Goal: Task Accomplishment & Management: Complete application form

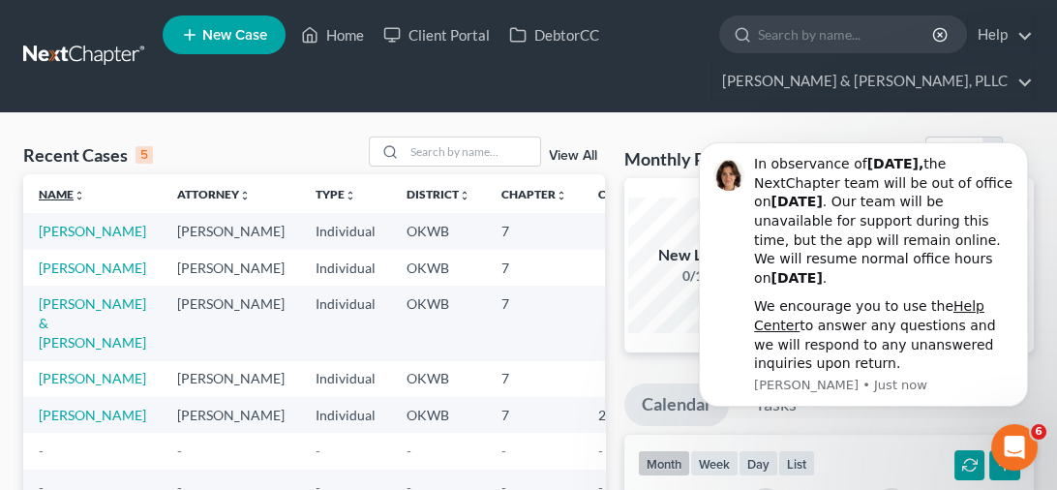
click at [57, 188] on link "Name unfold_more expand_more expand_less" at bounding box center [62, 194] width 46 height 15
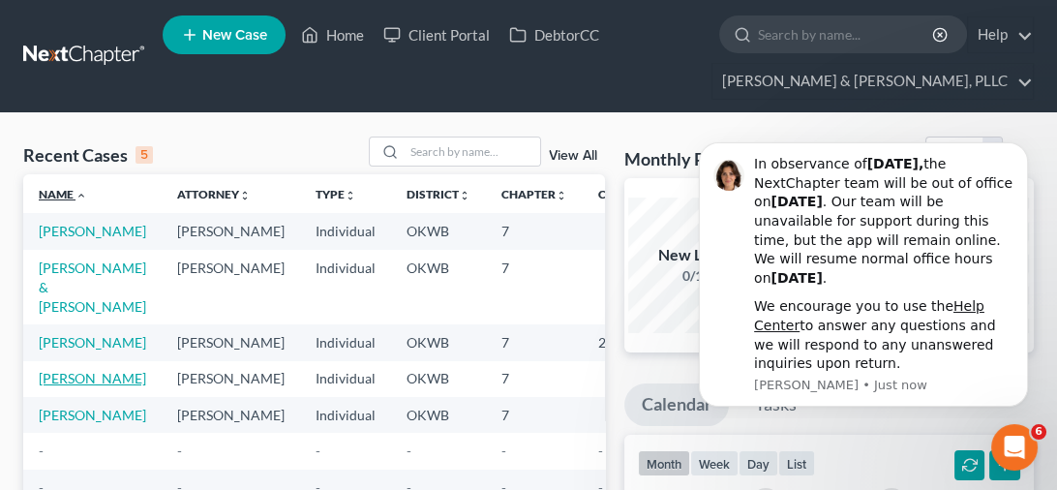
scroll to position [194, 0]
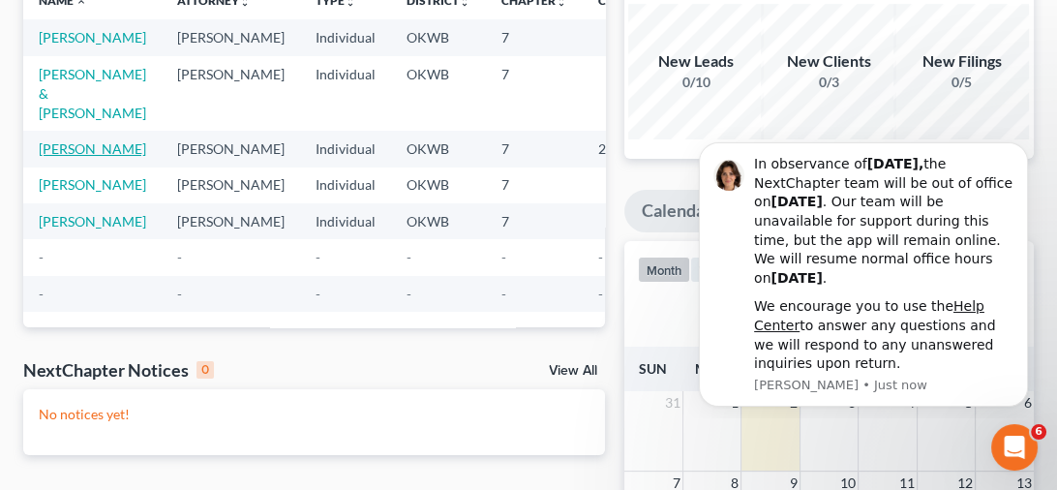
click at [56, 157] on link "[PERSON_NAME]" at bounding box center [92, 148] width 107 height 16
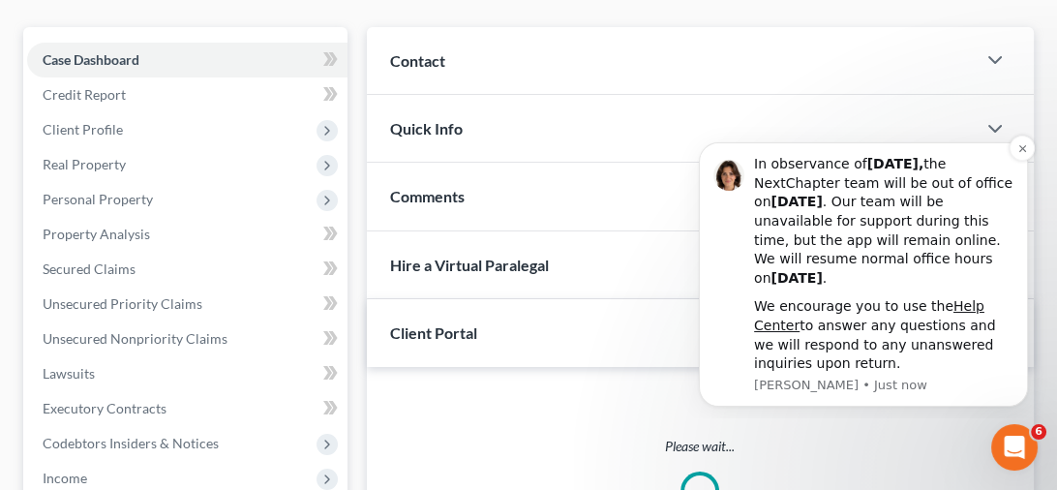
scroll to position [197, 0]
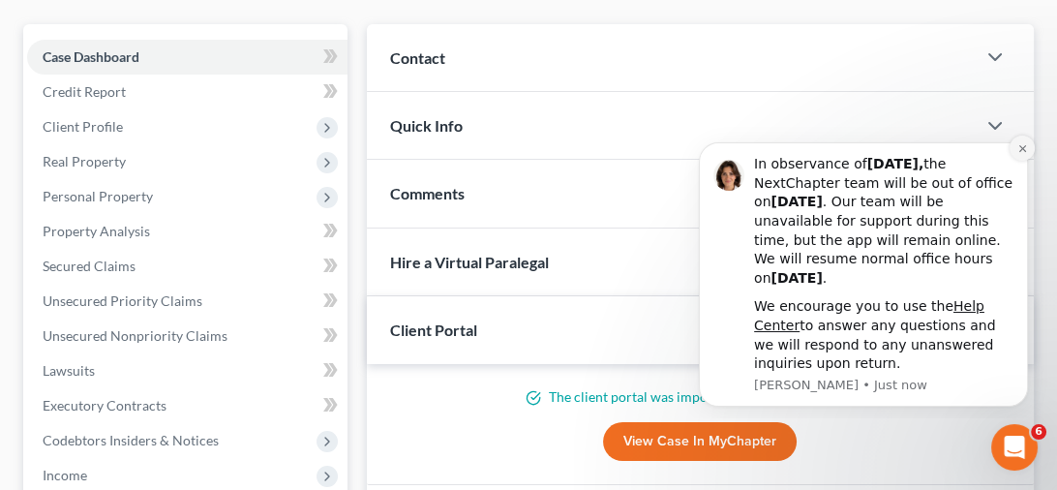
click at [1019, 144] on icon "Dismiss notification" at bounding box center [1023, 148] width 11 height 11
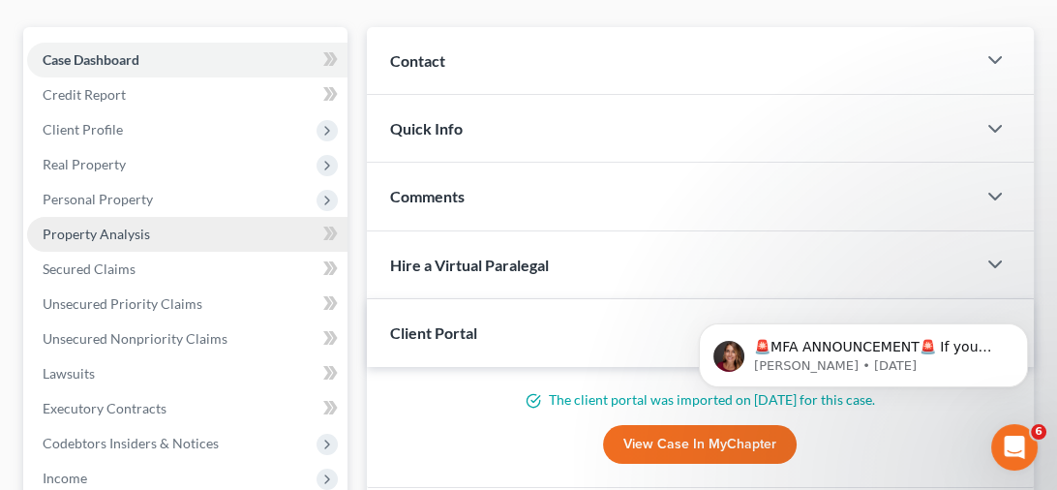
scroll to position [0, 0]
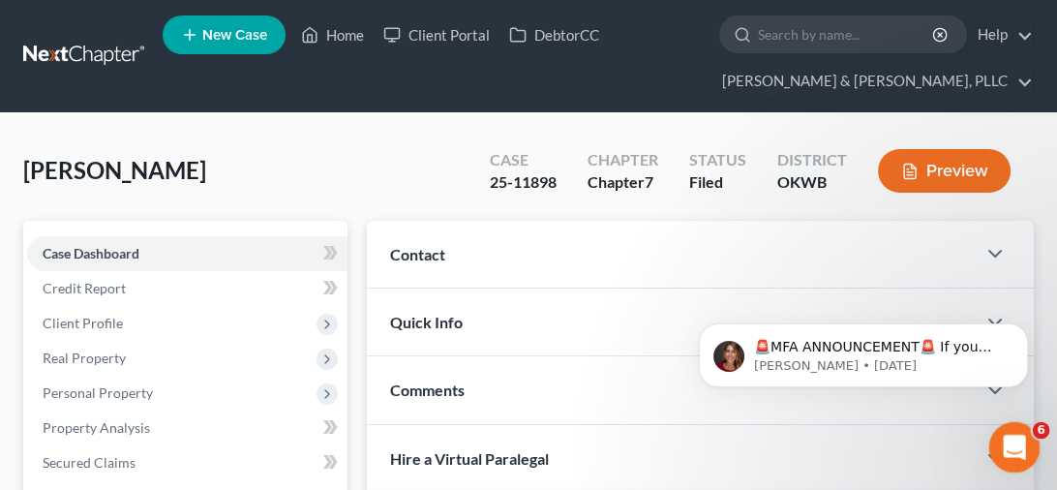
click at [1023, 441] on icon "Open Intercom Messenger" at bounding box center [1012, 445] width 32 height 32
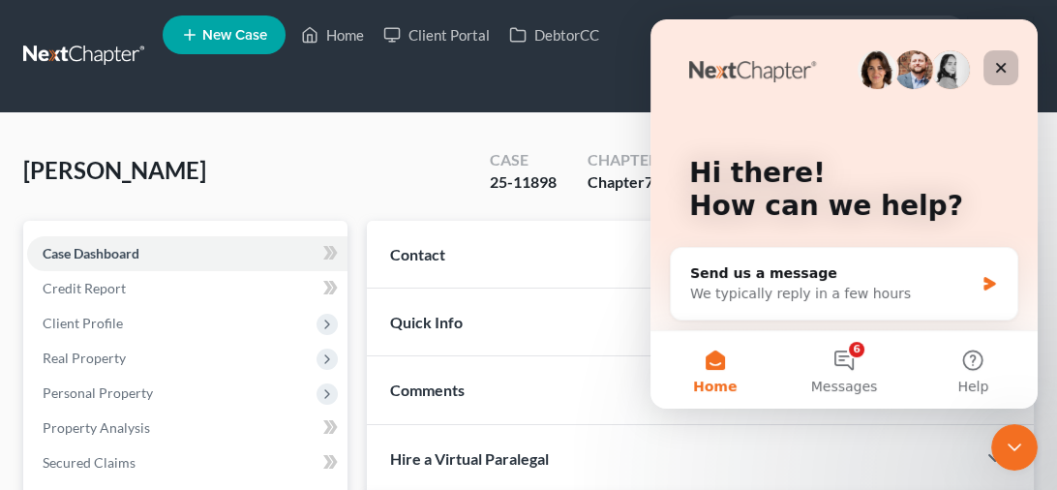
click at [1005, 73] on icon "Close" at bounding box center [1001, 67] width 15 height 15
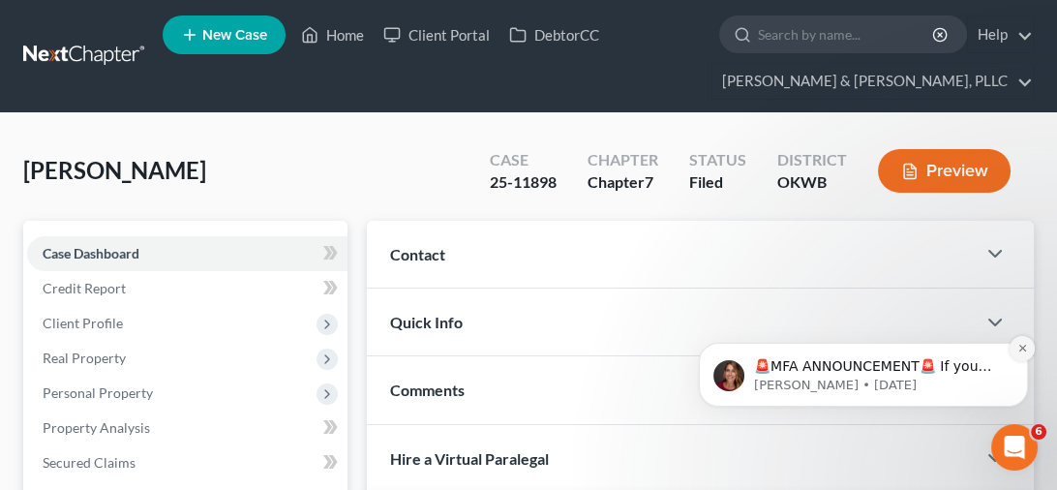
click at [1024, 345] on icon "Dismiss notification" at bounding box center [1023, 348] width 11 height 11
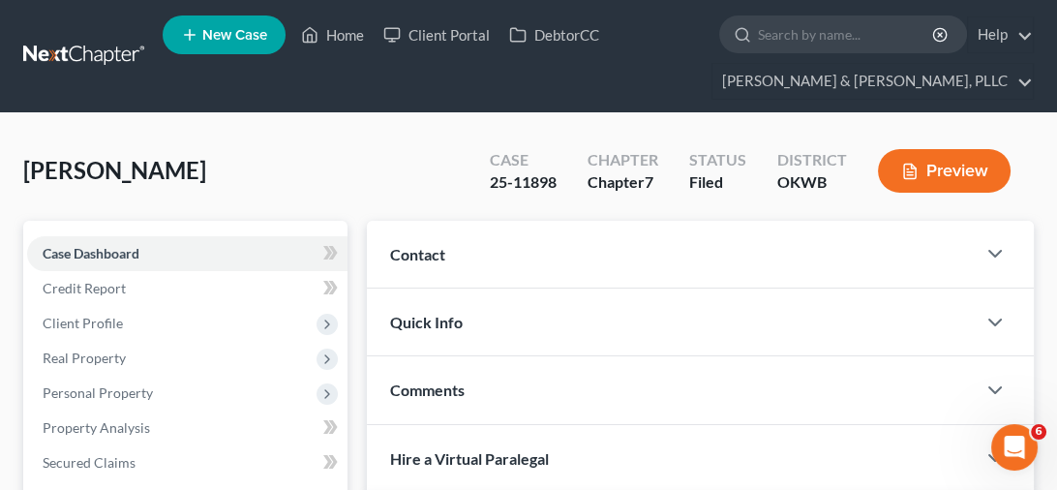
scroll to position [97, 0]
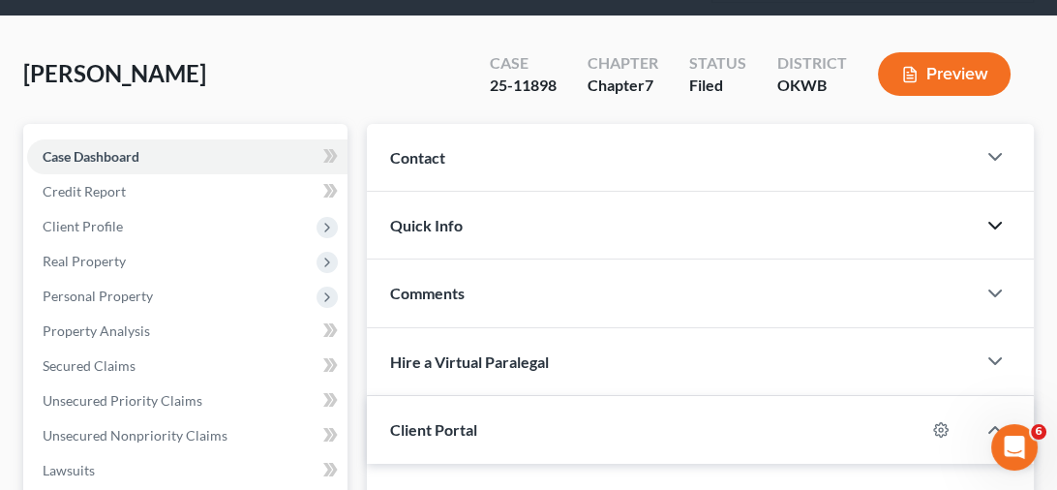
click at [997, 227] on icon "button" at bounding box center [995, 225] width 23 height 23
click at [1000, 155] on icon "button" at bounding box center [995, 156] width 23 height 23
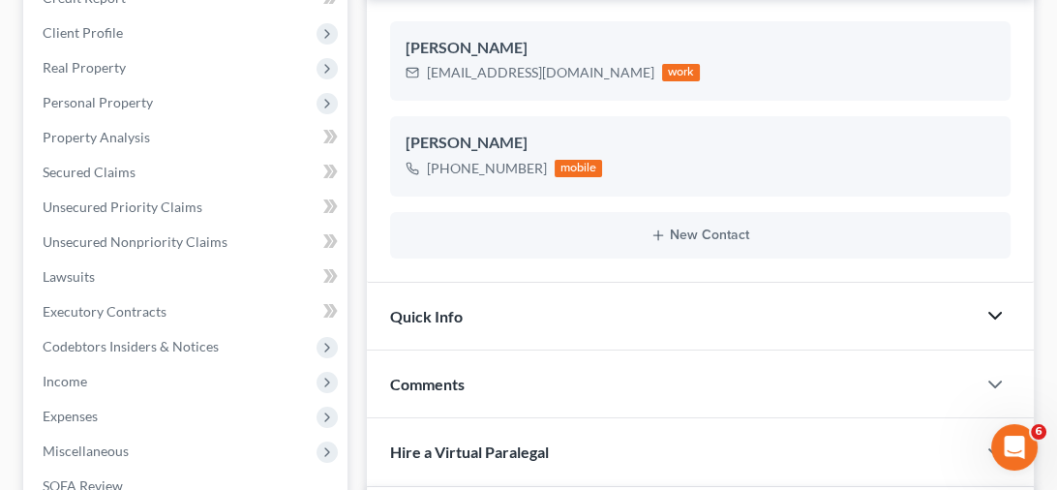
scroll to position [387, 0]
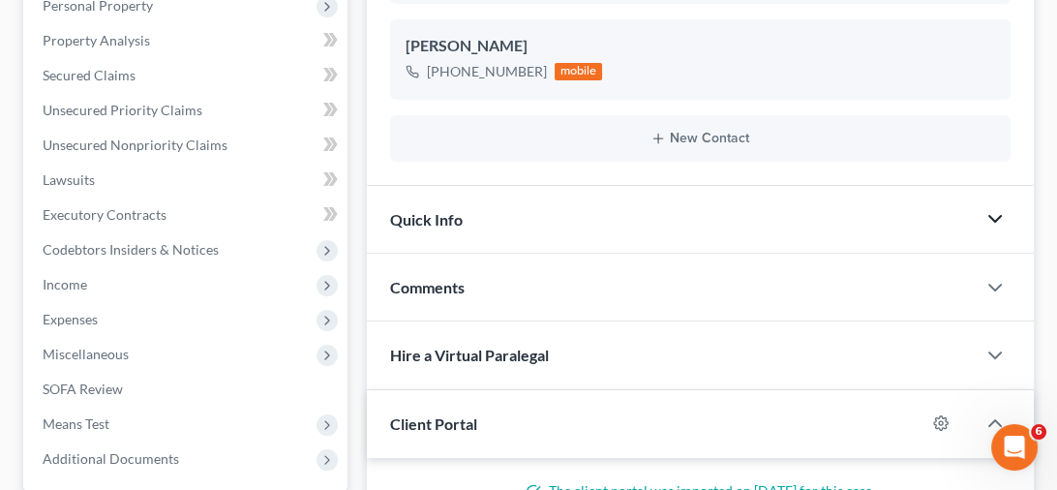
click at [1002, 218] on icon "button" at bounding box center [995, 218] width 23 height 23
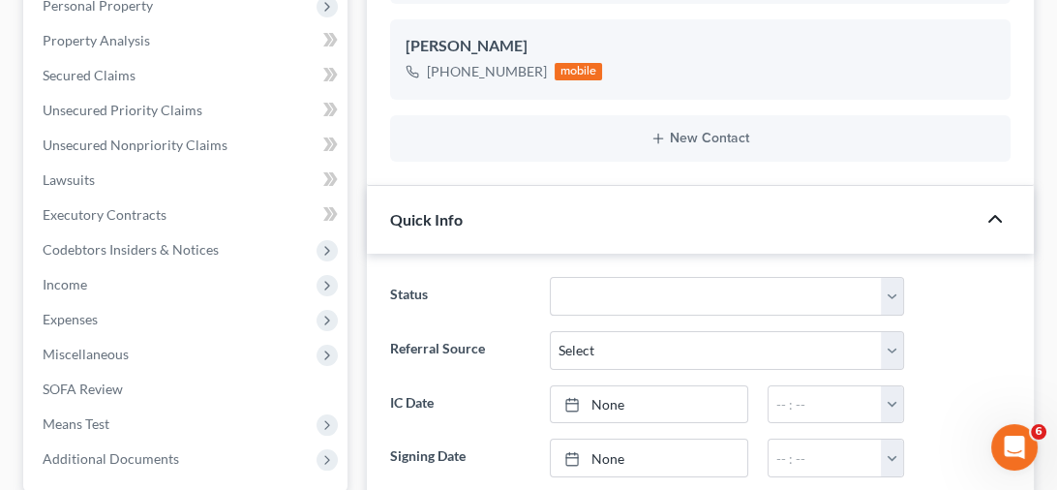
scroll to position [581, 0]
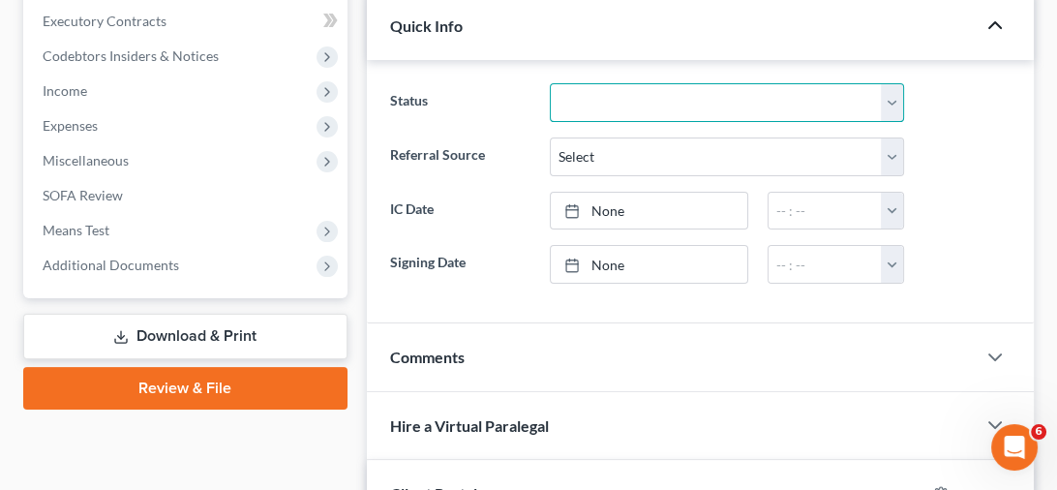
click at [896, 101] on select "Discharged Discharged & Reported Discharge Litigation Dismissal Notice Dismisse…" at bounding box center [727, 102] width 354 height 39
select select "4"
click at [550, 83] on select "Discharged Discharged & Reported Discharge Litigation Dismissal Notice Dismisse…" at bounding box center [727, 102] width 354 height 39
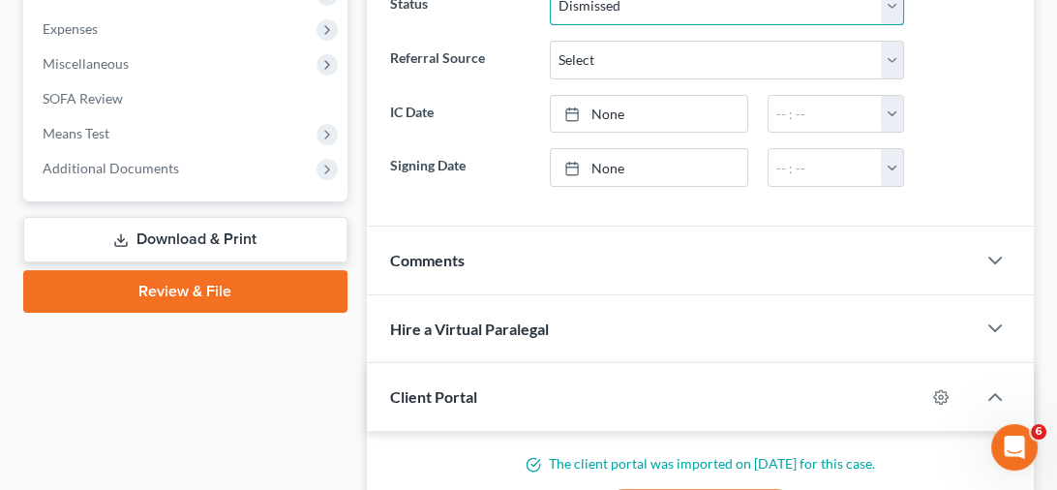
scroll to position [387, 0]
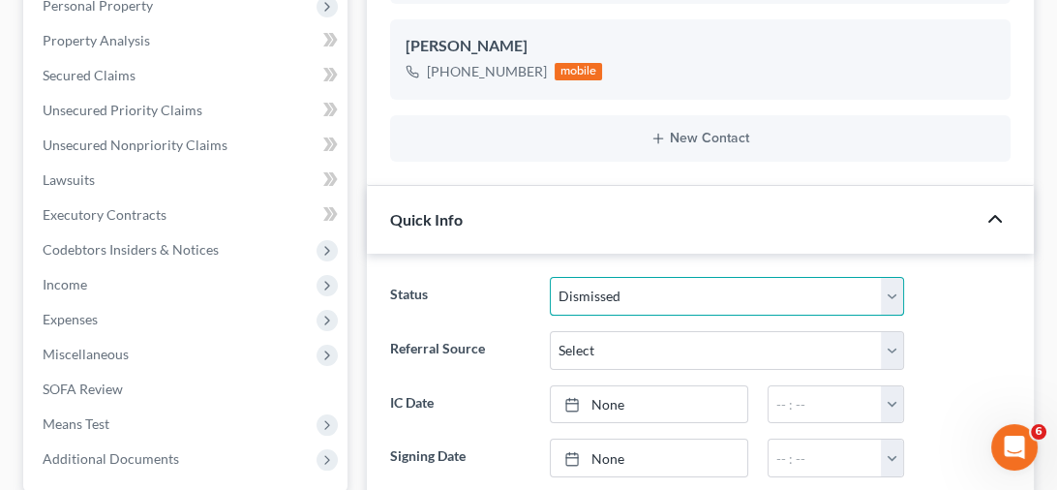
click at [900, 286] on select "Discharged Discharged & Reported Discharge Litigation Dismissal Notice Dismisse…" at bounding box center [727, 296] width 354 height 39
click at [890, 290] on select "Discharged Discharged & Reported Discharge Litigation Dismissal Notice Dismisse…" at bounding box center [727, 296] width 354 height 39
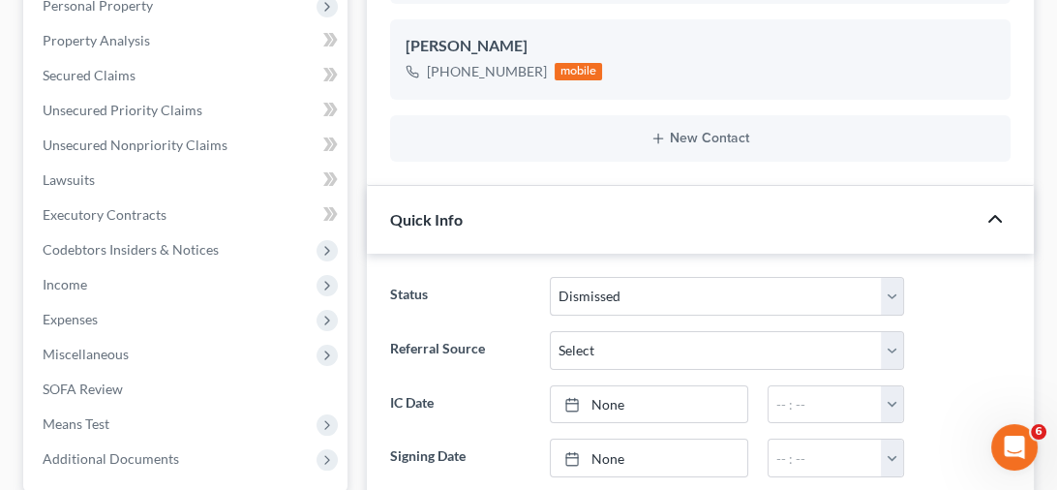
click at [967, 298] on div "Status Discharged Discharged & Reported Discharge Litigation Dismissal Notice D…" at bounding box center [701, 296] width 640 height 39
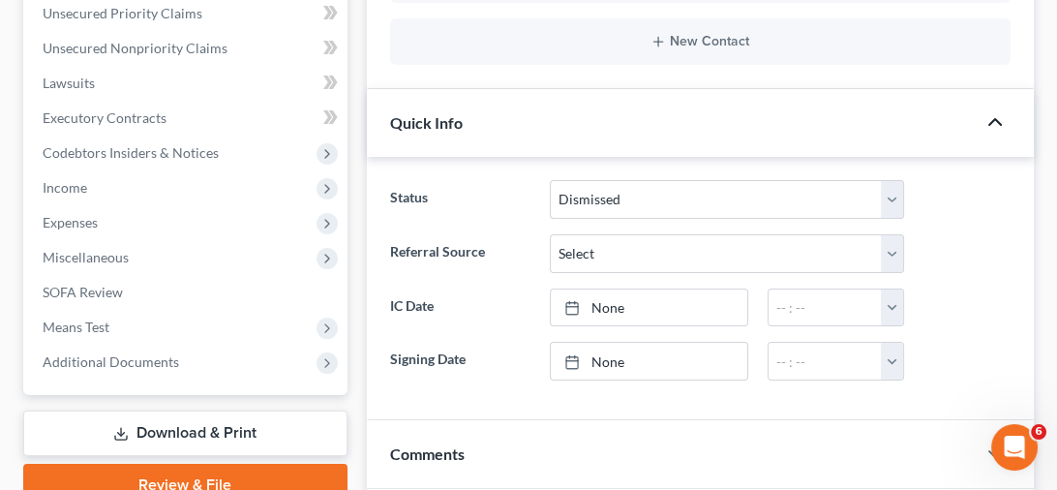
scroll to position [775, 0]
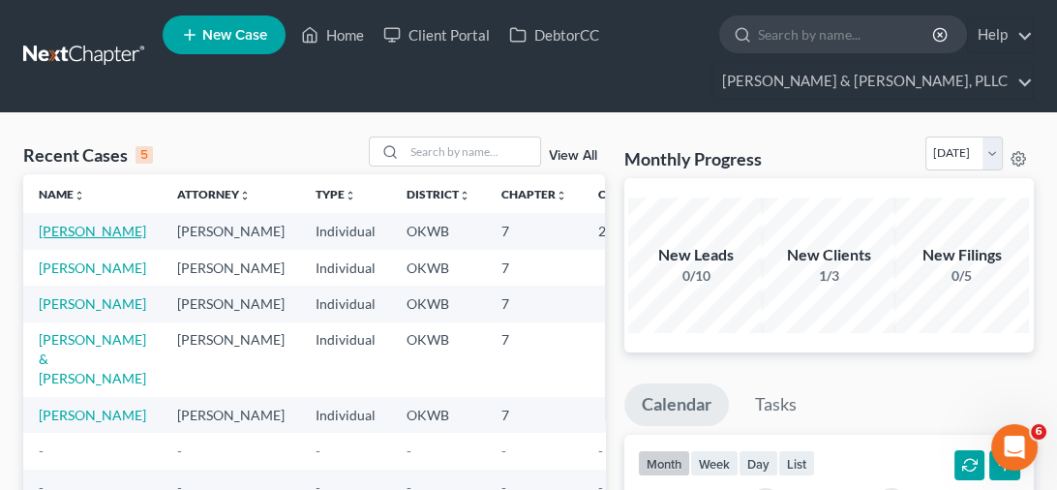
click at [46, 237] on link "[PERSON_NAME]" at bounding box center [92, 231] width 107 height 16
click at [568, 155] on link "View All" at bounding box center [573, 156] width 48 height 14
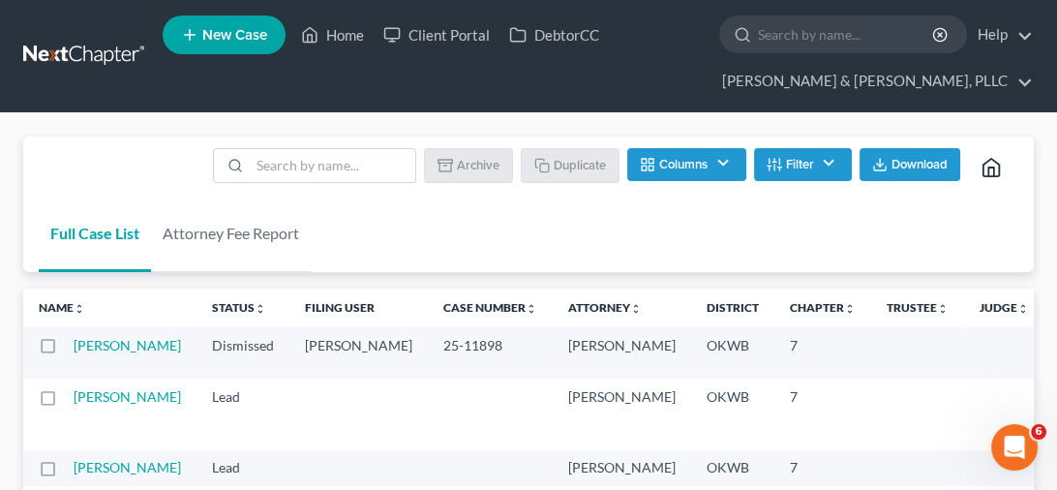
click at [66, 351] on label at bounding box center [66, 351] width 0 height 0
click at [74, 349] on input "checkbox" at bounding box center [80, 342] width 13 height 13
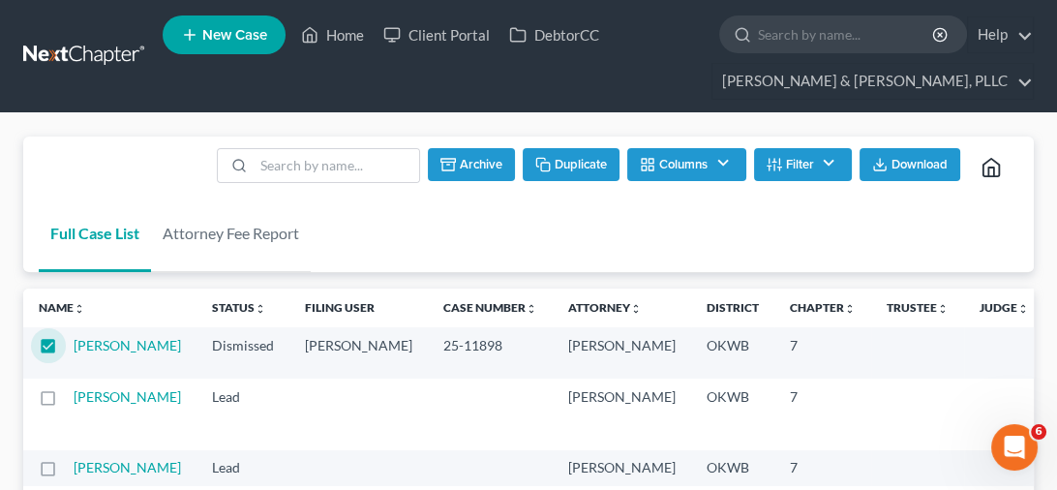
click at [66, 351] on label at bounding box center [66, 351] width 0 height 0
click at [74, 349] on input "checkbox" at bounding box center [80, 342] width 13 height 13
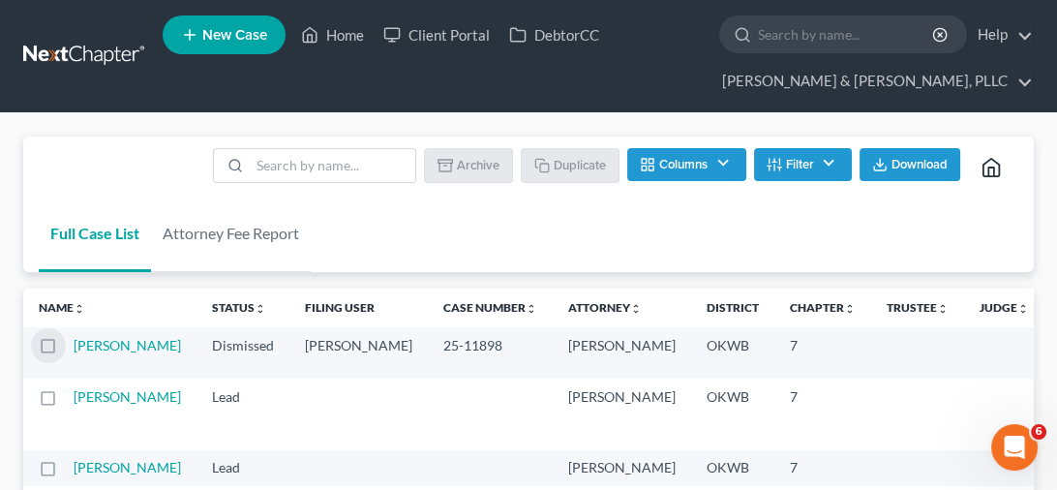
click at [66, 351] on label at bounding box center [66, 351] width 0 height 0
click at [74, 349] on input "checkbox" at bounding box center [80, 342] width 13 height 13
checkbox input "true"
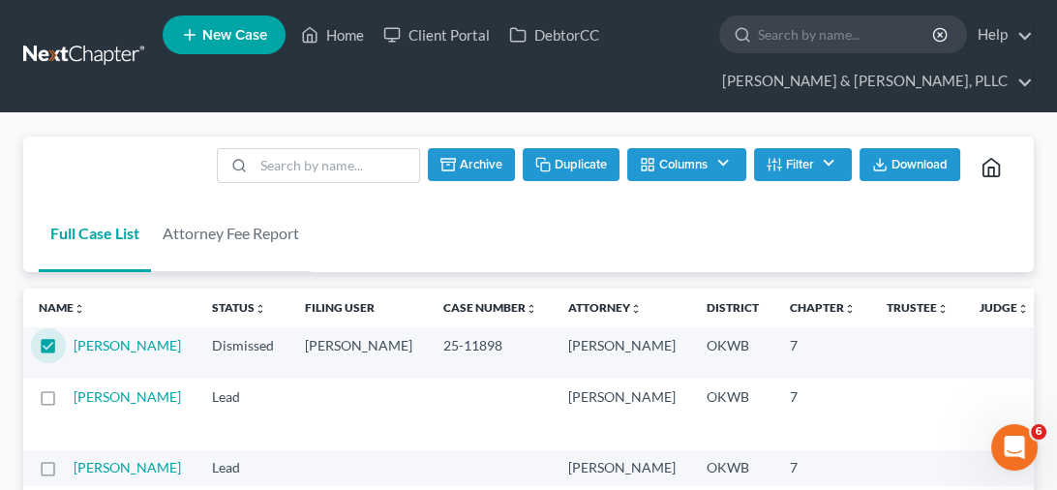
click at [560, 159] on button "Duplicate" at bounding box center [571, 164] width 97 height 33
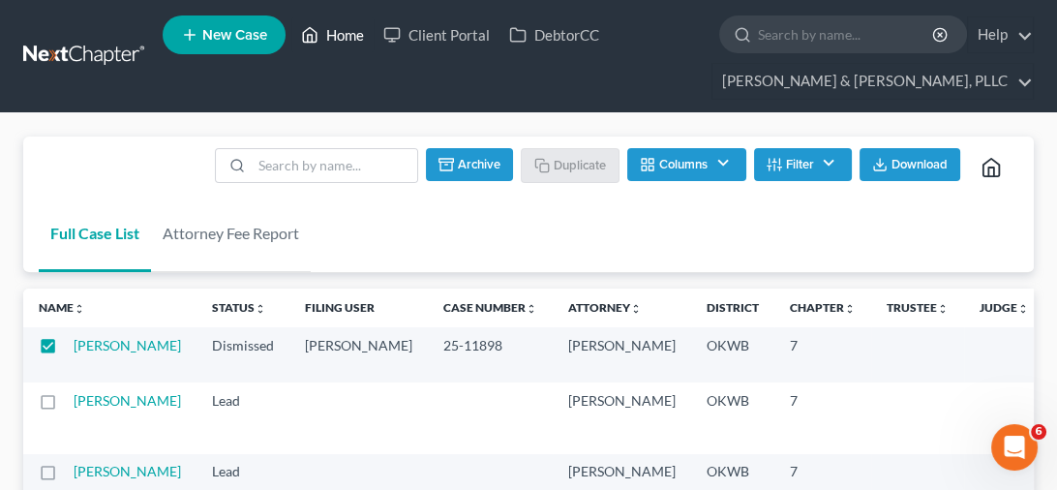
click at [340, 44] on link "Home" at bounding box center [332, 34] width 82 height 35
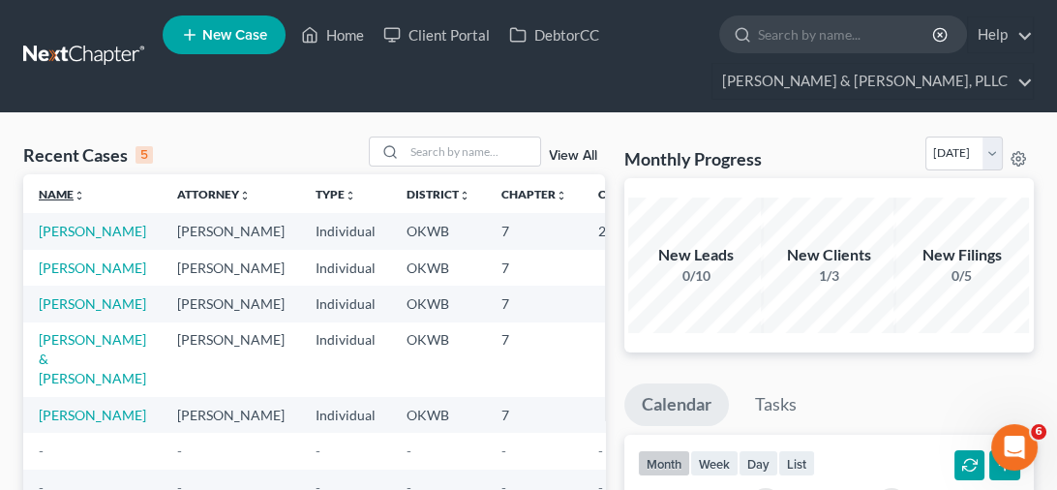
click at [51, 198] on link "Name unfold_more expand_more expand_less" at bounding box center [62, 194] width 46 height 15
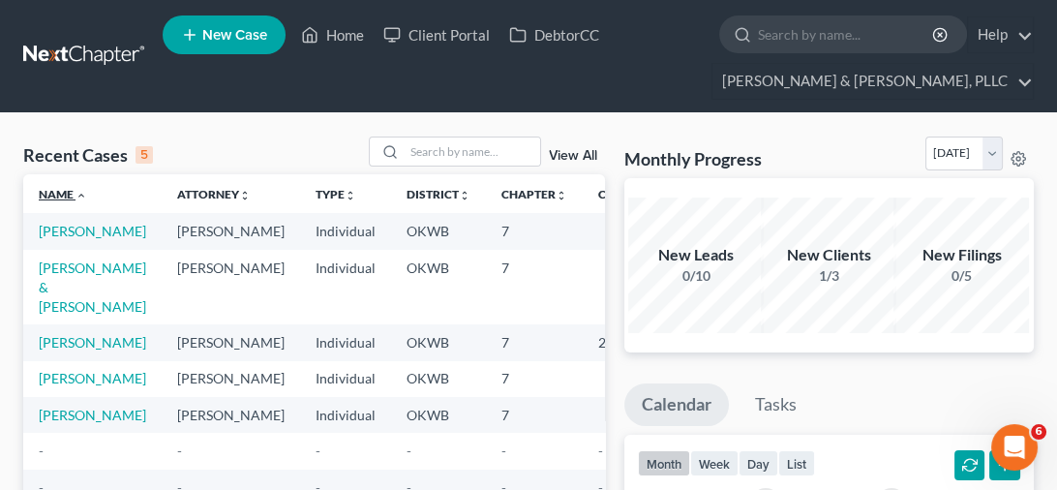
scroll to position [194, 0]
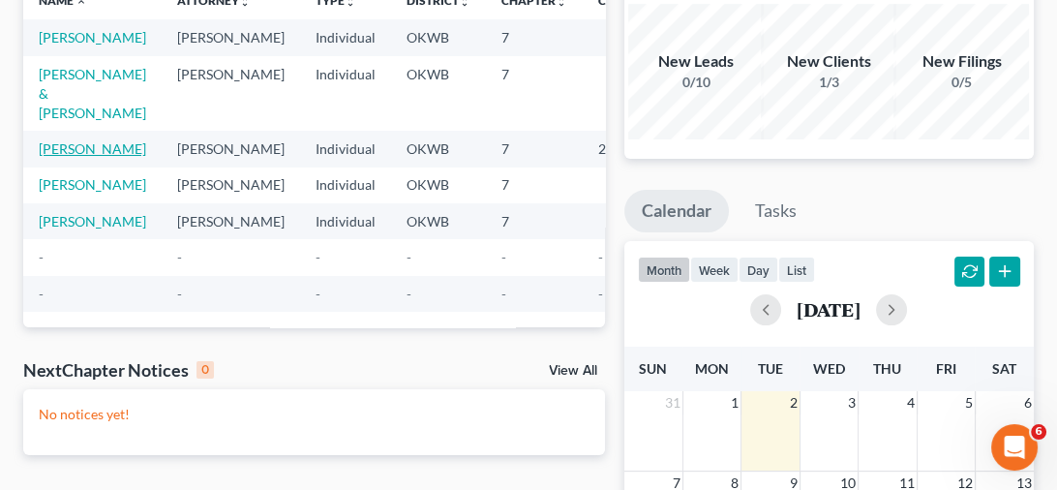
click at [54, 157] on link "[PERSON_NAME]" at bounding box center [92, 148] width 107 height 16
select select "4"
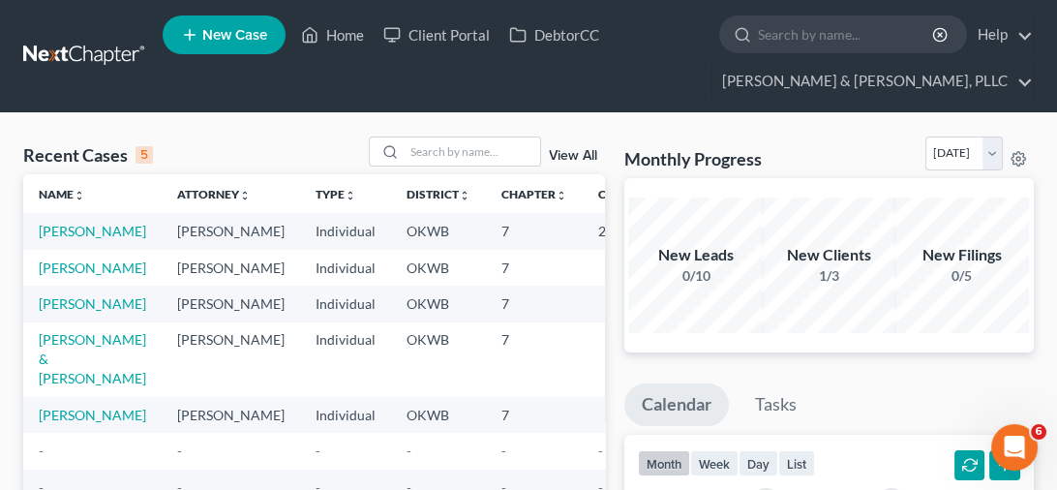
click at [573, 152] on link "View All" at bounding box center [573, 156] width 48 height 14
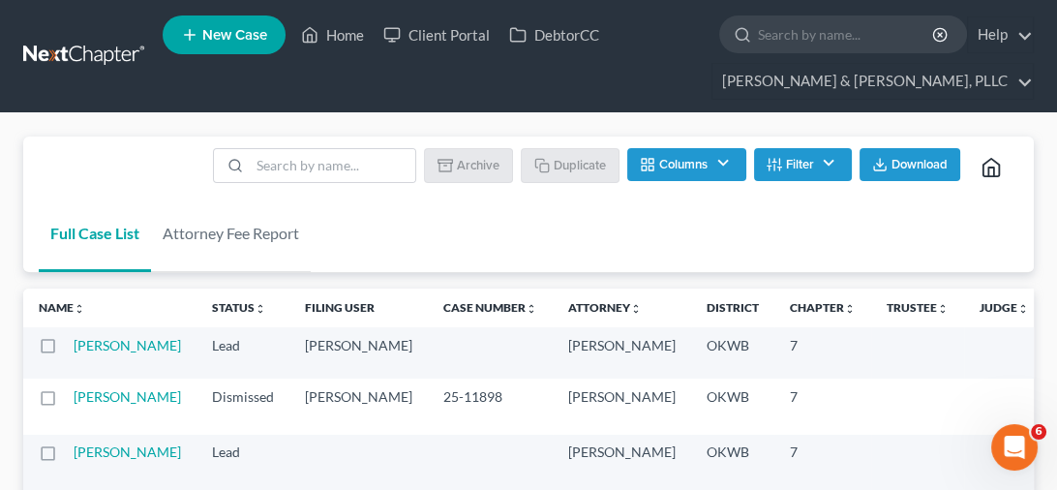
scroll to position [194, 0]
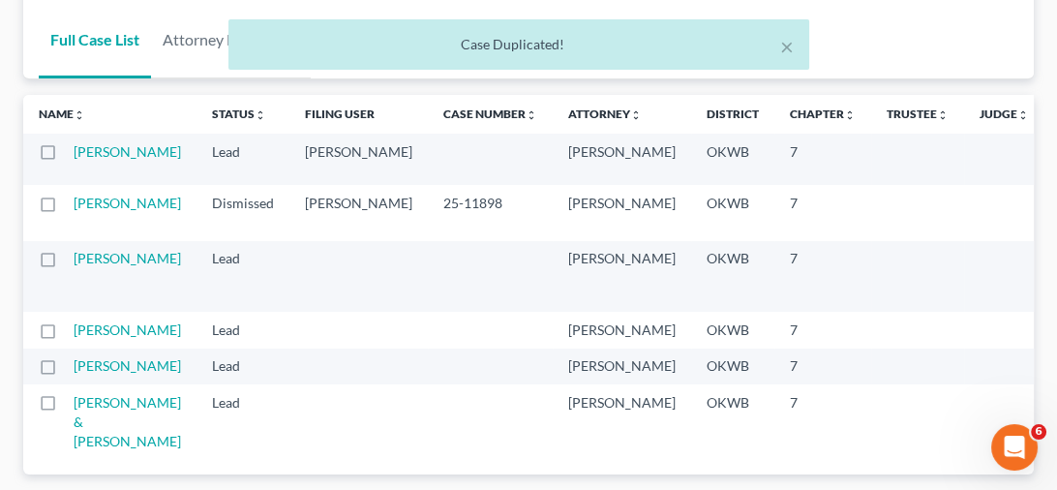
click at [67, 126] on th "Name unfold_more expand_more expand_less" at bounding box center [109, 114] width 173 height 39
click at [52, 118] on link "Name unfold_more expand_more expand_less" at bounding box center [62, 114] width 46 height 15
click at [53, 118] on link "Name unfold_more expand_more expand_less" at bounding box center [63, 114] width 48 height 15
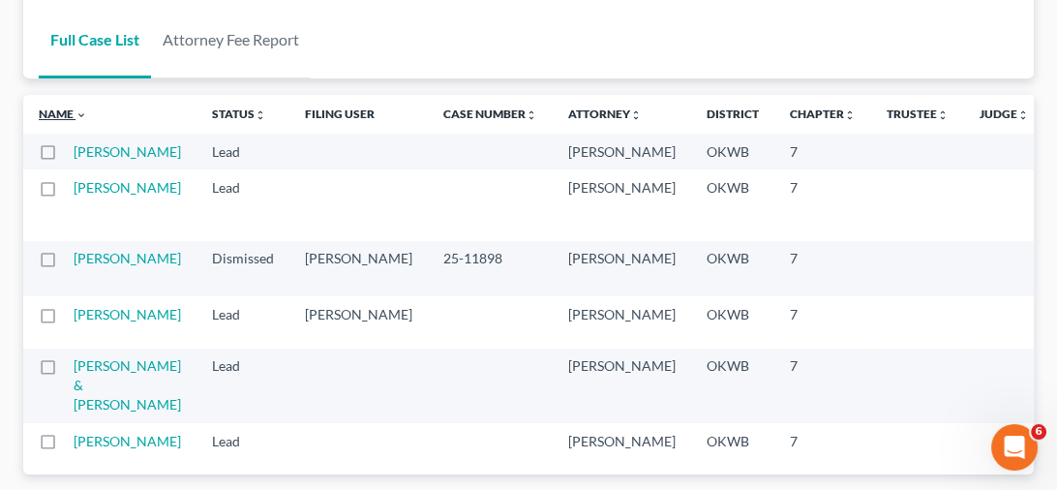
click at [60, 117] on link "Name unfold_more expand_more expand_less" at bounding box center [63, 114] width 48 height 15
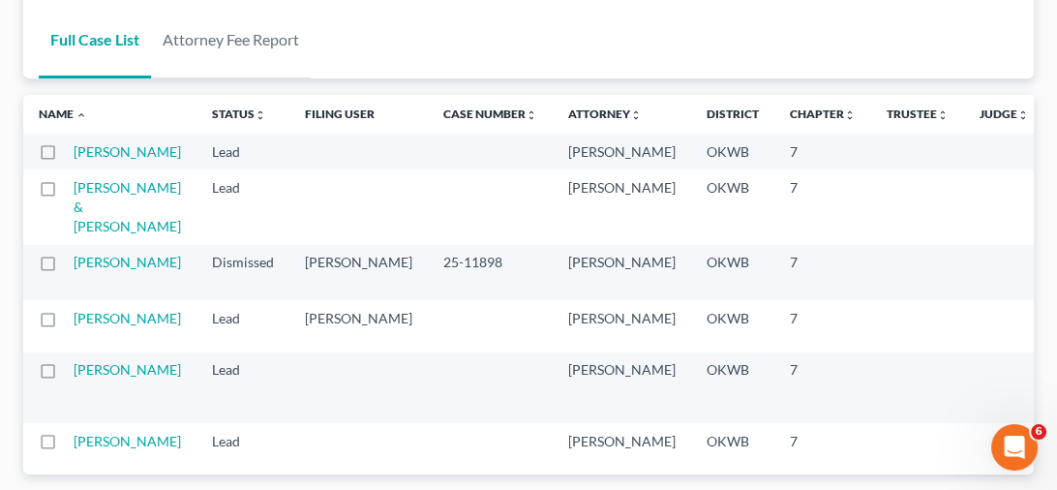
scroll to position [291, 0]
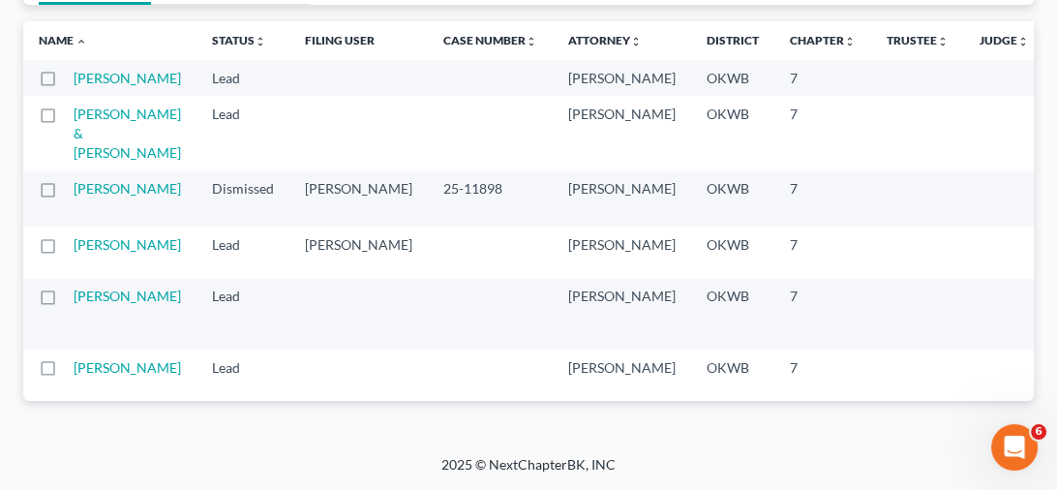
click at [51, 227] on td at bounding box center [48, 198] width 50 height 55
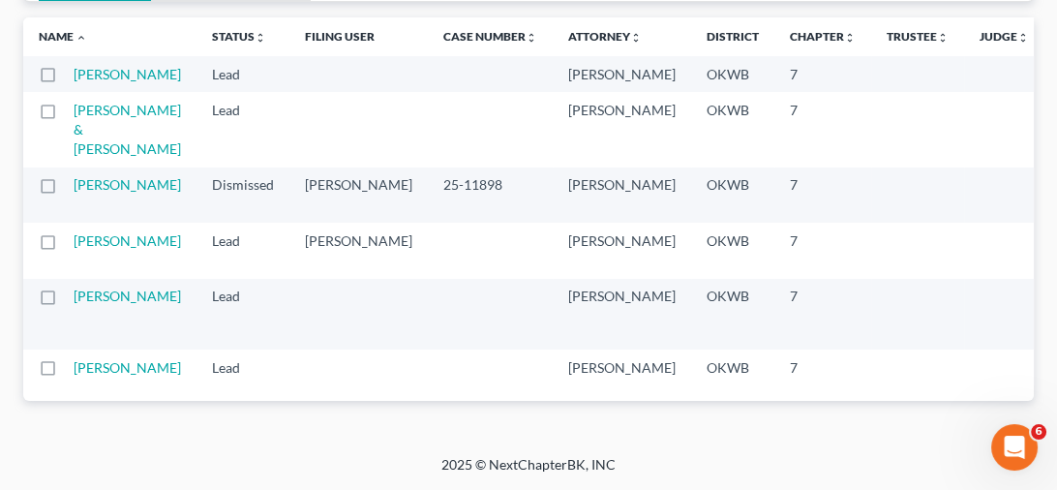
click at [66, 190] on label at bounding box center [66, 190] width 0 height 0
click at [74, 188] on input "checkbox" at bounding box center [80, 181] width 13 height 13
checkbox input "true"
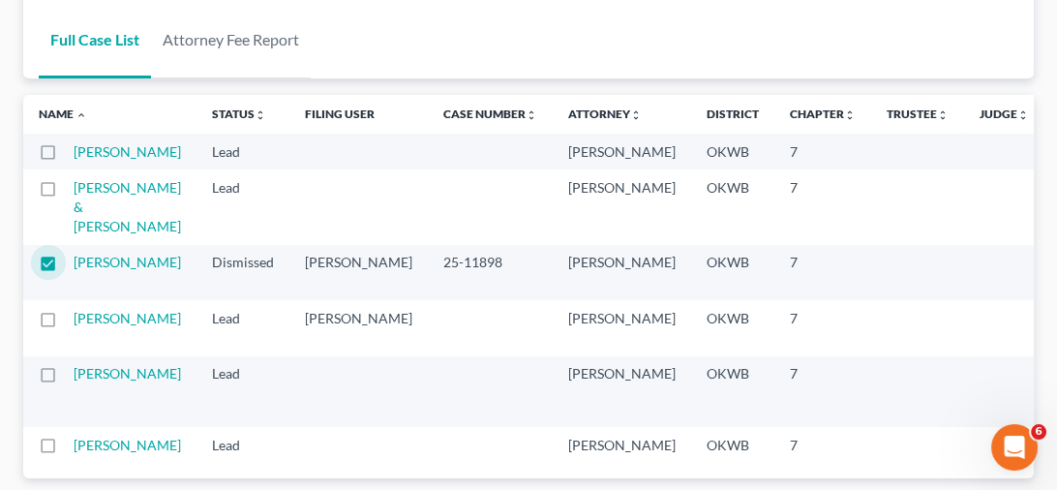
scroll to position [0, 0]
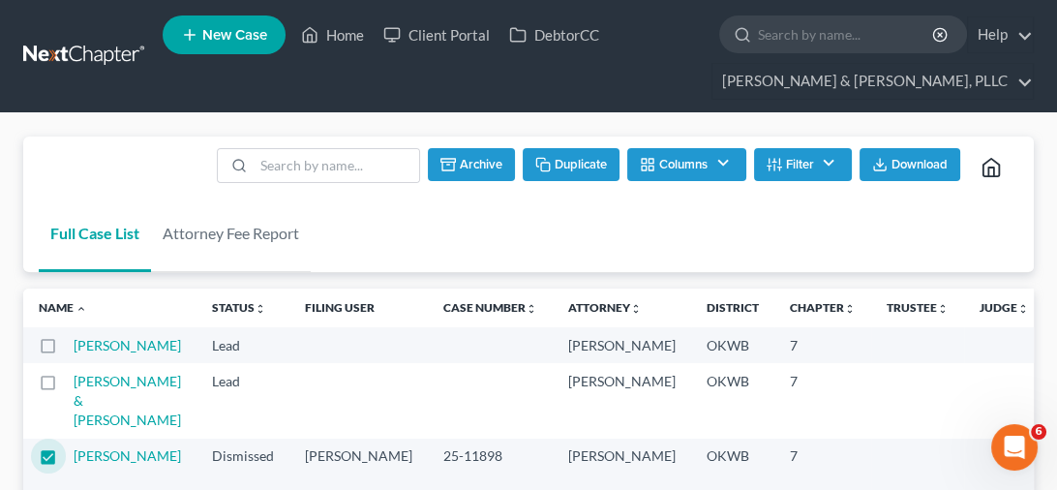
click at [465, 164] on button "Archive" at bounding box center [471, 164] width 87 height 33
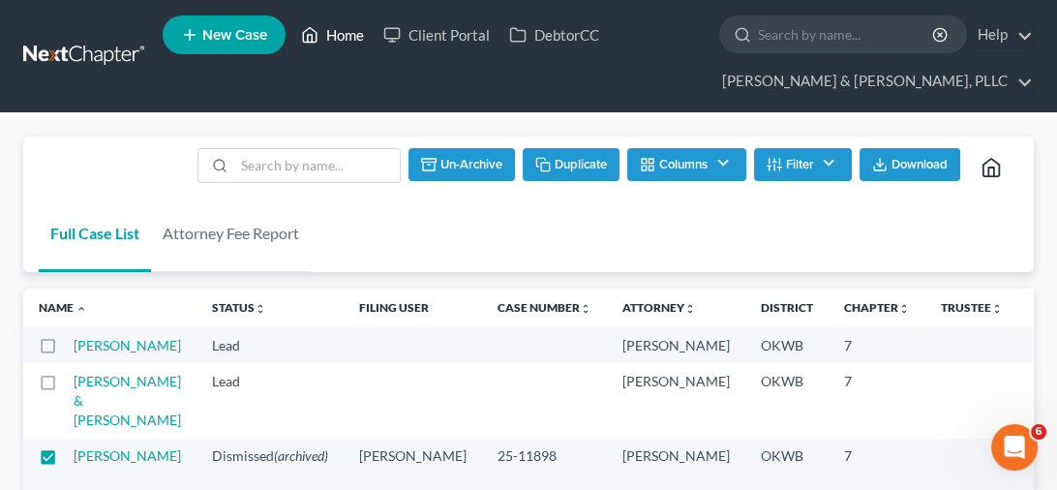
click at [339, 33] on link "Home" at bounding box center [332, 34] width 82 height 35
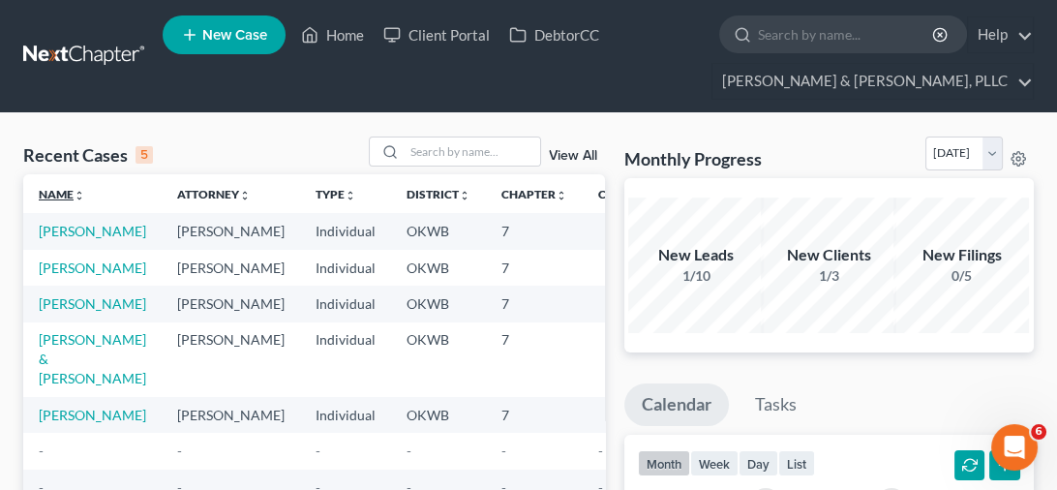
click at [57, 197] on link "Name unfold_more expand_more expand_less" at bounding box center [62, 194] width 46 height 15
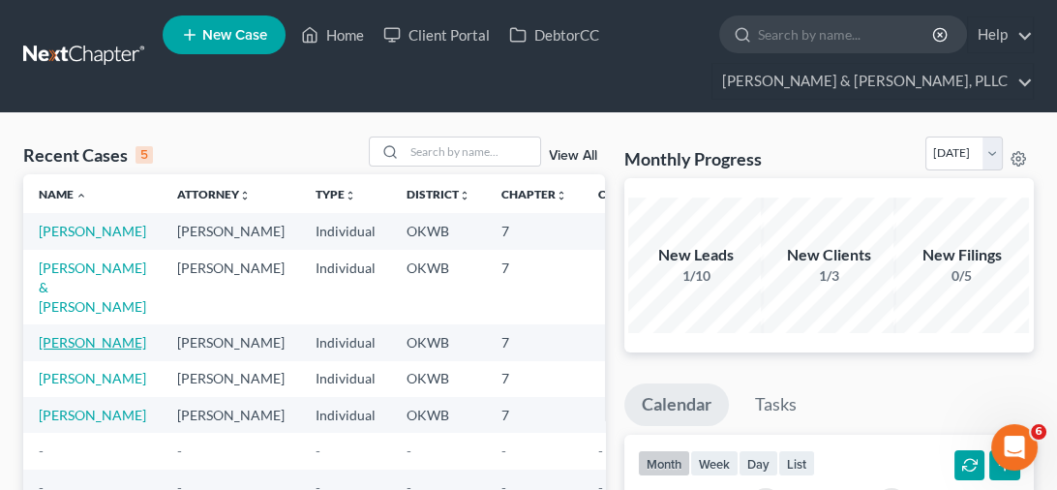
click at [65, 351] on link "[PERSON_NAME]" at bounding box center [92, 342] width 107 height 16
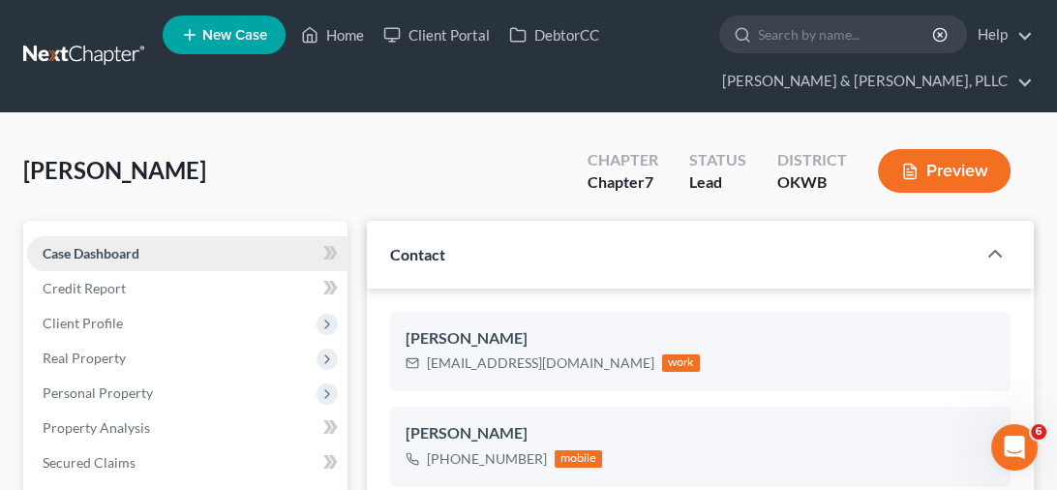
scroll to position [97, 0]
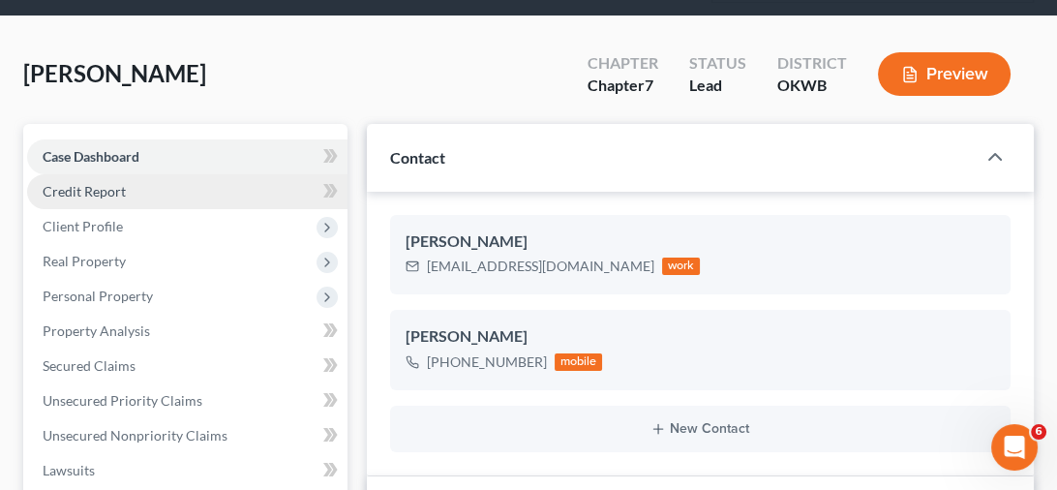
click at [105, 191] on span "Credit Report" at bounding box center [84, 191] width 83 height 16
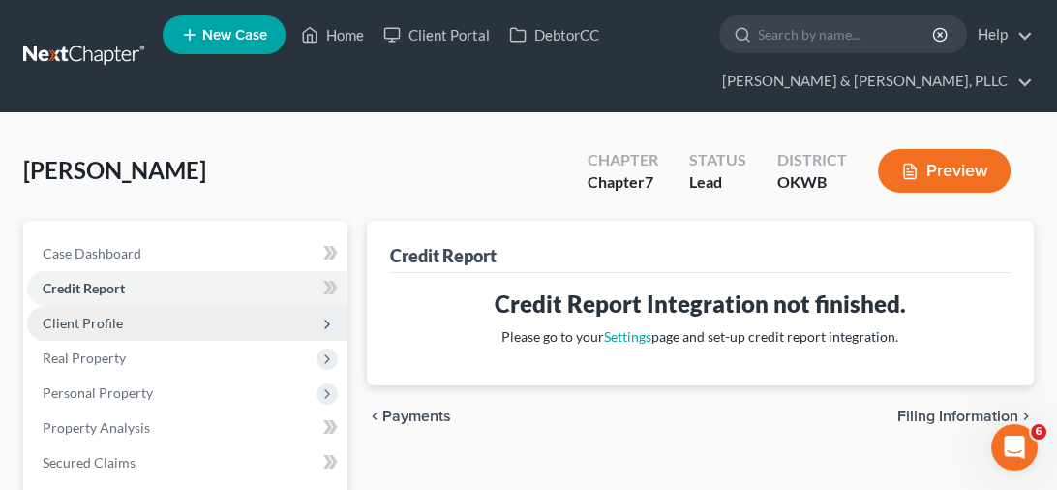
click at [111, 317] on span "Client Profile" at bounding box center [83, 323] width 80 height 16
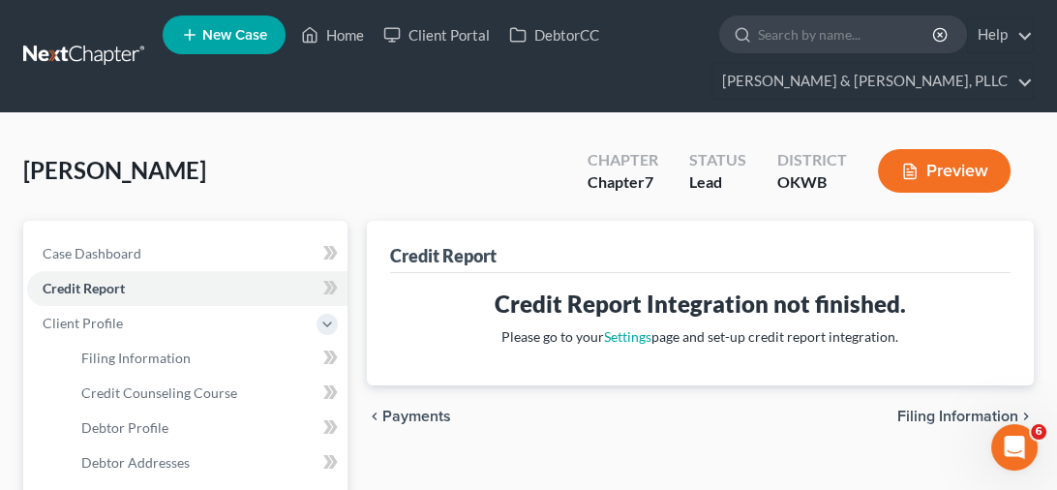
scroll to position [194, 0]
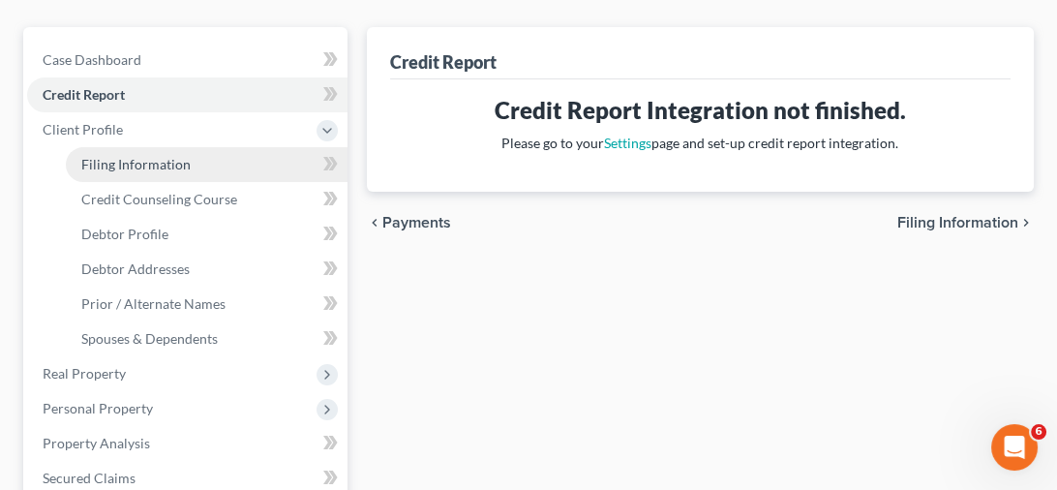
click at [148, 161] on span "Filing Information" at bounding box center [135, 164] width 109 height 16
select select "1"
select select "0"
select select "65"
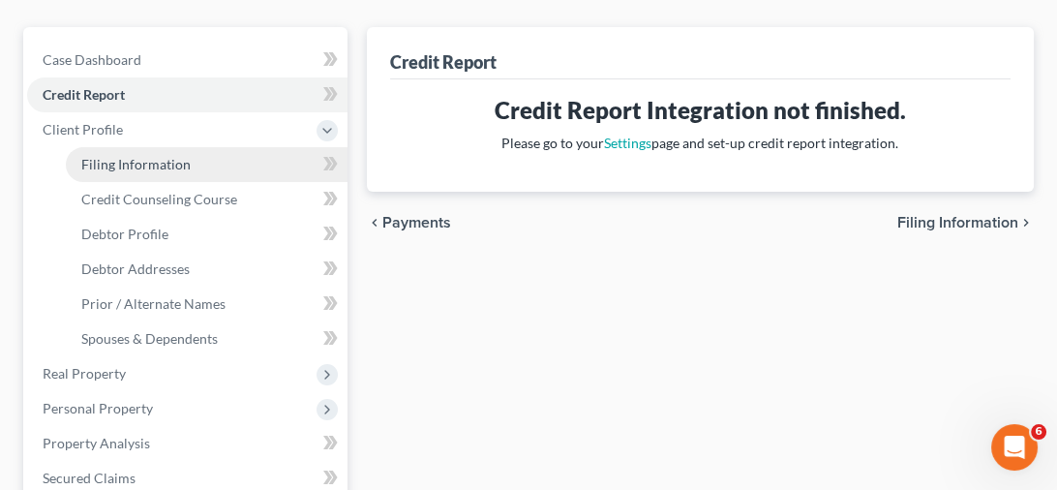
select select "0"
select select "37"
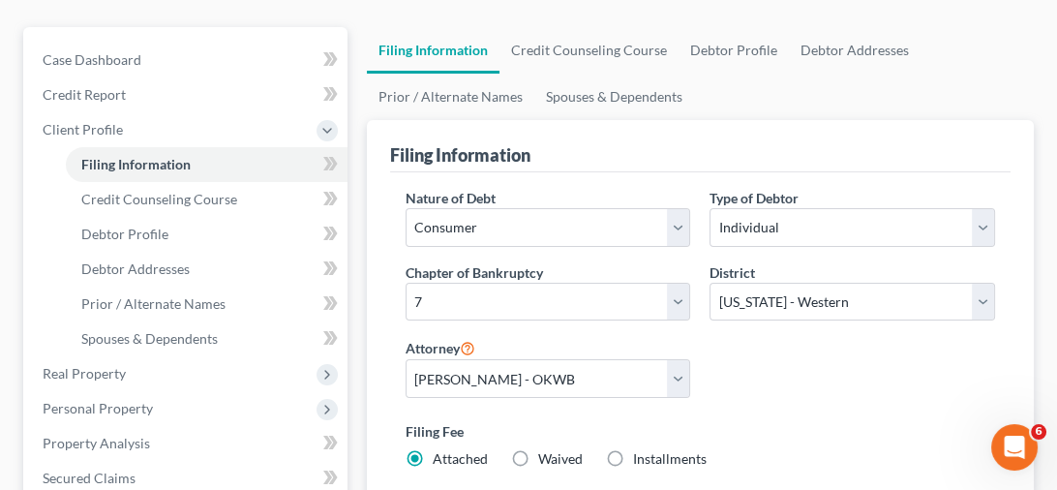
scroll to position [291, 0]
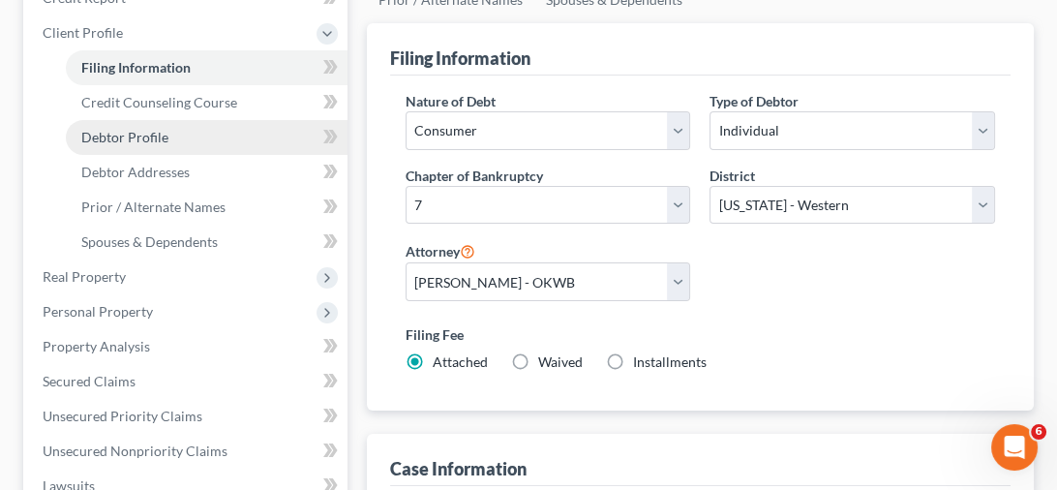
click at [151, 130] on span "Debtor Profile" at bounding box center [124, 137] width 87 height 16
select select "3"
select select "1"
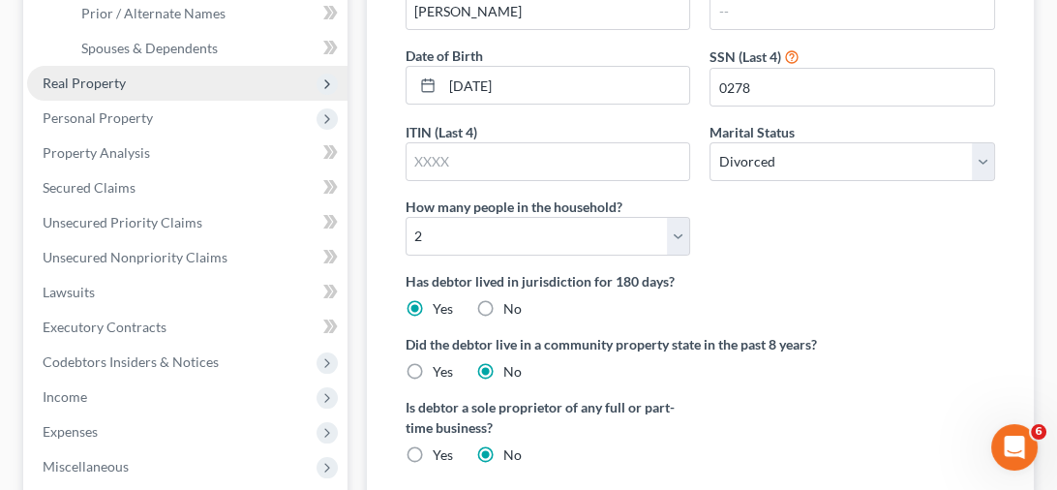
scroll to position [291, 0]
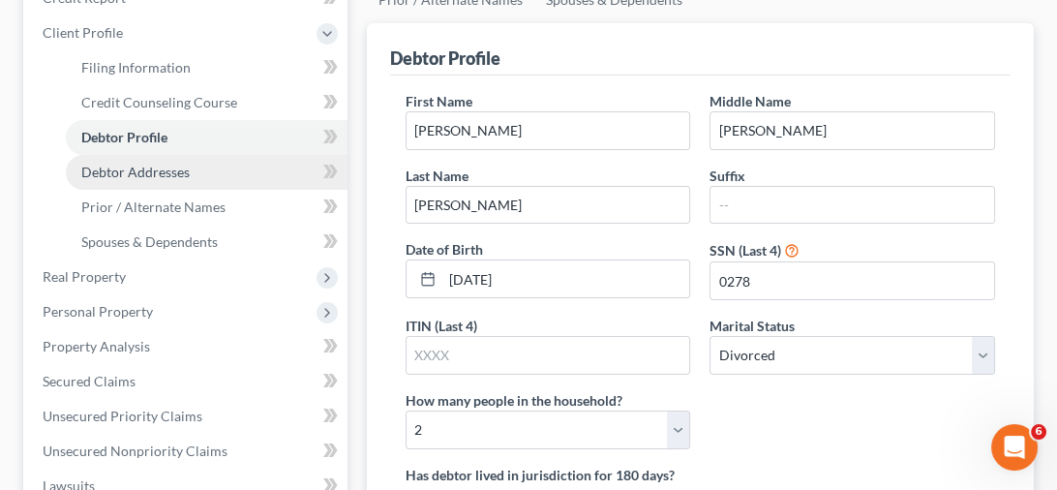
click at [193, 180] on link "Debtor Addresses" at bounding box center [207, 172] width 282 height 35
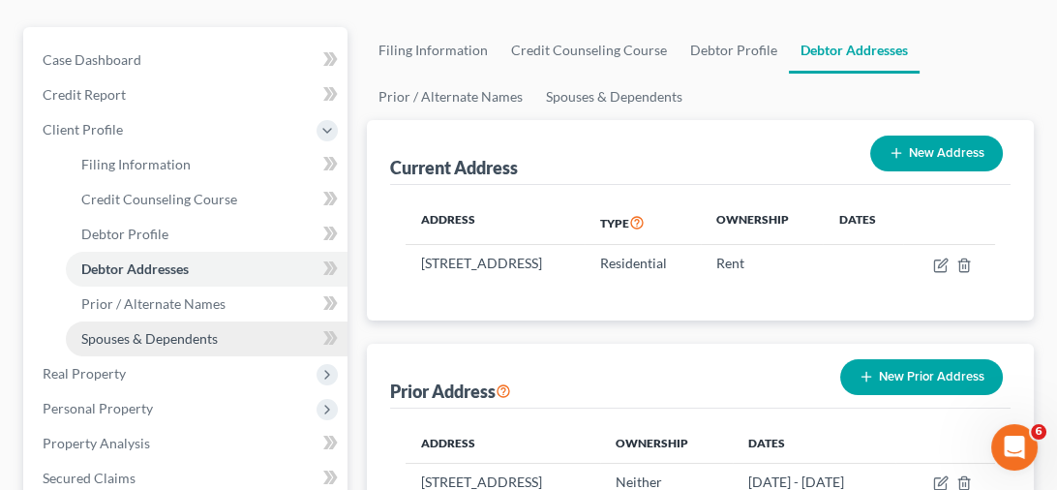
scroll to position [291, 0]
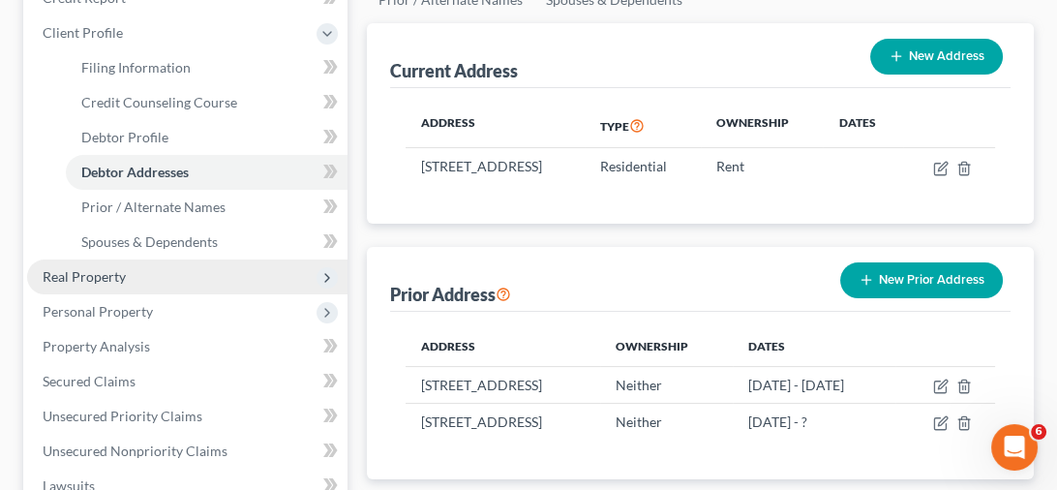
click at [112, 282] on span "Real Property" at bounding box center [84, 276] width 83 height 16
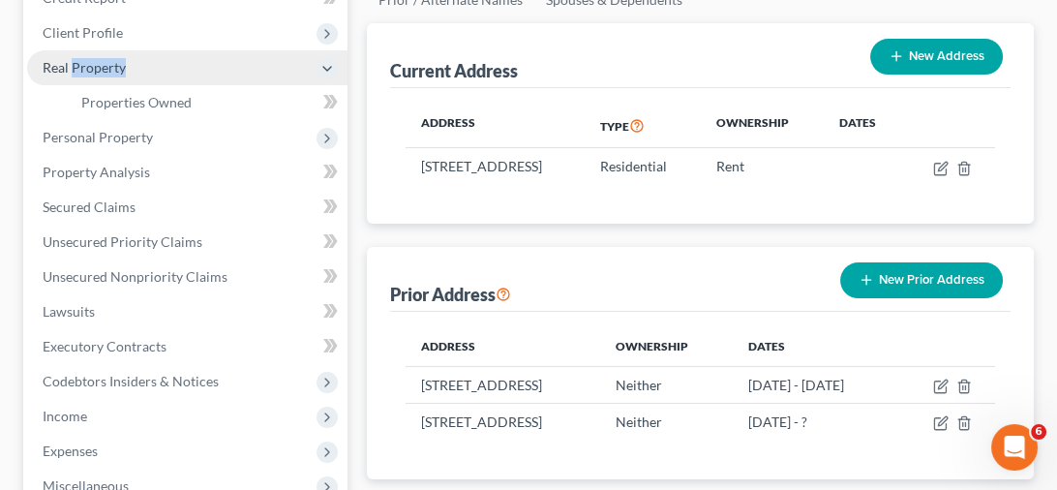
click at [112, 76] on span "Real Property" at bounding box center [84, 67] width 83 height 16
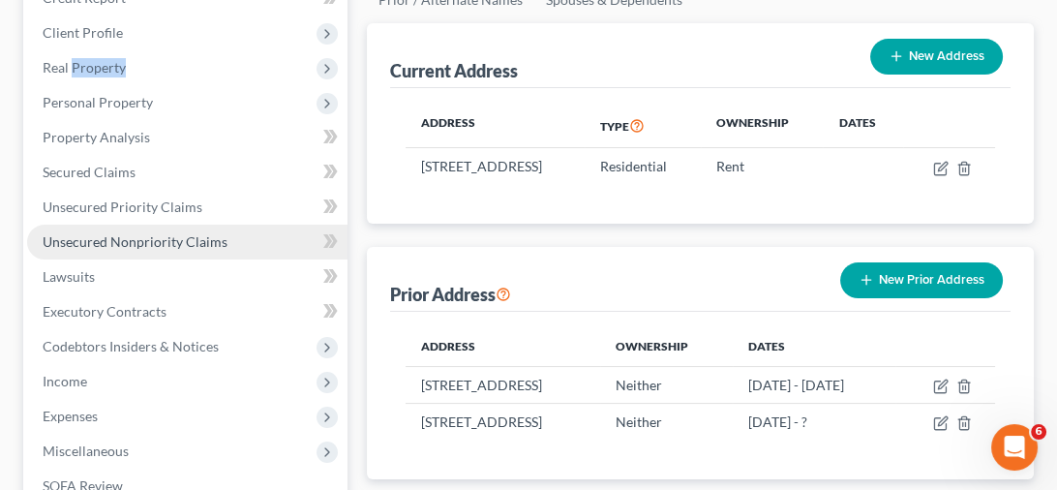
click at [126, 238] on span "Unsecured Nonpriority Claims" at bounding box center [135, 241] width 185 height 16
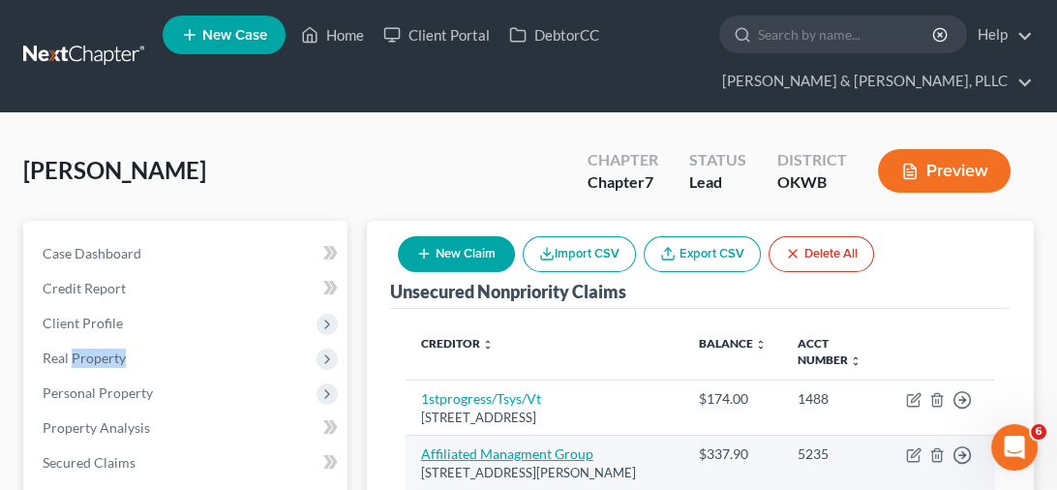
scroll to position [194, 0]
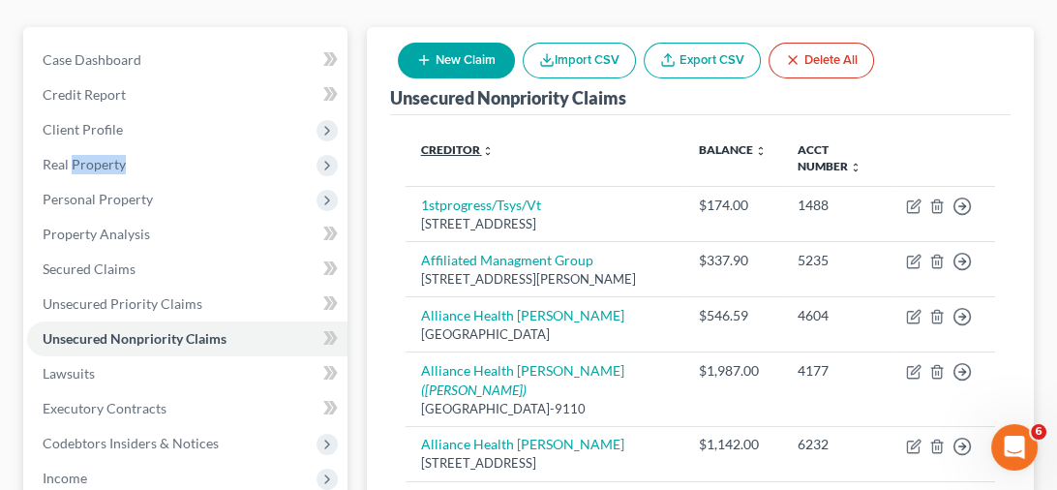
click at [444, 143] on link "Creditor expand_more expand_less unfold_more" at bounding box center [457, 149] width 73 height 15
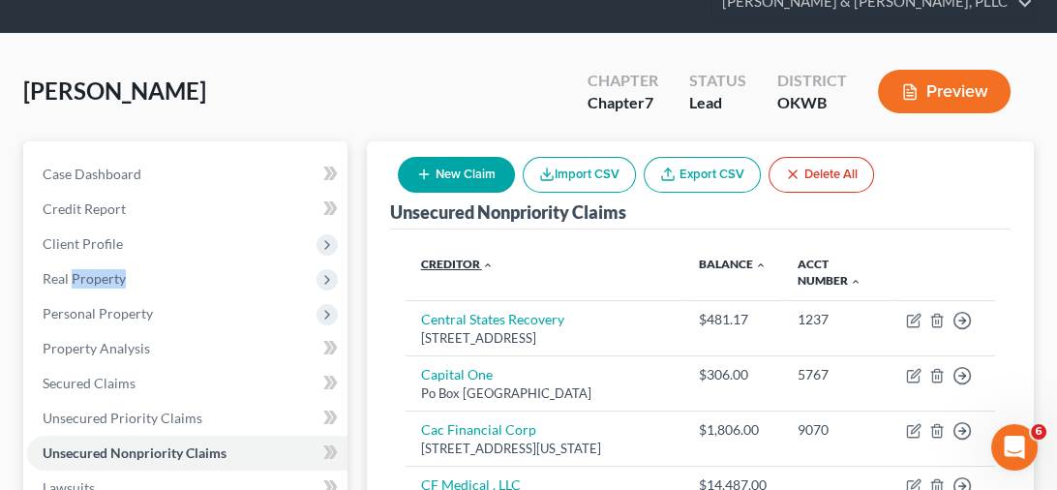
scroll to position [0, 0]
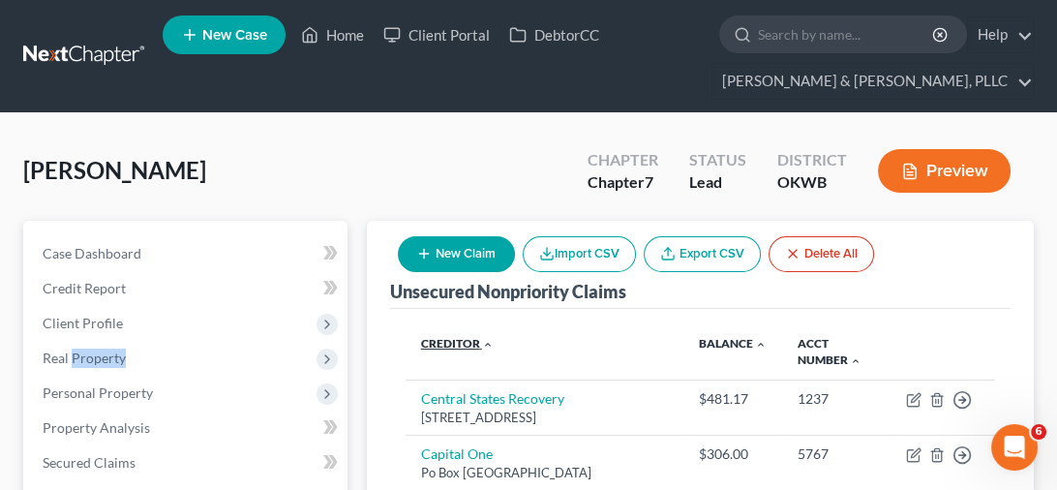
click at [450, 345] on link "Creditor expand_more expand_less unfold_more" at bounding box center [457, 343] width 73 height 15
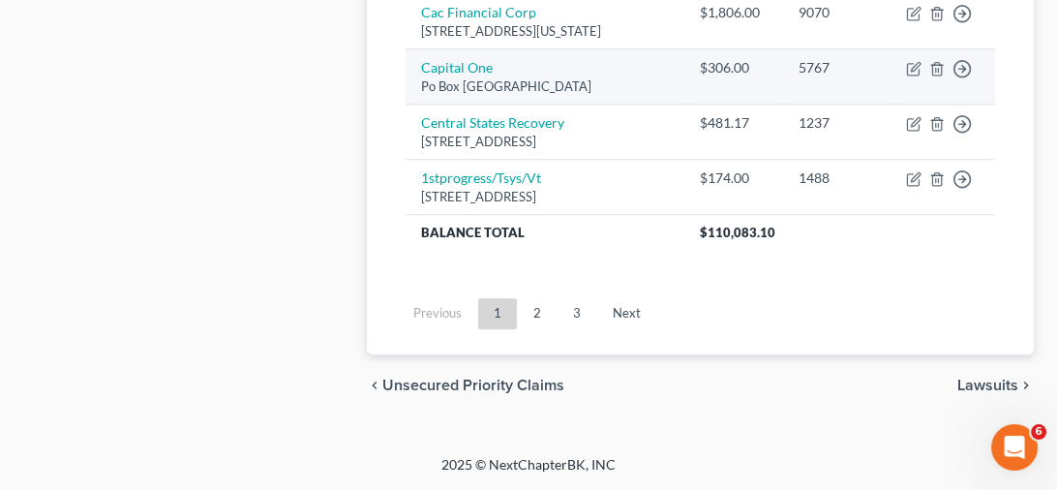
scroll to position [2210, 0]
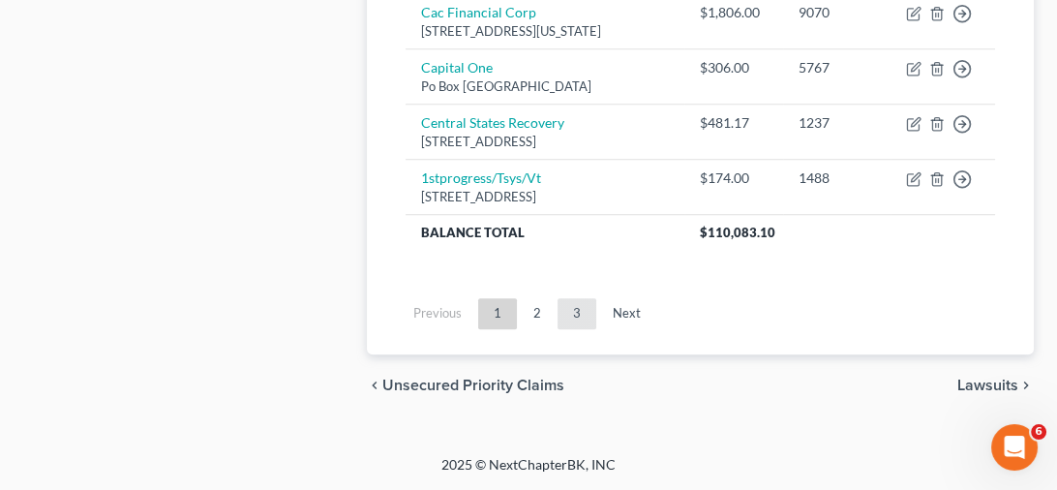
click at [572, 315] on link "3" at bounding box center [577, 313] width 39 height 31
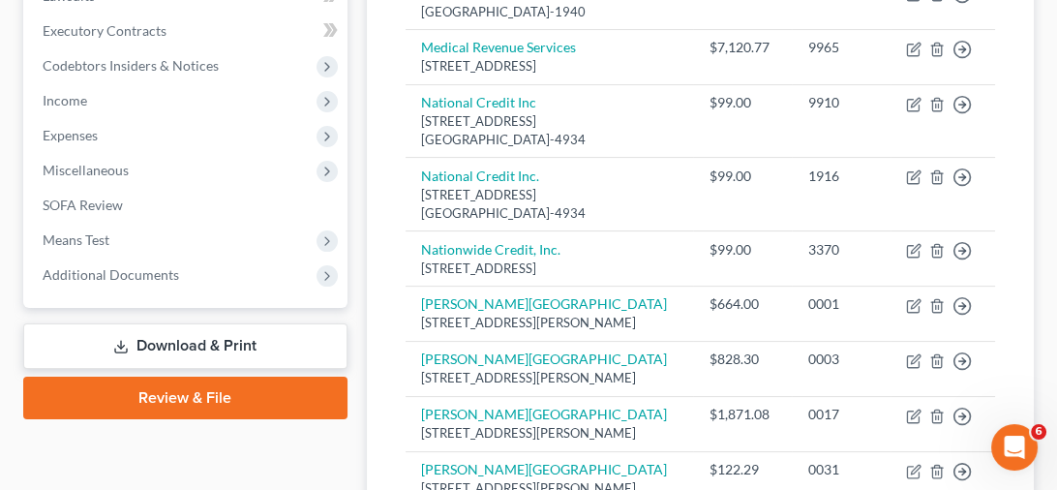
scroll to position [1687, 0]
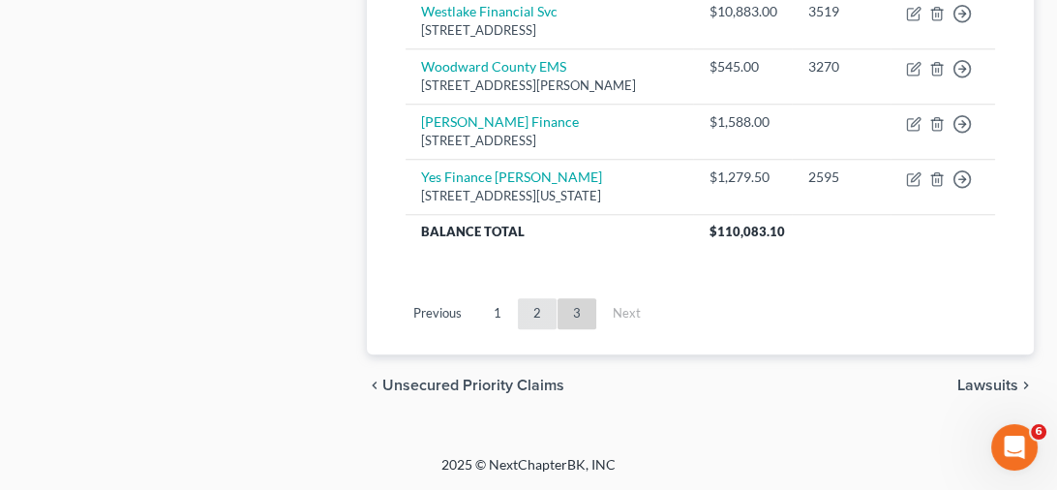
click at [537, 317] on link "2" at bounding box center [537, 313] width 39 height 31
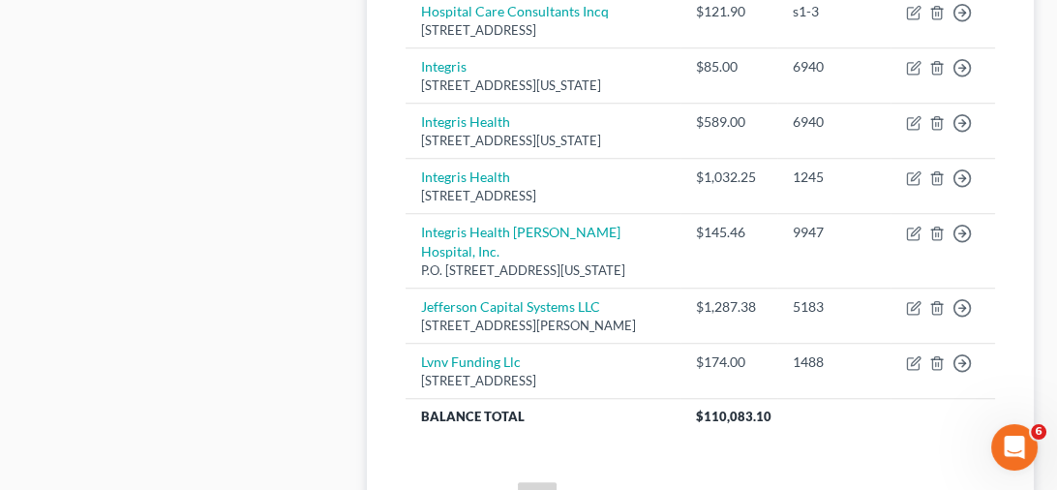
scroll to position [2050, 0]
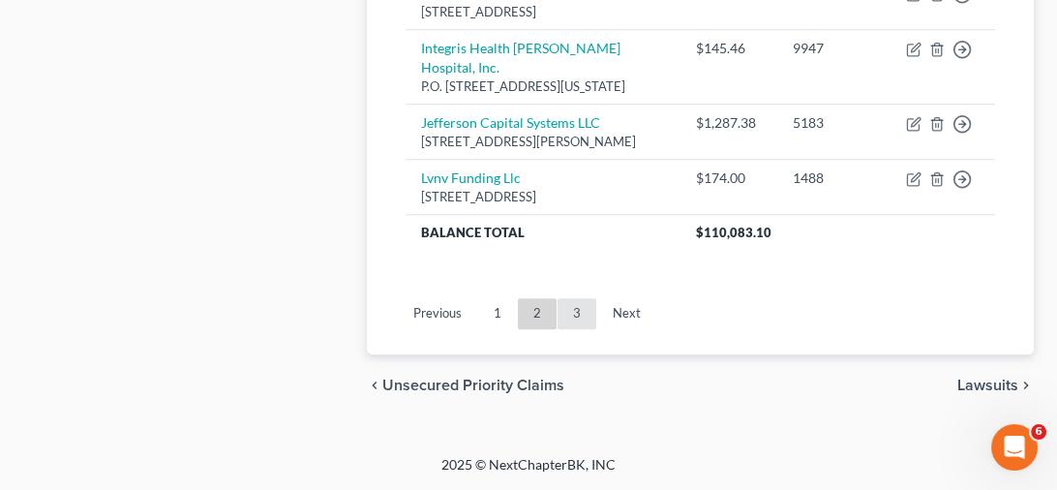
click at [566, 312] on link "3" at bounding box center [577, 313] width 39 height 31
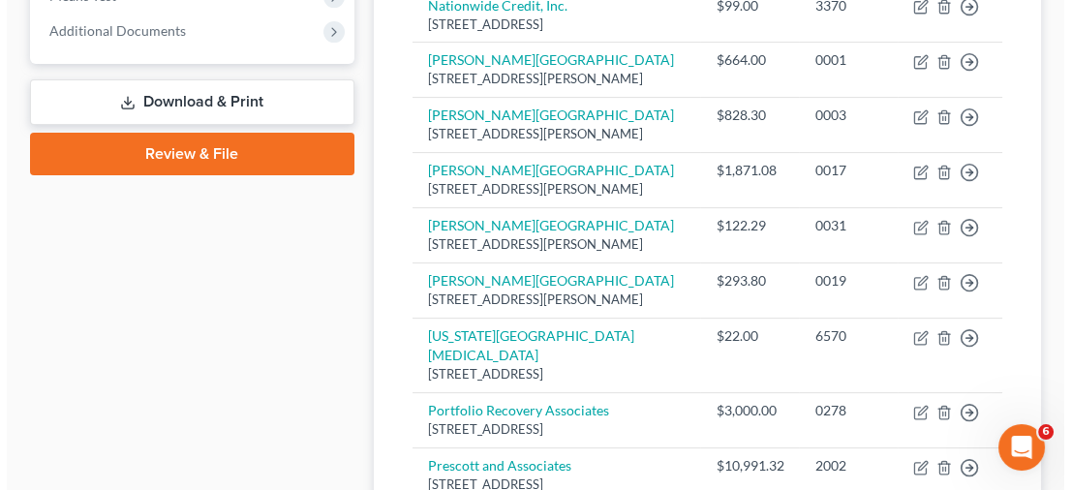
scroll to position [719, 0]
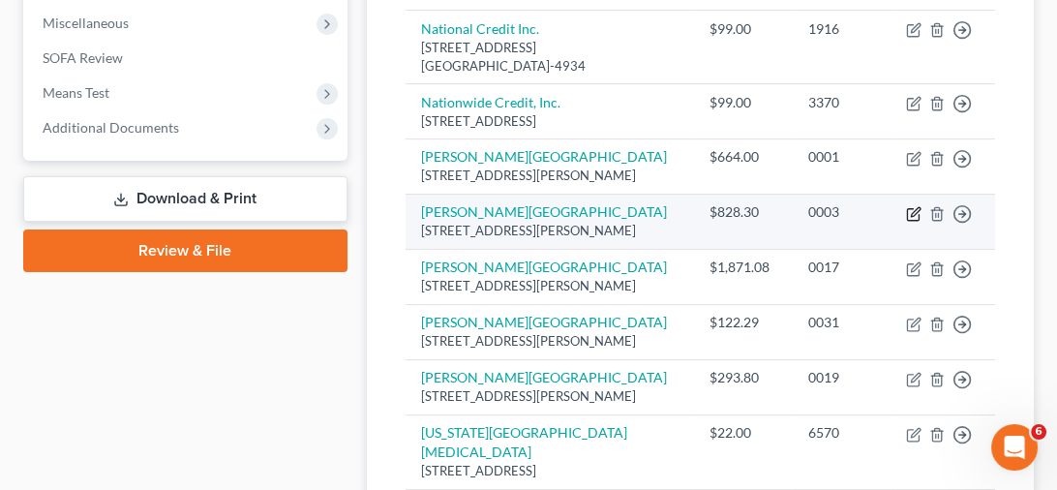
click at [920, 222] on icon "button" at bounding box center [913, 213] width 15 height 15
select select "37"
select select "9"
select select "0"
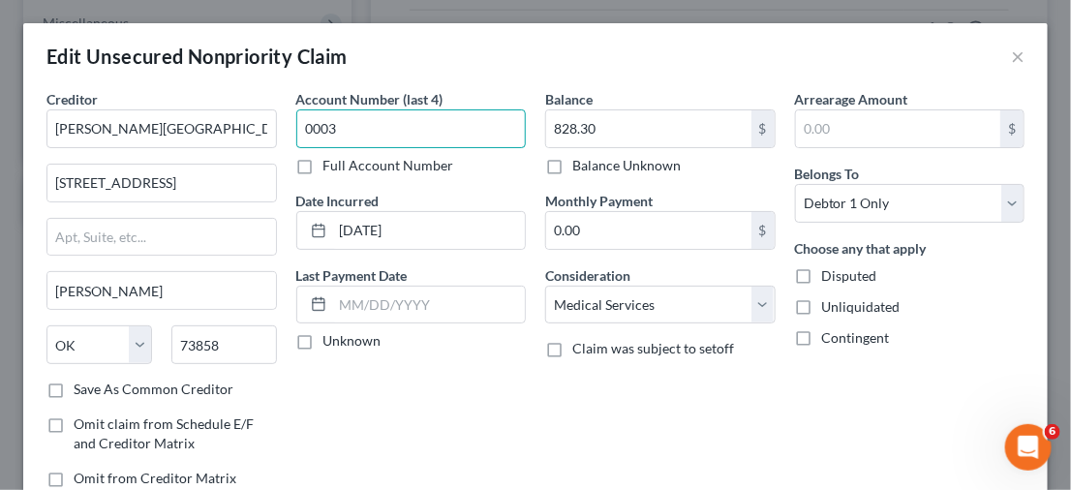
drag, startPoint x: 385, startPoint y: 124, endPoint x: 282, endPoint y: 125, distance: 103.6
click at [287, 125] on div "Account Number (last 4) 0003 Full Account Number Date Incurred [DATE] Last Paym…" at bounding box center [412, 296] width 250 height 414
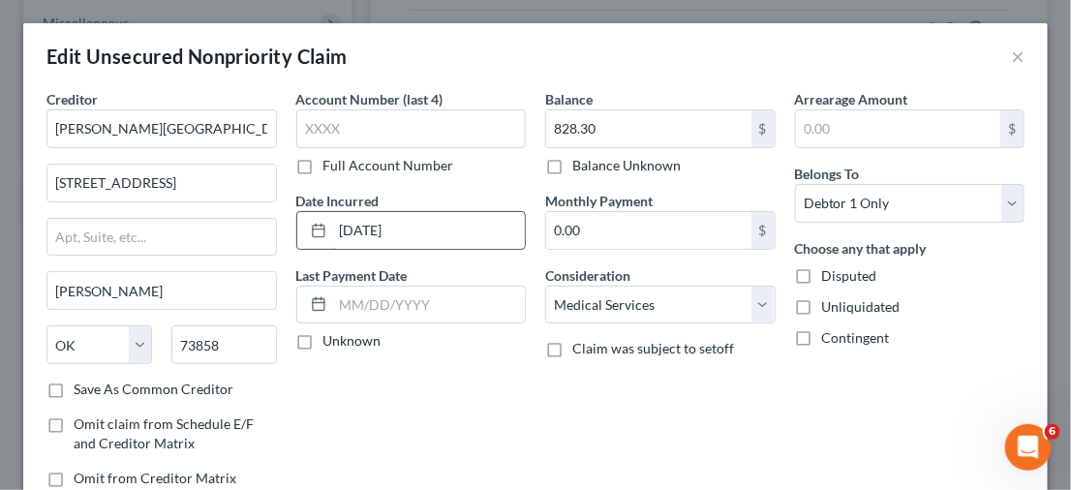
click at [421, 223] on input "[DATE]" at bounding box center [429, 230] width 193 height 37
click at [427, 229] on input "[DATE]" at bounding box center [429, 230] width 193 height 37
click at [431, 229] on input "[DATE]" at bounding box center [429, 230] width 193 height 37
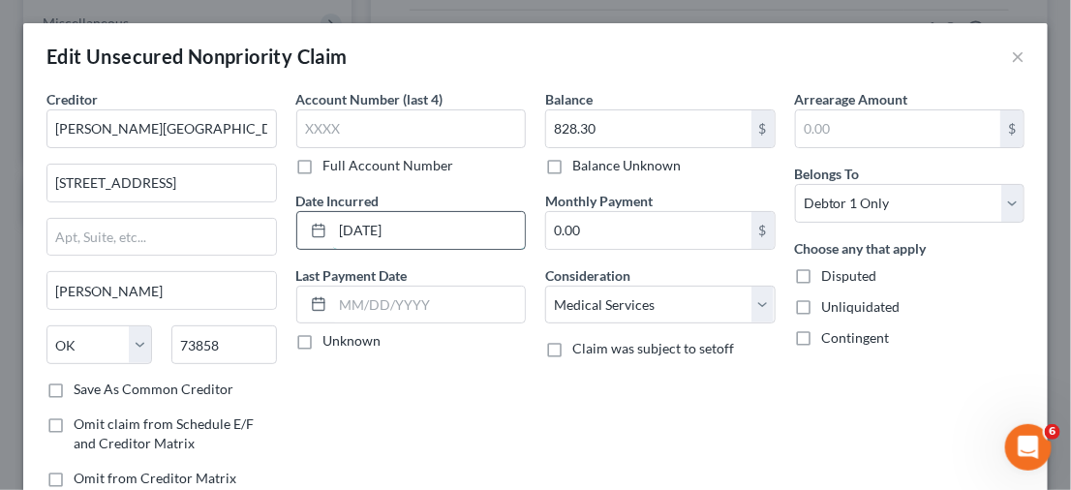
drag, startPoint x: 375, startPoint y: 229, endPoint x: 322, endPoint y: 228, distance: 52.3
click at [322, 228] on div "[DATE]" at bounding box center [411, 230] width 230 height 39
type input "[DATE]"
click at [572, 165] on label "Balance Unknown" at bounding box center [626, 165] width 108 height 19
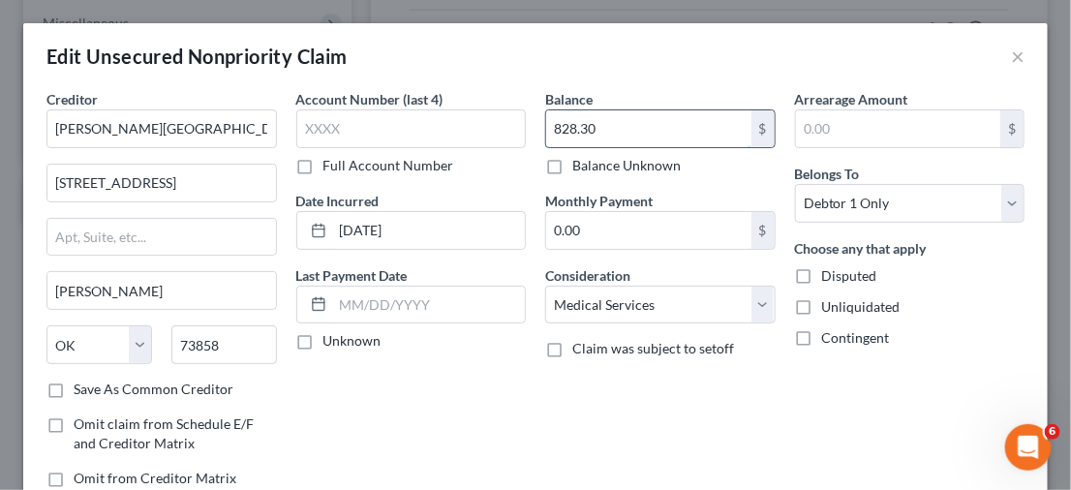
click at [621, 123] on input "828.30" at bounding box center [648, 128] width 205 height 37
click at [572, 165] on label "Balance Unknown" at bounding box center [626, 165] width 108 height 19
click at [580, 165] on input "Balance Unknown" at bounding box center [586, 162] width 13 height 13
checkbox input "true"
type input "0.00"
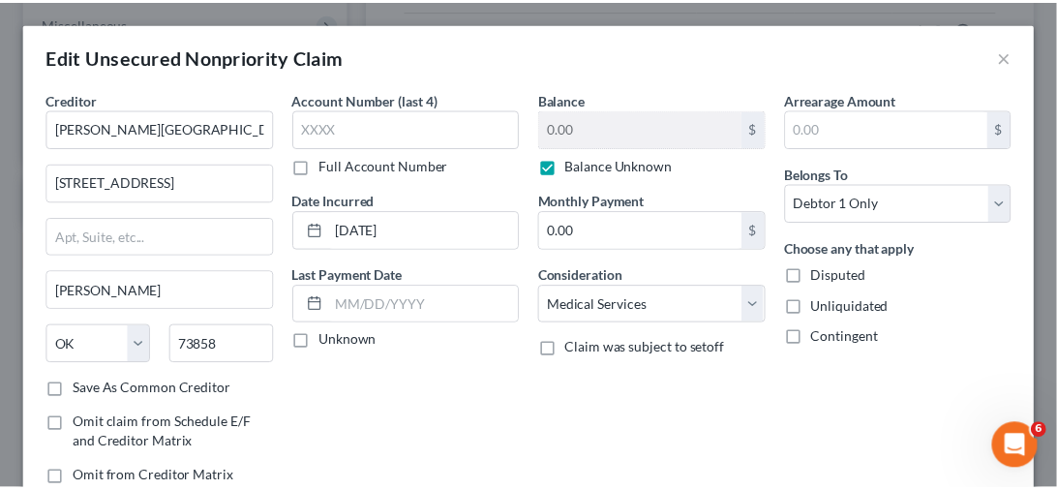
scroll to position [189, 0]
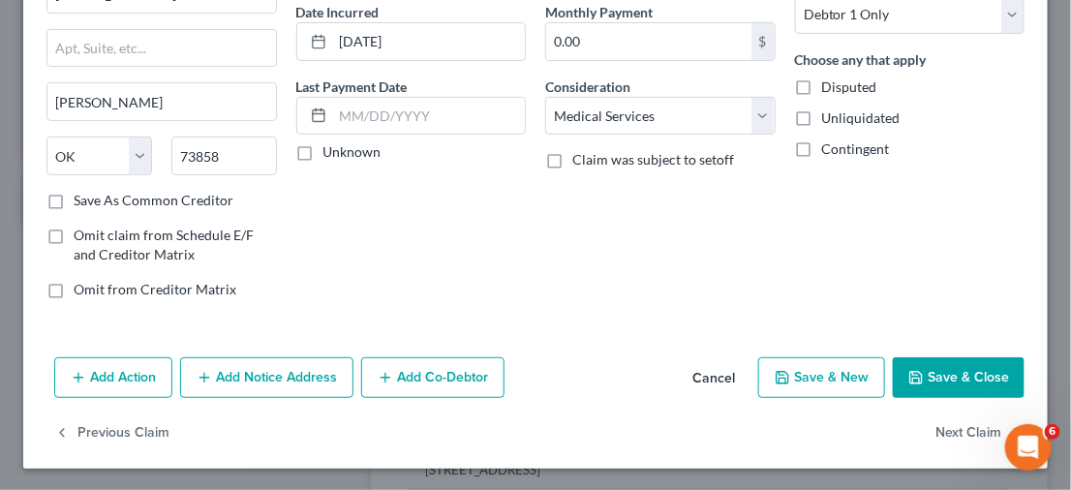
drag, startPoint x: 933, startPoint y: 367, endPoint x: 749, endPoint y: 335, distance: 187.7
click at [933, 367] on button "Save & Close" at bounding box center [959, 377] width 132 height 41
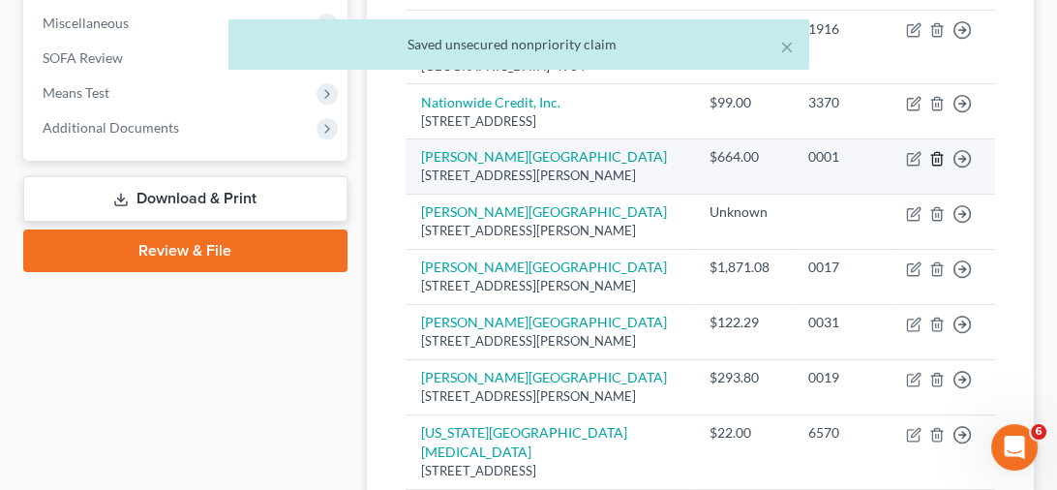
click at [939, 167] on icon "button" at bounding box center [937, 158] width 15 height 15
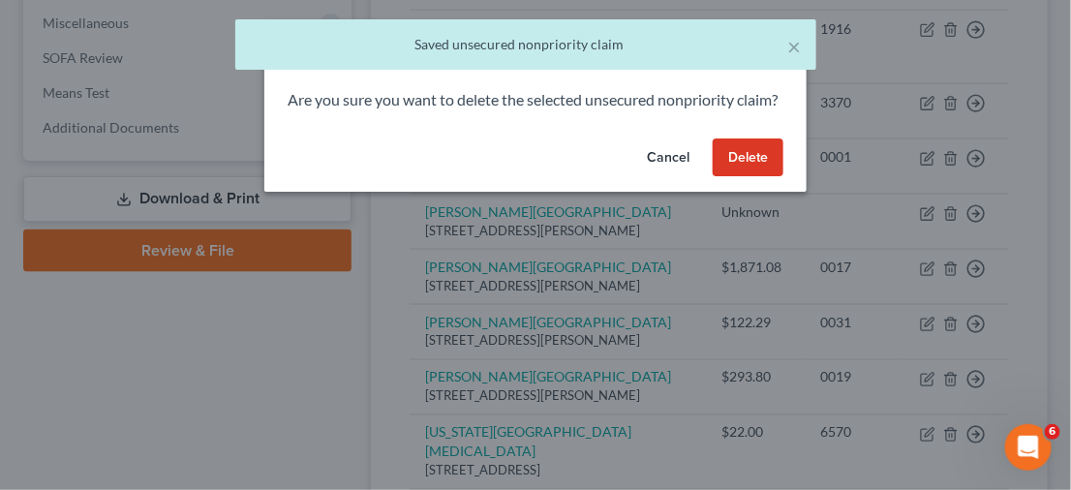
click at [770, 177] on button "Delete" at bounding box center [748, 157] width 71 height 39
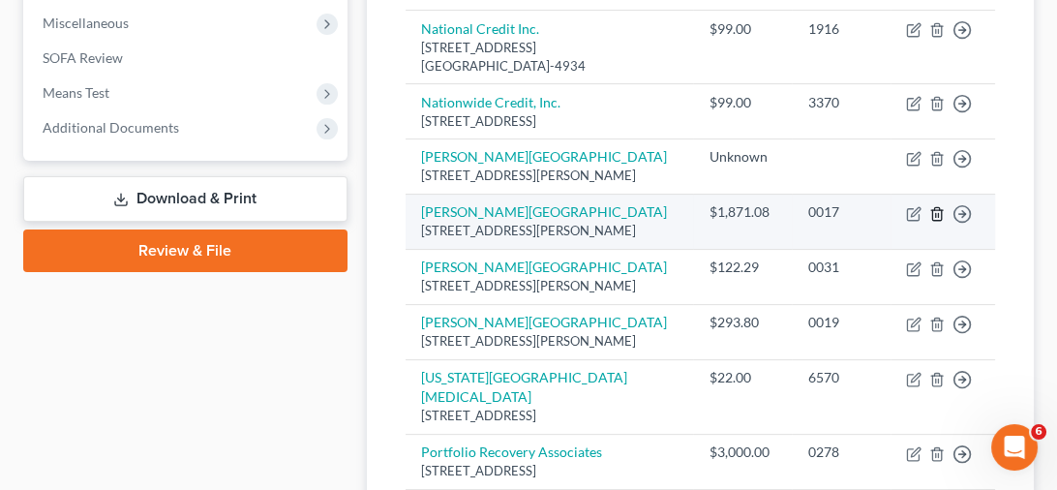
click at [933, 222] on icon "button" at bounding box center [937, 213] width 15 height 15
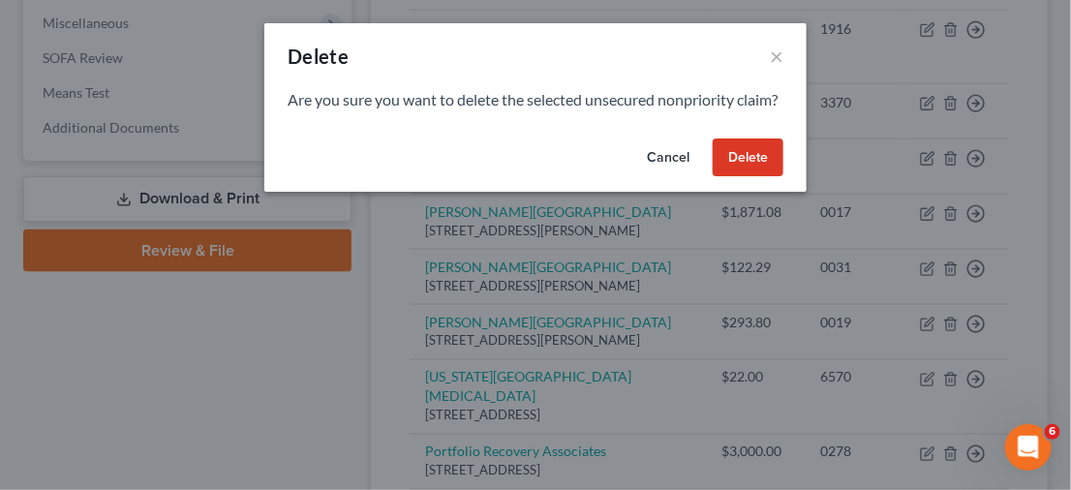
click at [752, 177] on button "Delete" at bounding box center [748, 157] width 71 height 39
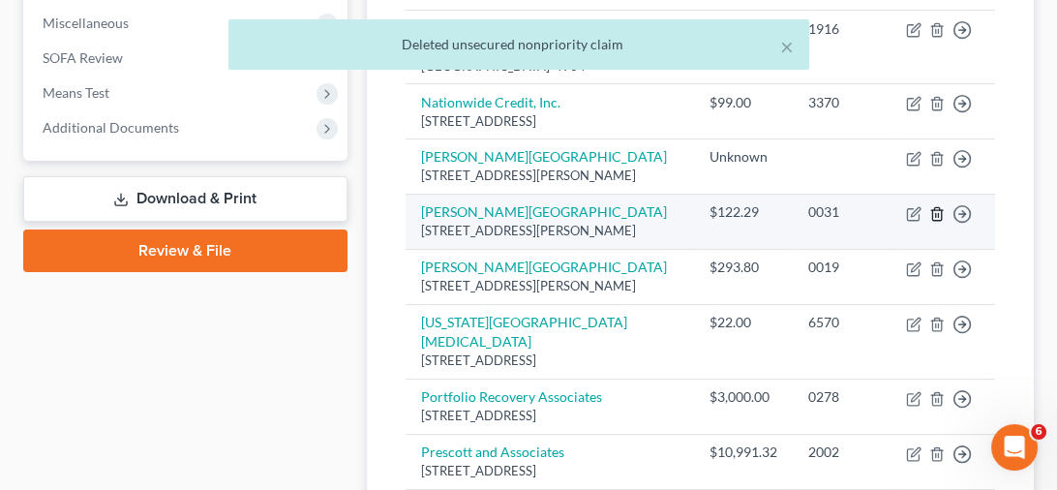
click at [934, 222] on icon "button" at bounding box center [937, 213] width 15 height 15
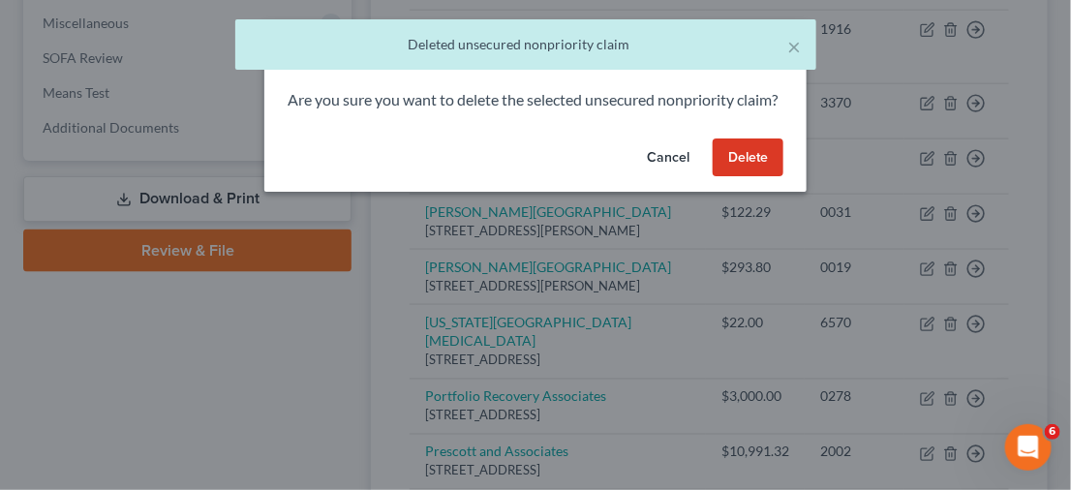
click at [746, 171] on button "Delete" at bounding box center [748, 157] width 71 height 39
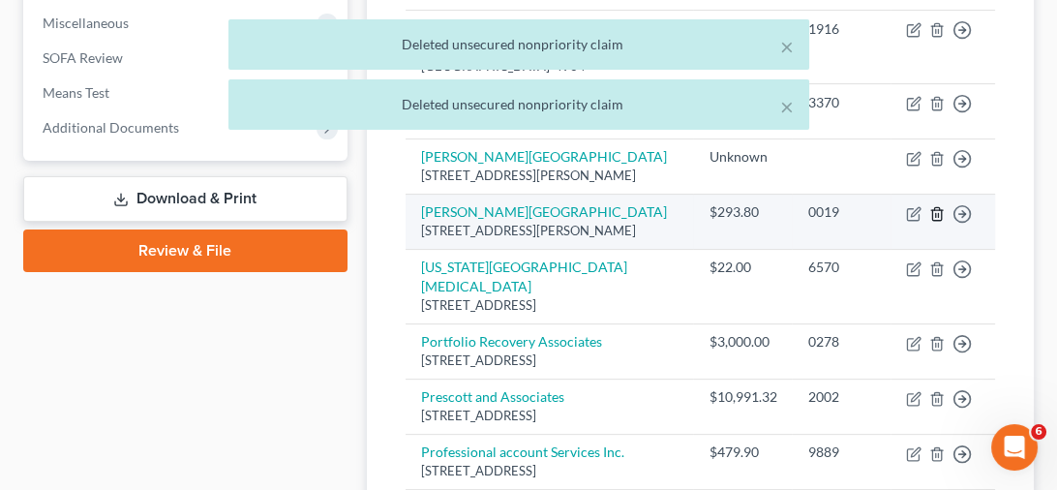
click at [934, 222] on icon "button" at bounding box center [937, 213] width 15 height 15
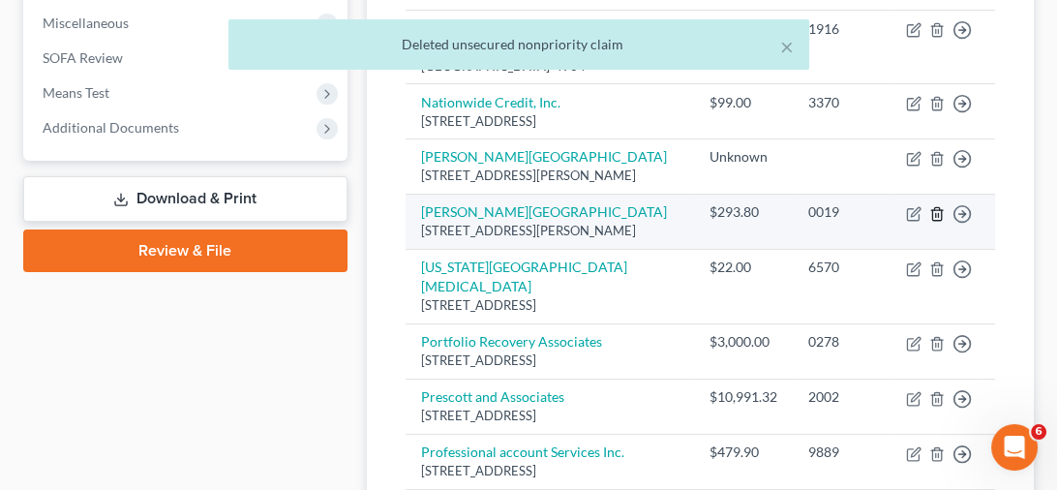
click at [937, 222] on icon "button" at bounding box center [937, 213] width 15 height 15
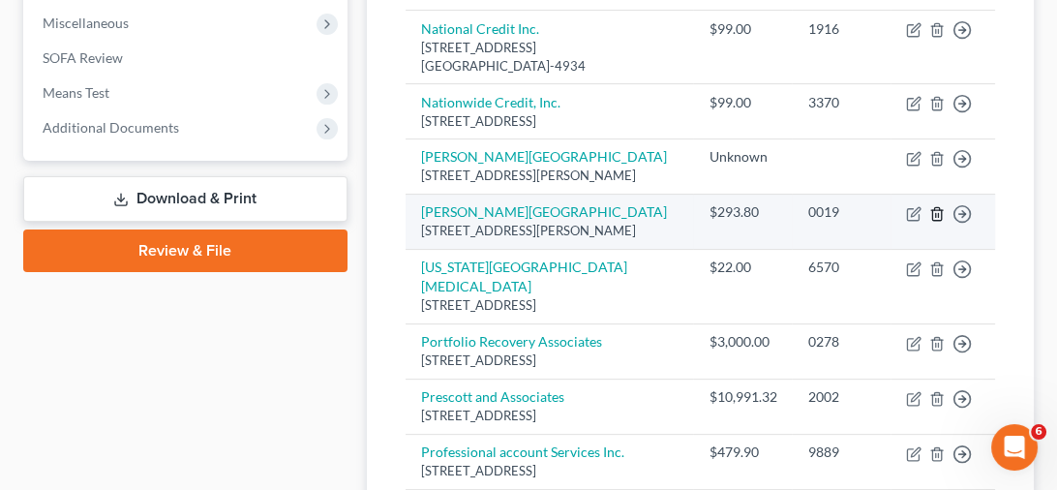
click at [940, 222] on icon "button" at bounding box center [937, 213] width 15 height 15
click at [858, 248] on td "0019" at bounding box center [841, 221] width 99 height 55
click at [933, 220] on icon "button" at bounding box center [937, 213] width 9 height 13
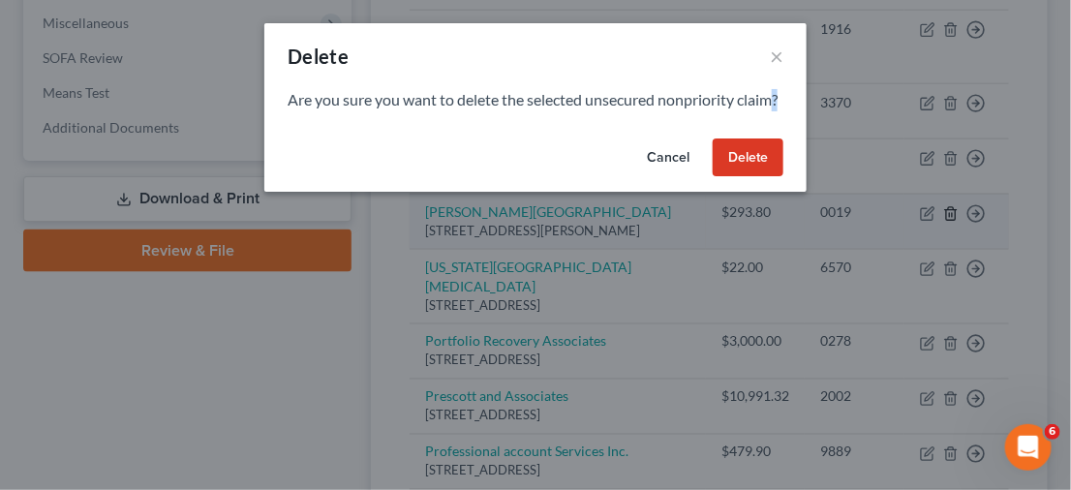
click at [933, 229] on div "Delete × Are you sure you want to delete the selected unsecured nonpriority cla…" at bounding box center [535, 245] width 1071 height 490
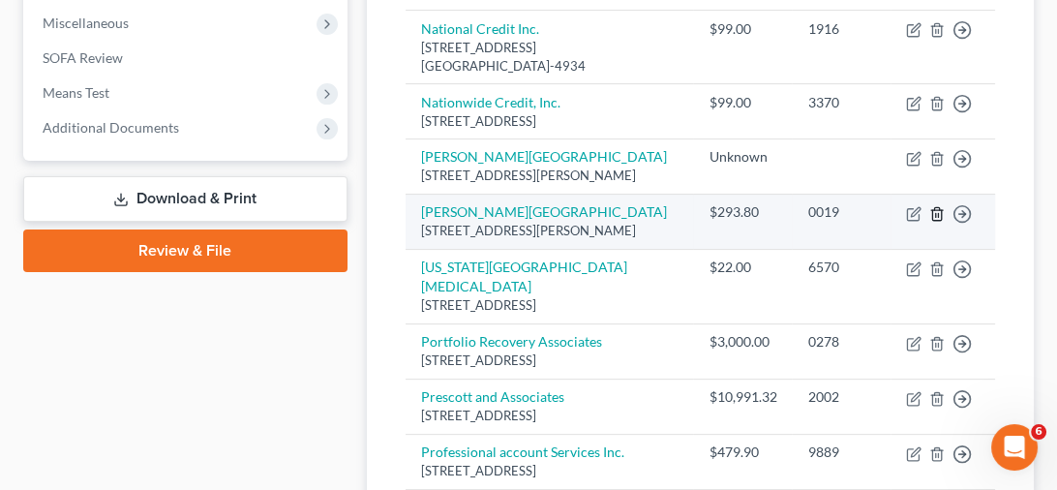
click at [940, 222] on icon "button" at bounding box center [937, 213] width 15 height 15
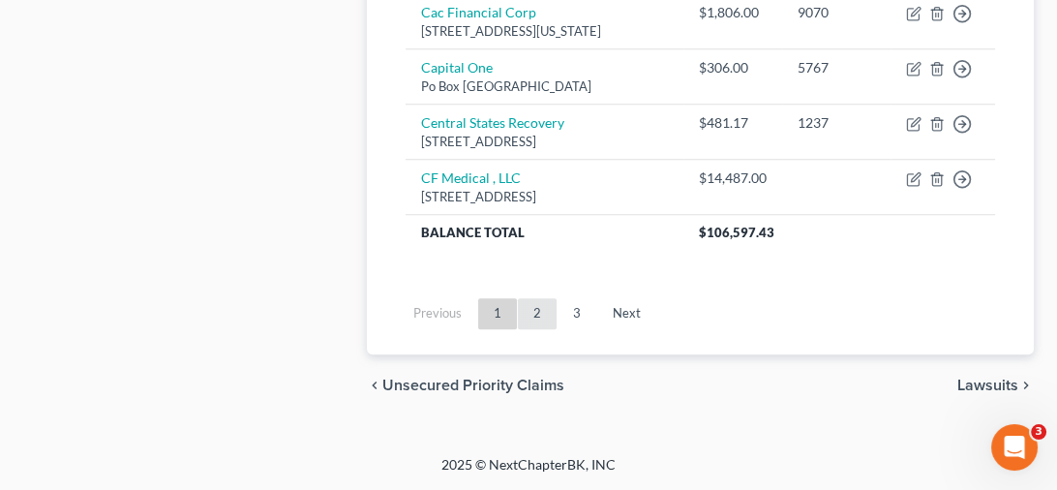
click at [541, 320] on link "2" at bounding box center [537, 313] width 39 height 31
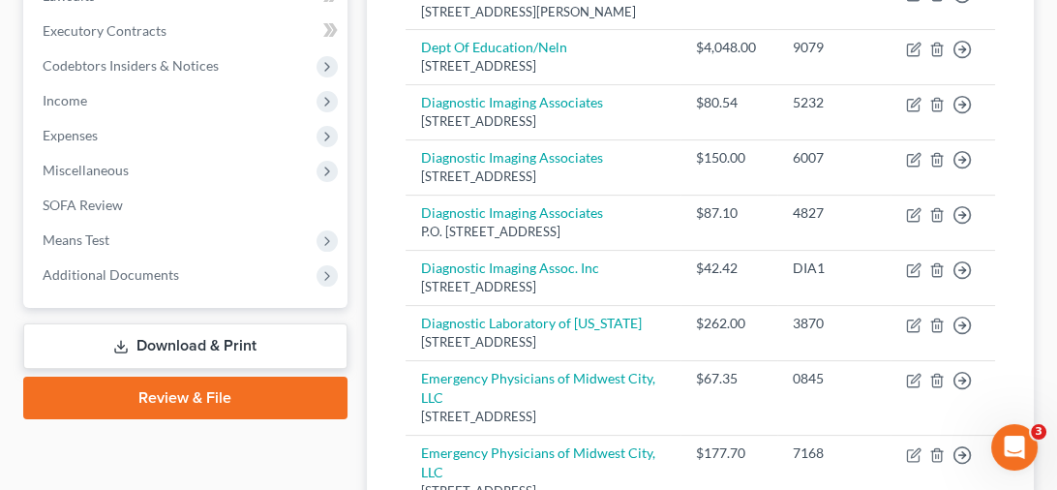
scroll to position [2050, 0]
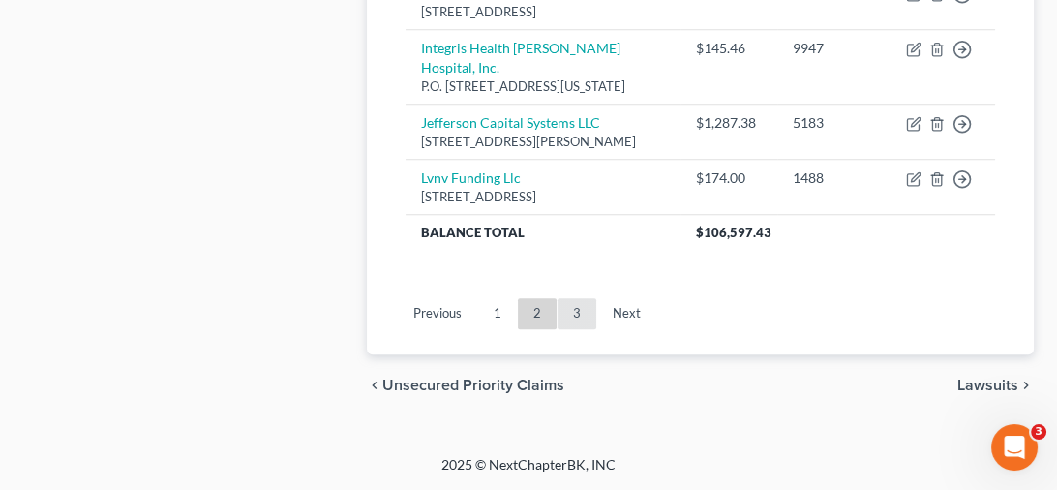
click at [571, 307] on link "3" at bounding box center [577, 313] width 39 height 31
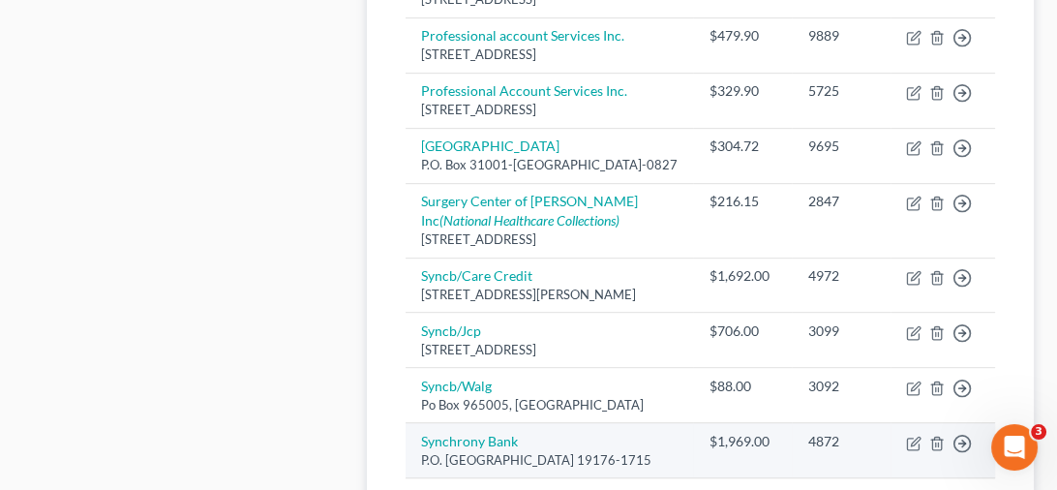
scroll to position [748, 0]
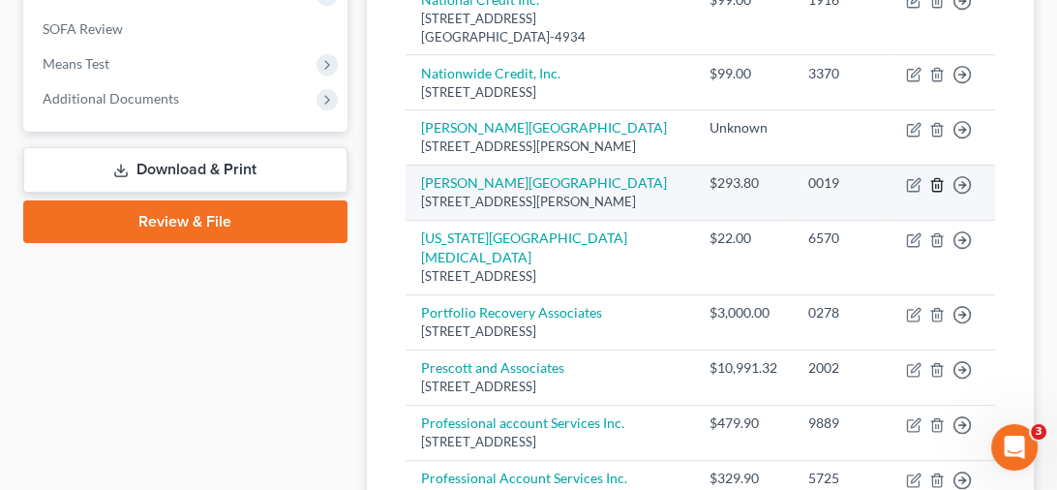
click at [937, 193] on icon "button" at bounding box center [937, 184] width 15 height 15
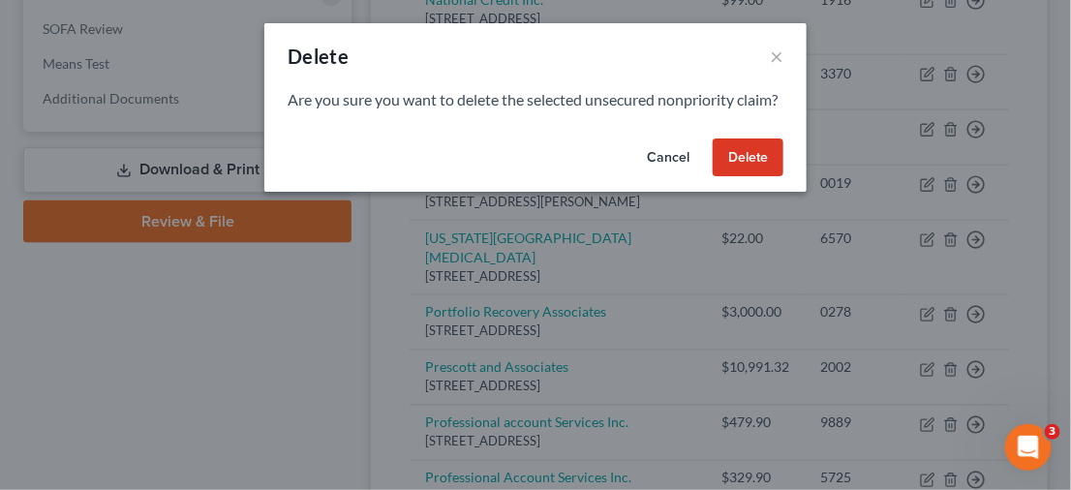
click at [746, 177] on button "Delete" at bounding box center [748, 157] width 71 height 39
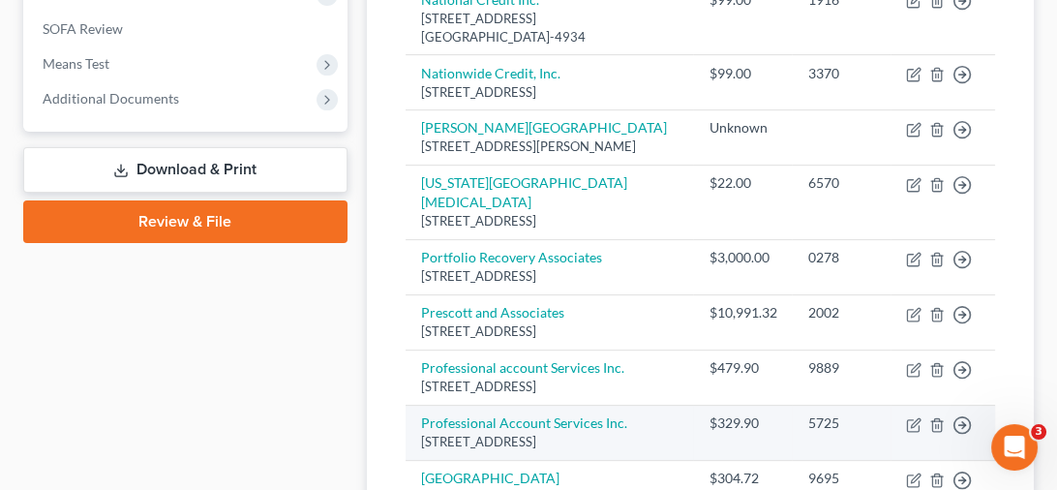
click at [566, 438] on div "[STREET_ADDRESS]" at bounding box center [550, 442] width 258 height 18
click at [538, 435] on div "[STREET_ADDRESS]" at bounding box center [550, 442] width 258 height 18
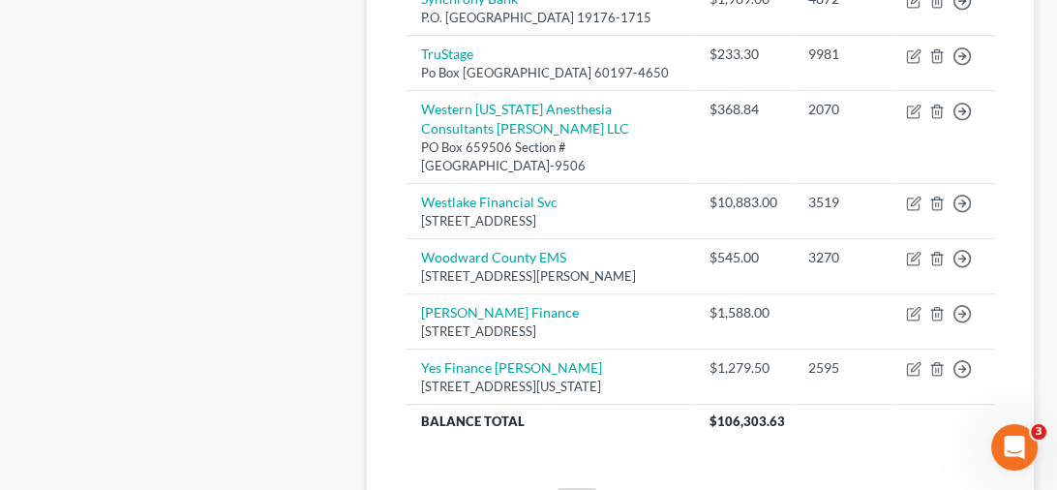
scroll to position [1758, 0]
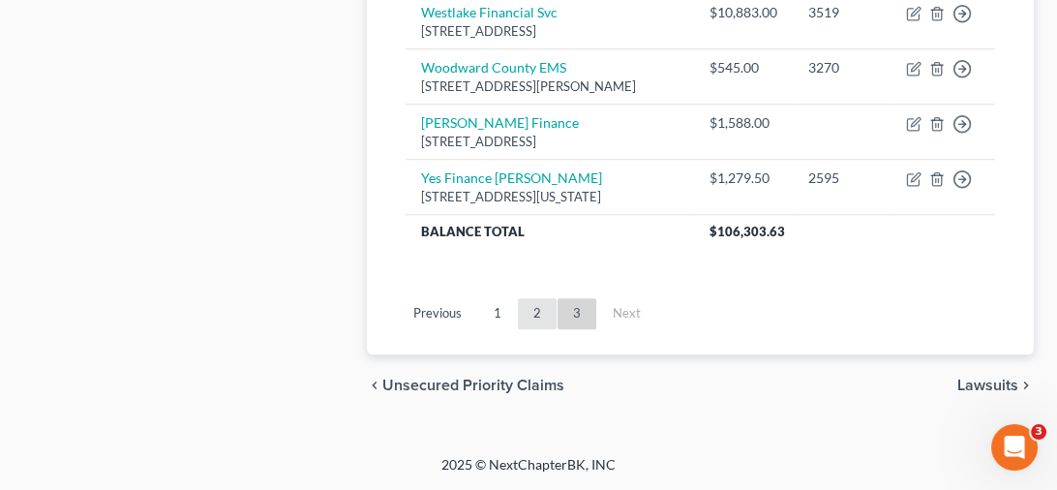
click at [530, 318] on link "2" at bounding box center [537, 313] width 39 height 31
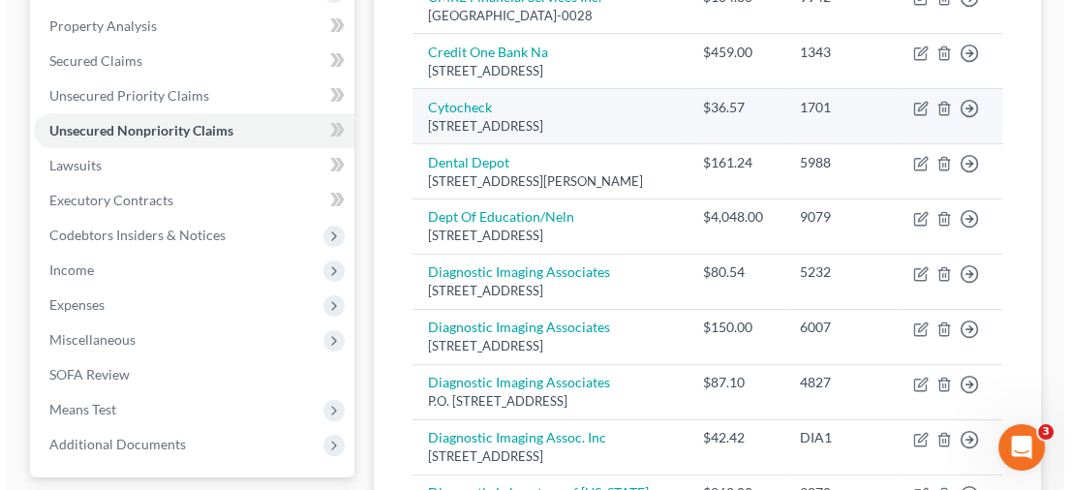
scroll to position [0, 0]
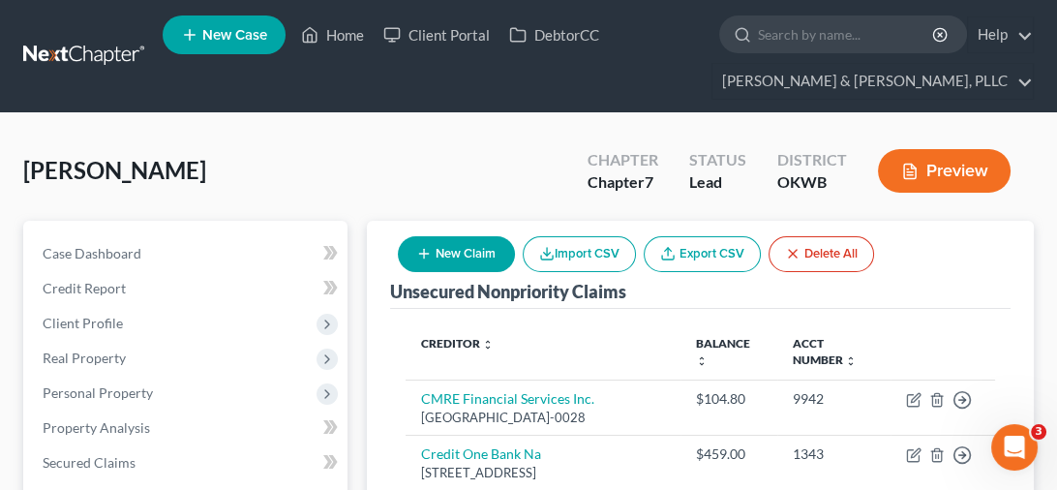
click at [459, 250] on button "New Claim" at bounding box center [456, 254] width 117 height 36
select select "0"
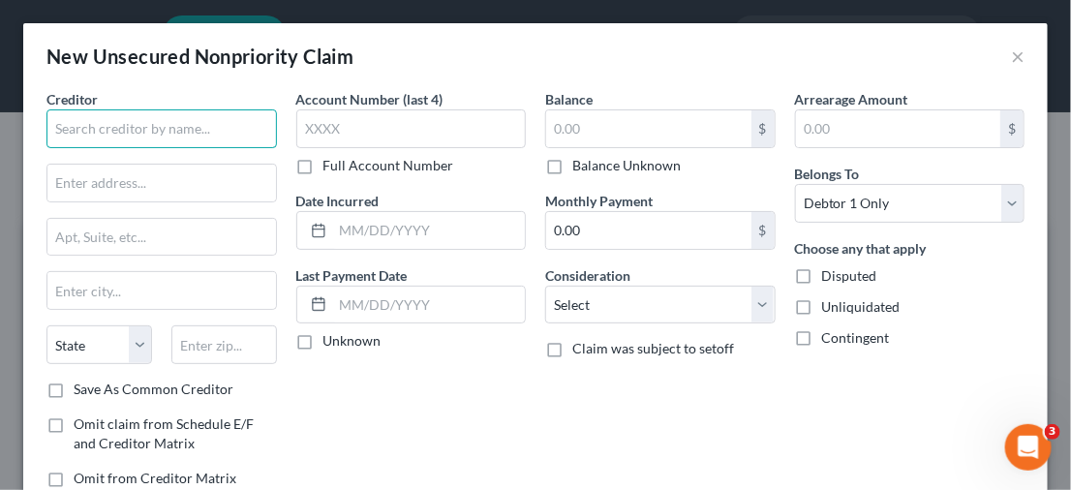
click at [245, 138] on input "text" at bounding box center [161, 128] width 230 height 39
type input "Integris Health"
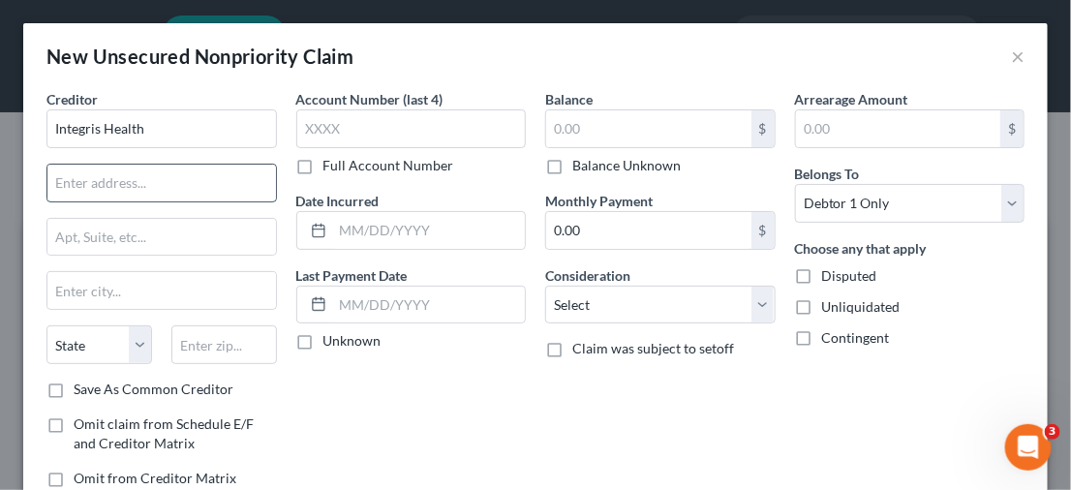
click at [186, 187] on input "text" at bounding box center [161, 183] width 229 height 37
type input "5300 N. Independence Ave."
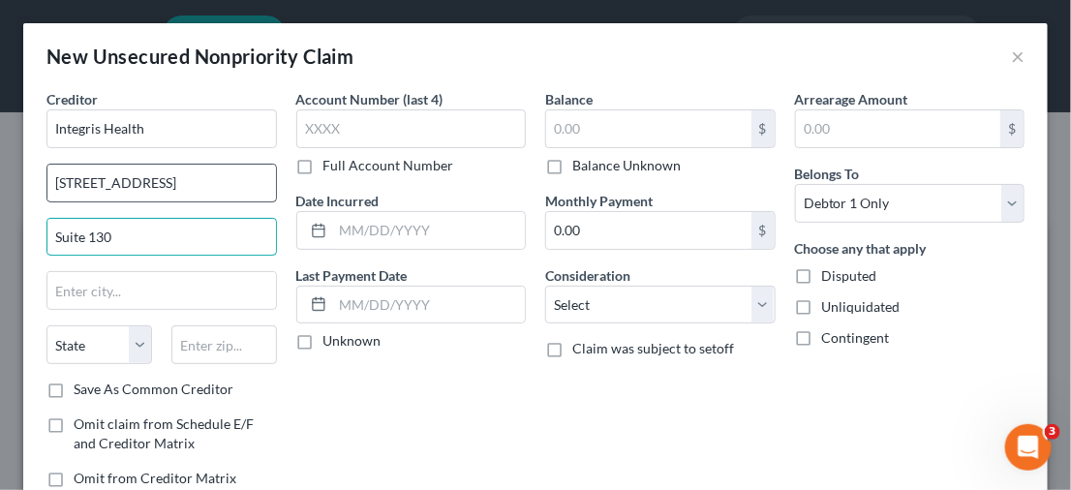
type input "Suite 130"
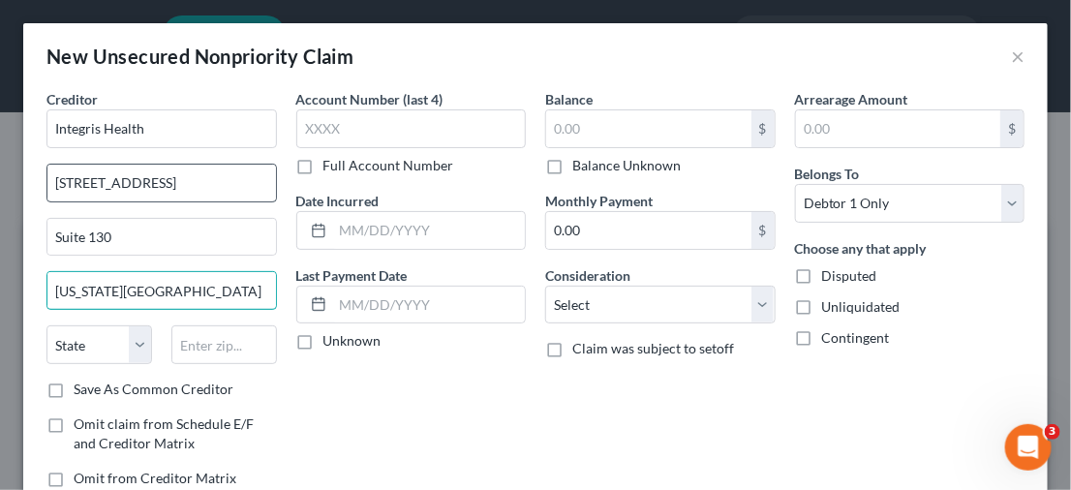
type input "Oklahoma City"
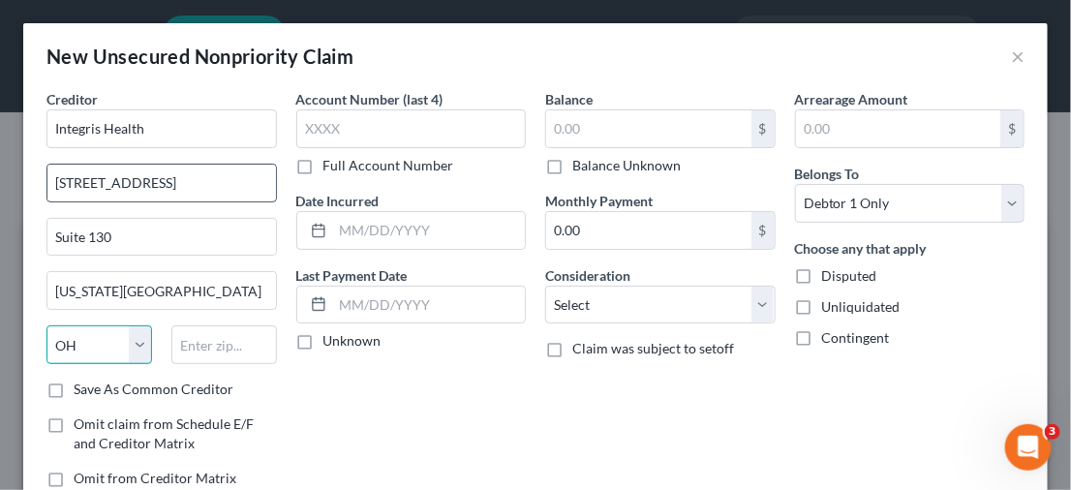
select select "37"
type input "73112-5550"
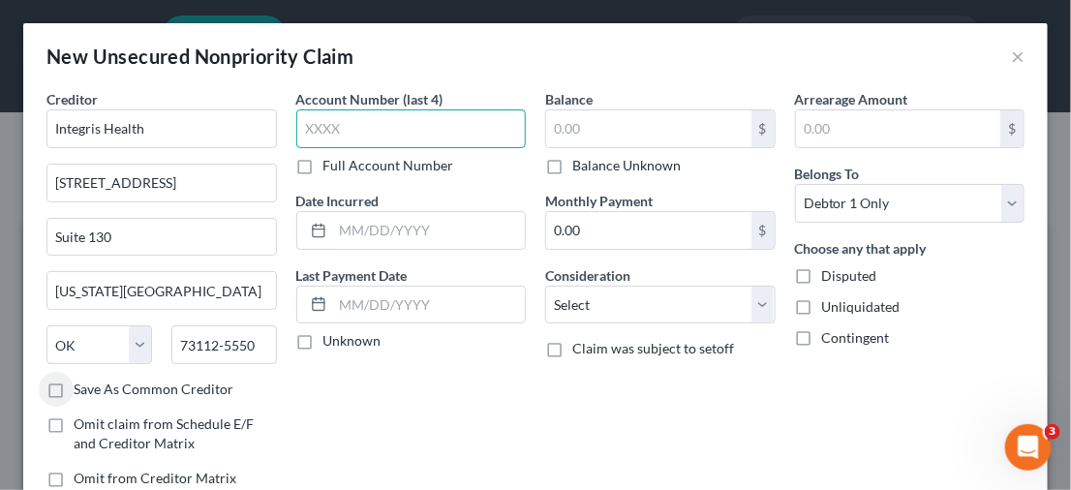
click at [340, 118] on input "text" at bounding box center [411, 128] width 230 height 39
type input "6940"
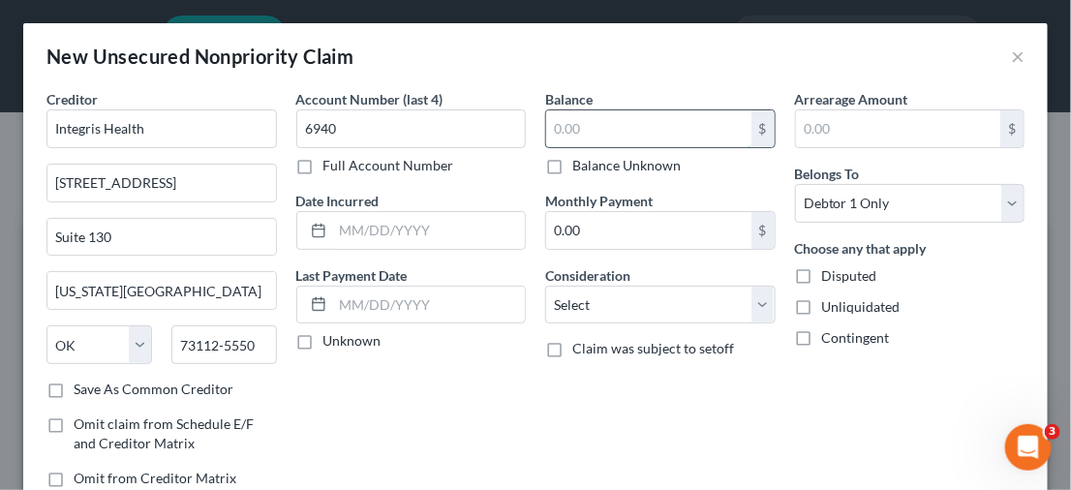
click at [589, 138] on input "text" at bounding box center [648, 128] width 205 height 37
type input "111.00"
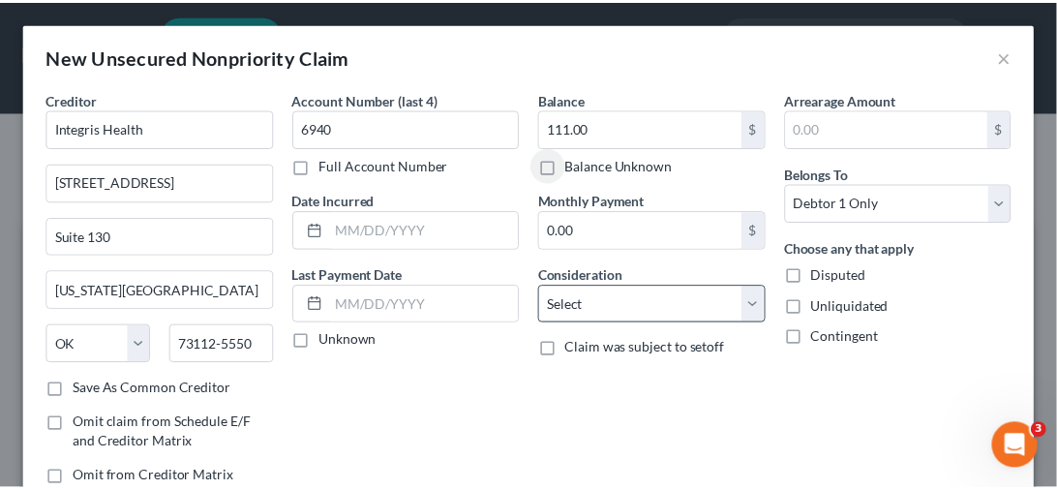
scroll to position [97, 0]
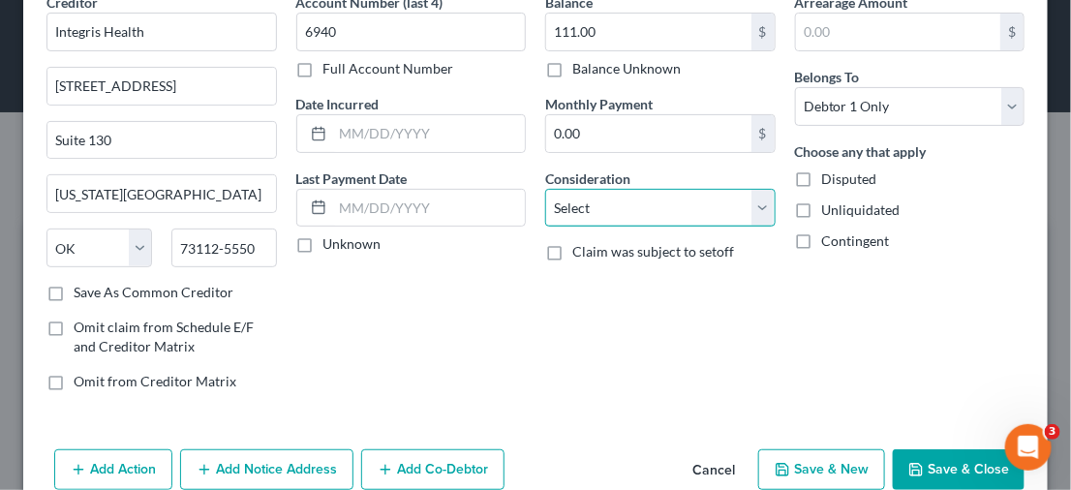
click at [749, 210] on select "Select Cable / Satellite Services Collection Agency Credit Card Debt Debt Couns…" at bounding box center [660, 208] width 230 height 39
select select "9"
click at [545, 189] on select "Select Cable / Satellite Services Collection Agency Credit Card Debt Debt Couns…" at bounding box center [660, 208] width 230 height 39
click at [919, 457] on button "Save & Close" at bounding box center [959, 469] width 132 height 41
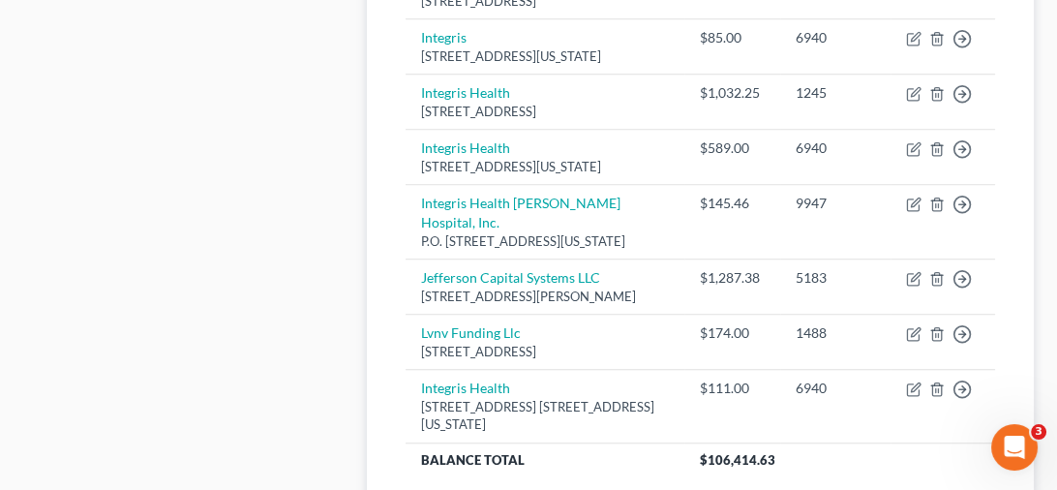
scroll to position [2104, 0]
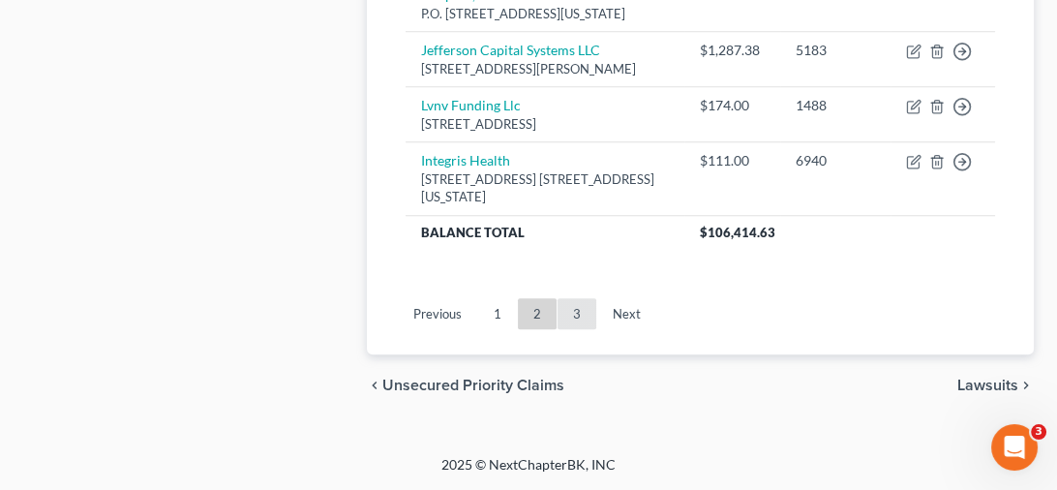
click at [580, 312] on link "3" at bounding box center [577, 313] width 39 height 31
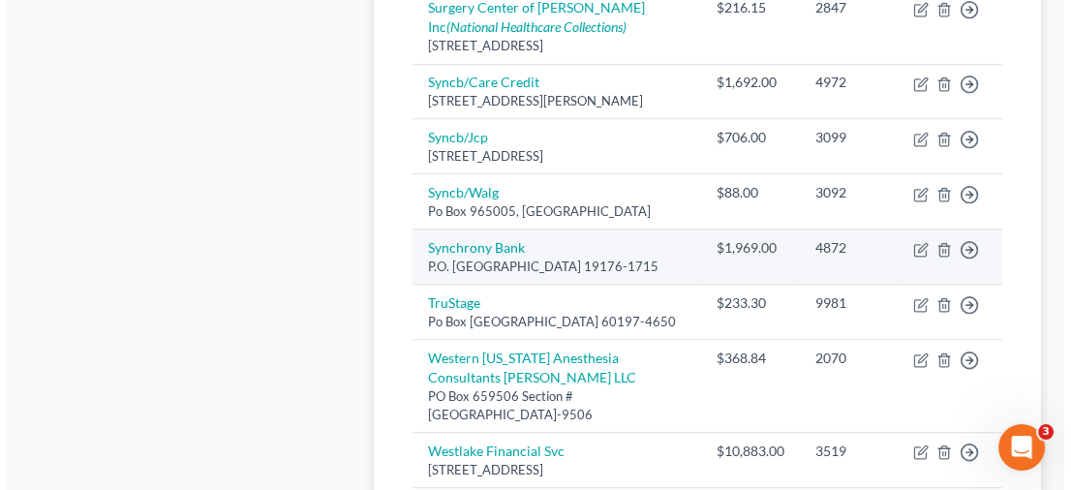
scroll to position [1232, 0]
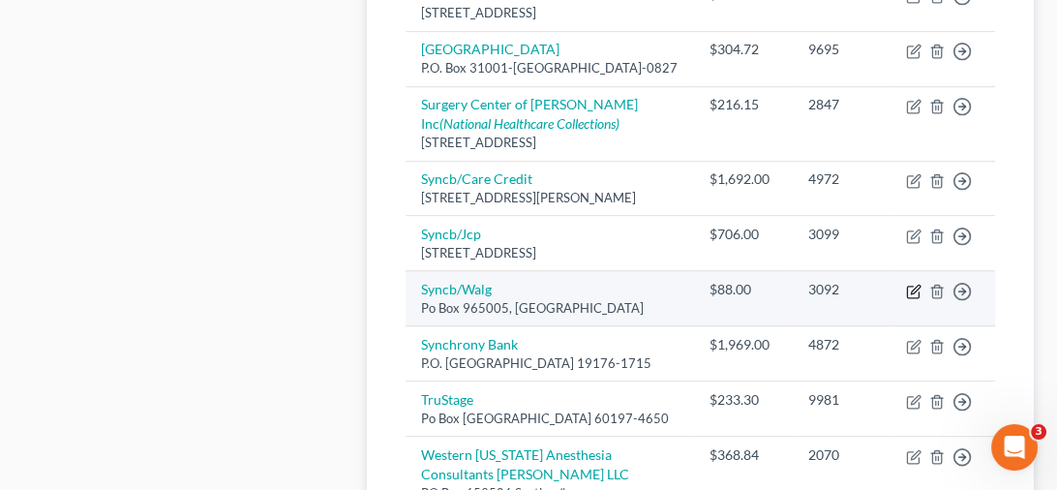
click at [911, 293] on icon "button" at bounding box center [915, 289] width 9 height 9
select select "9"
select select "2"
select select "0"
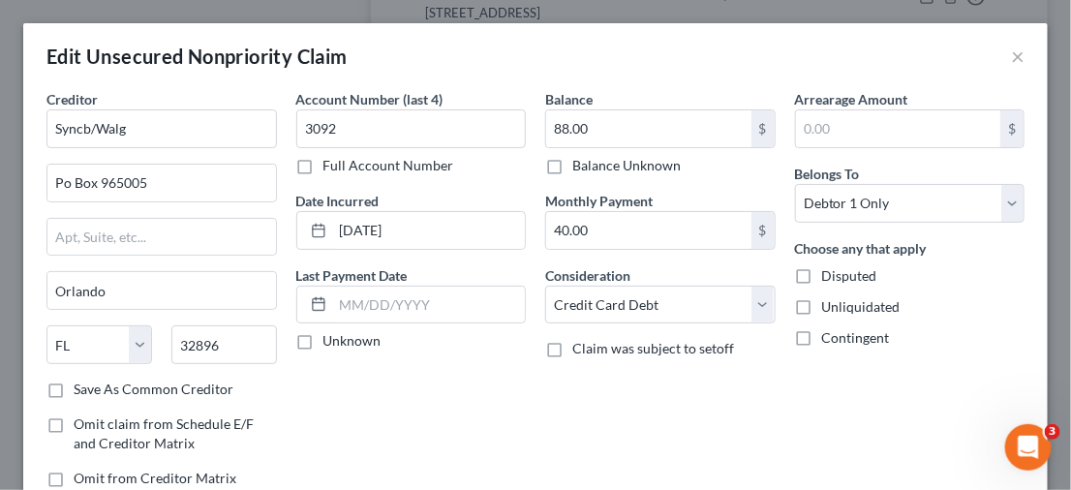
scroll to position [189, 0]
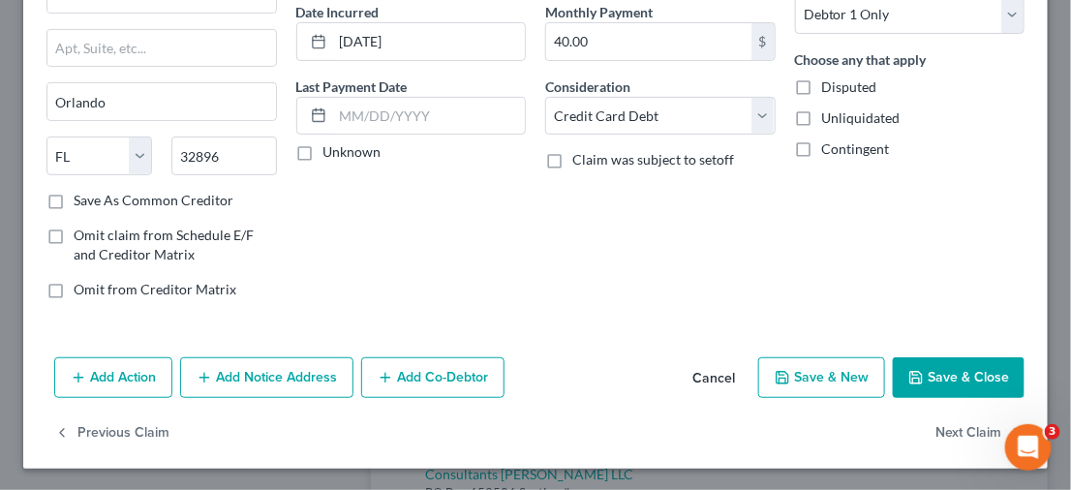
click at [287, 369] on button "Add Notice Address" at bounding box center [266, 377] width 173 height 41
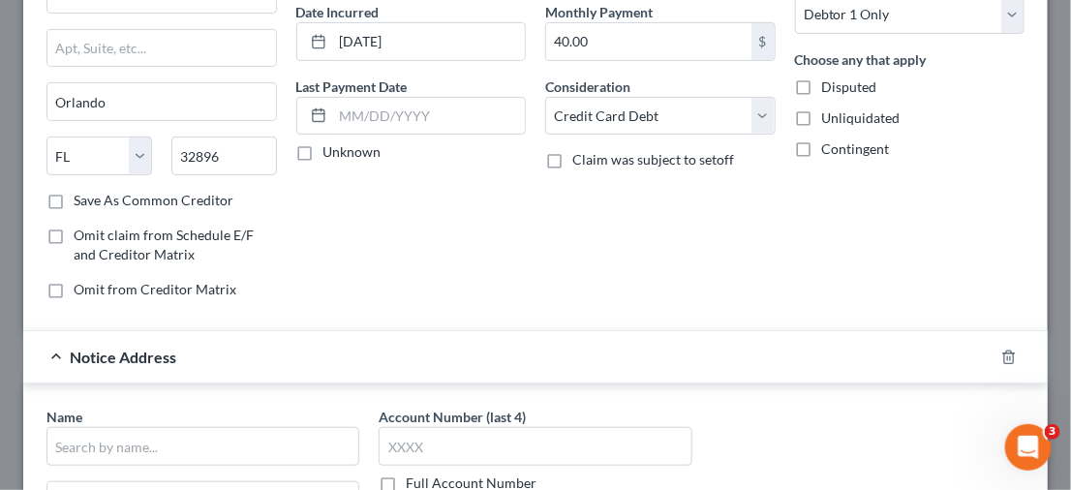
scroll to position [382, 0]
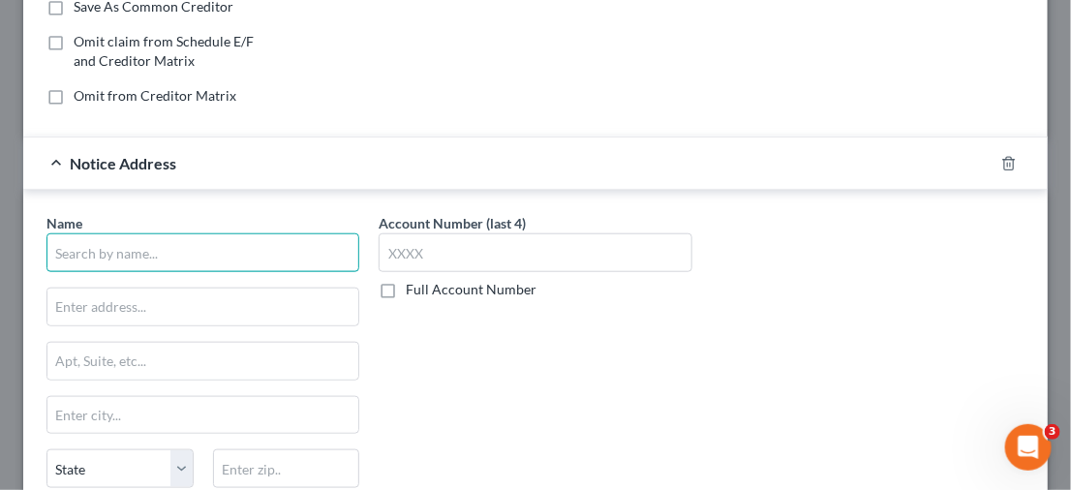
click at [246, 258] on input "text" at bounding box center [202, 252] width 313 height 39
type input "Credit Control, LLC"
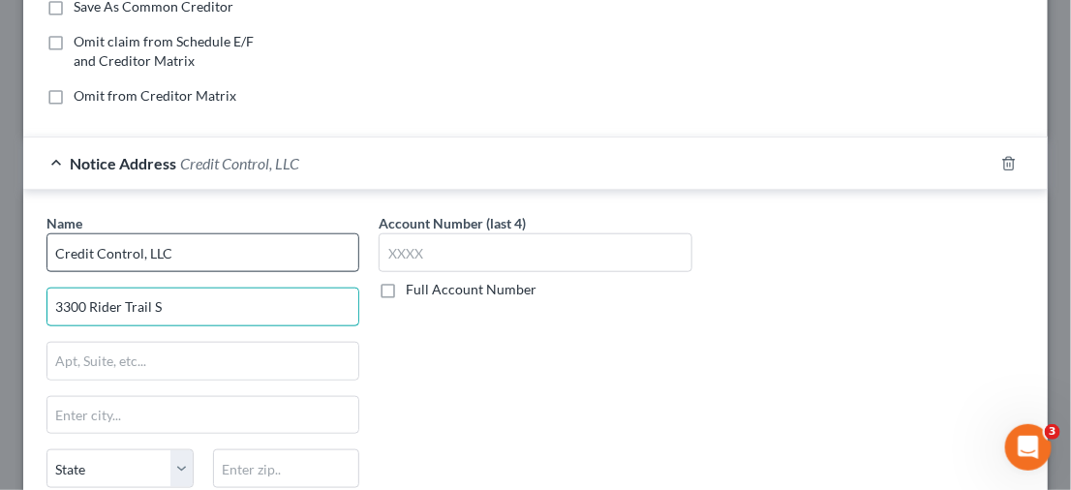
type input "3300 Rider Trail S"
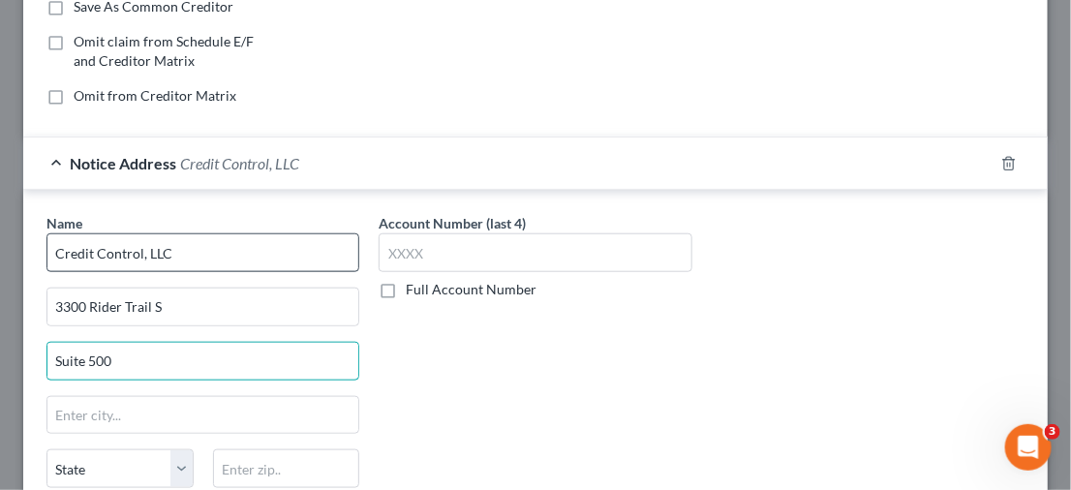
type input "Suite 500"
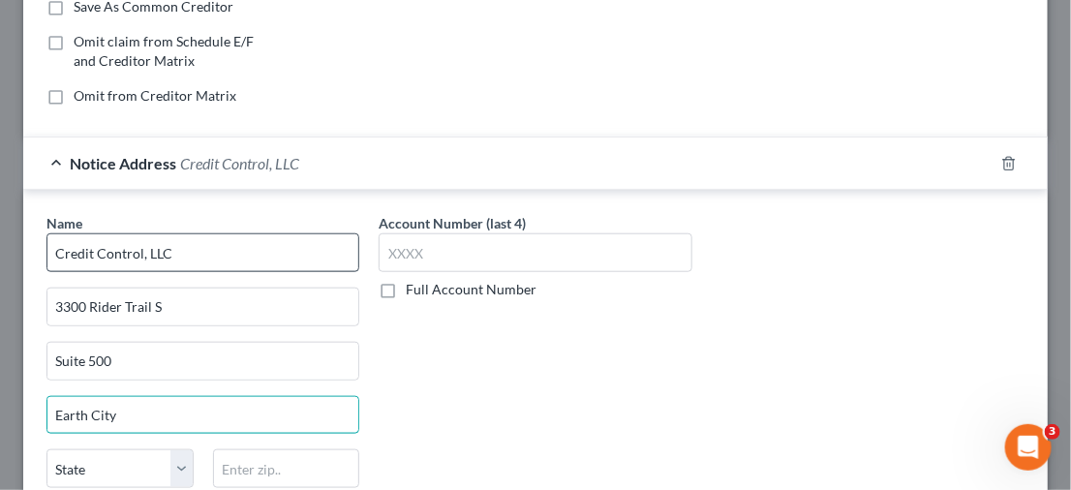
type input "Earth City"
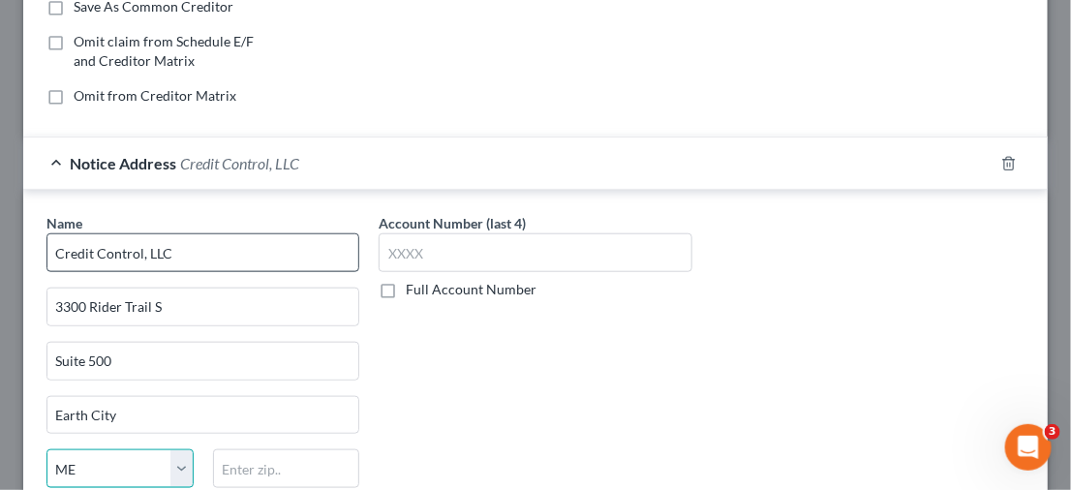
select select "26"
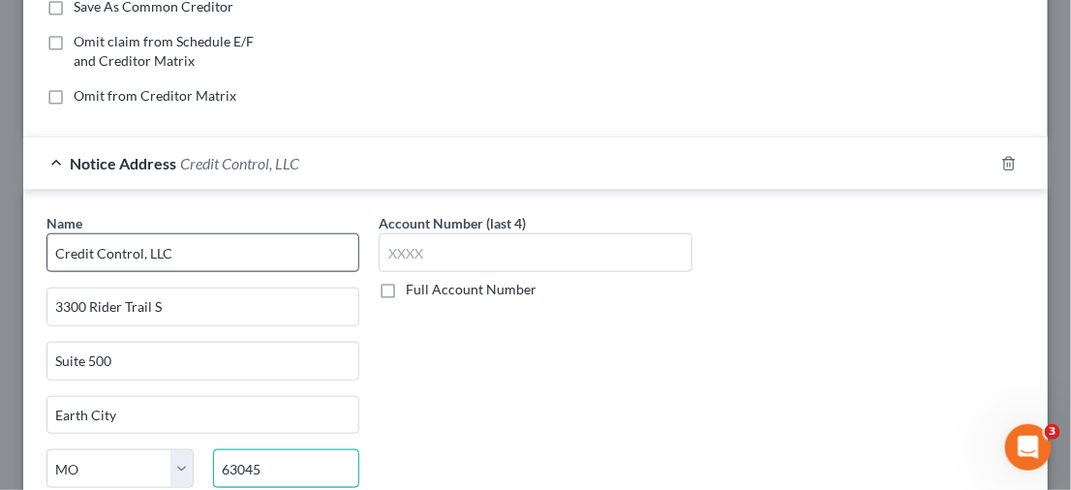
type input "63045"
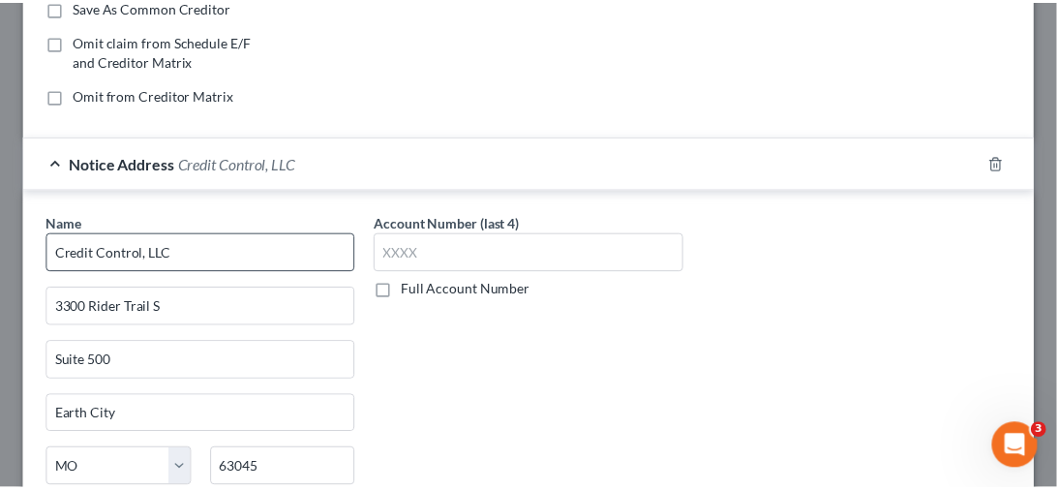
scroll to position [604, 0]
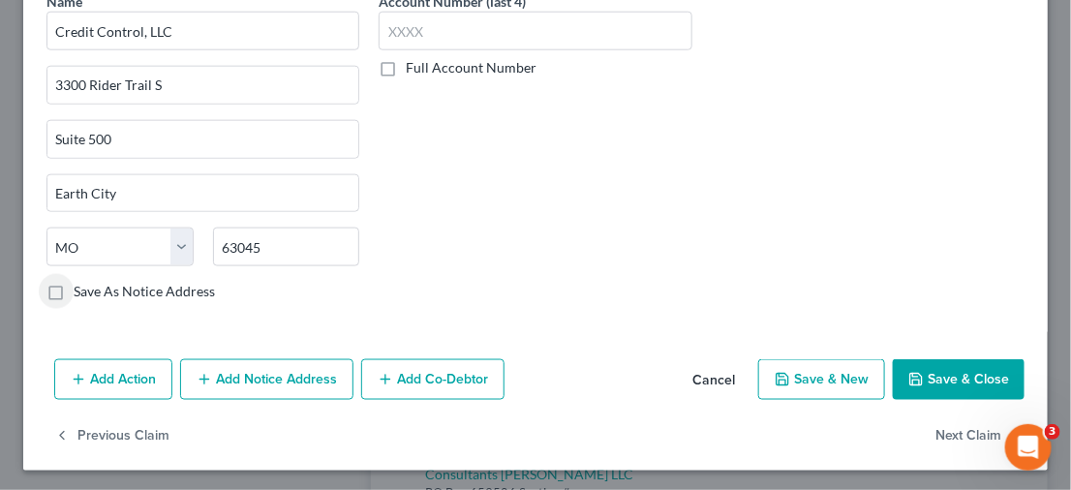
drag, startPoint x: 937, startPoint y: 372, endPoint x: 1052, endPoint y: 357, distance: 115.2
click at [937, 373] on button "Save & Close" at bounding box center [959, 379] width 132 height 41
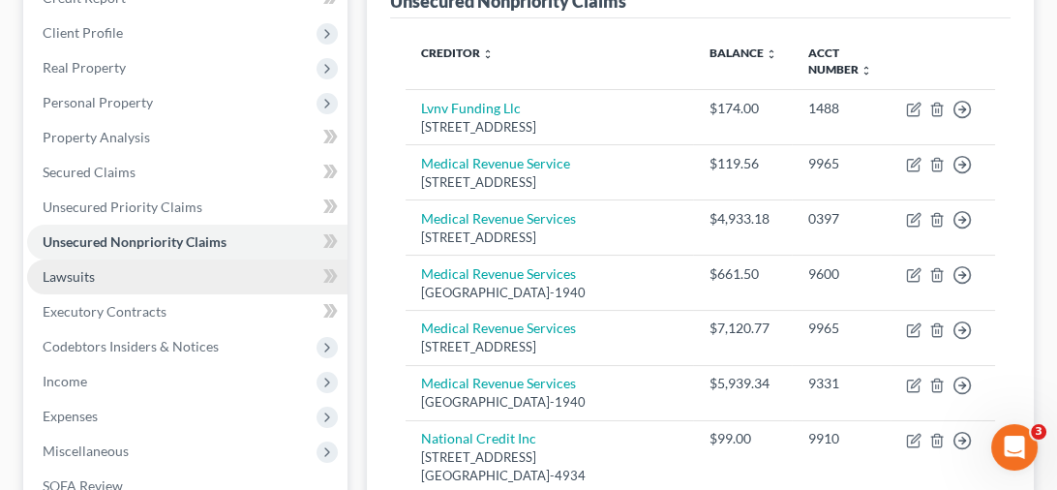
scroll to position [484, 0]
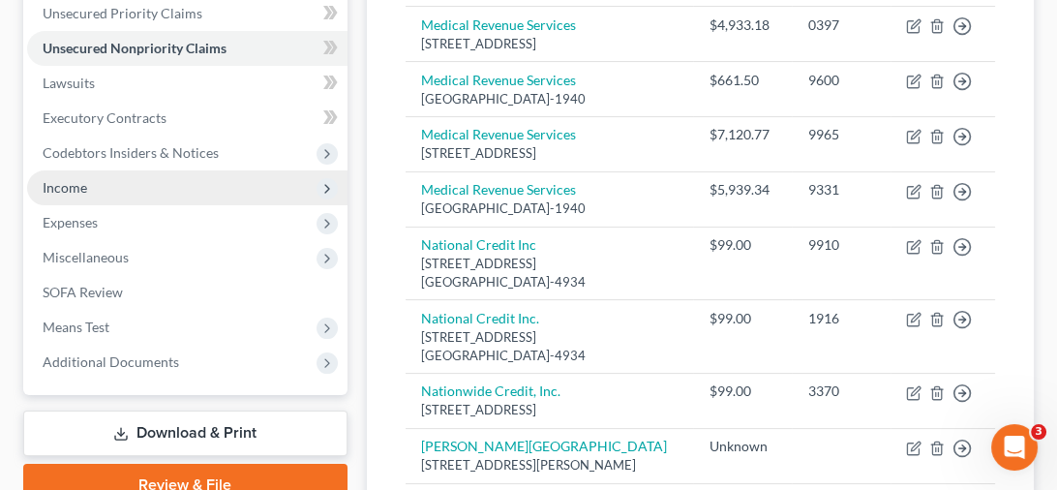
click at [127, 187] on span "Income" at bounding box center [187, 187] width 321 height 35
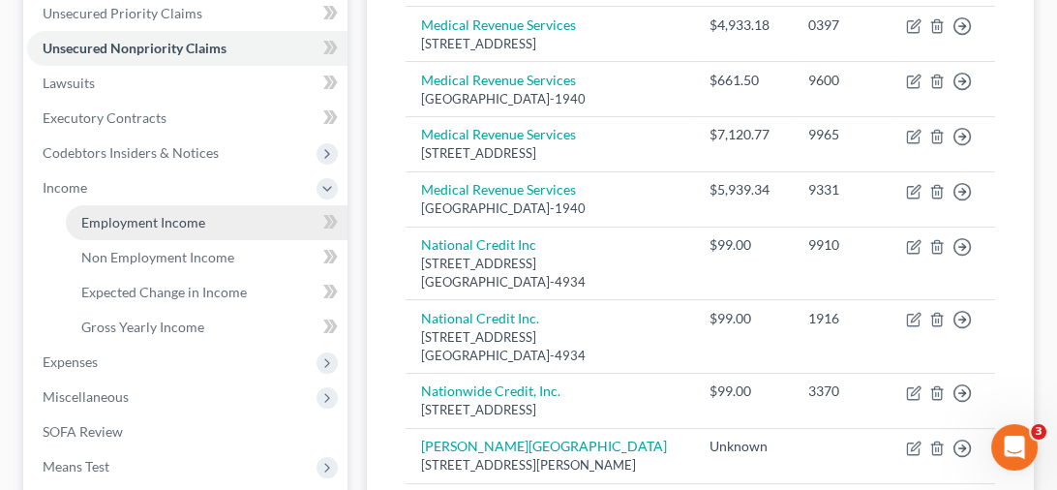
click at [183, 214] on span "Employment Income" at bounding box center [143, 222] width 124 height 16
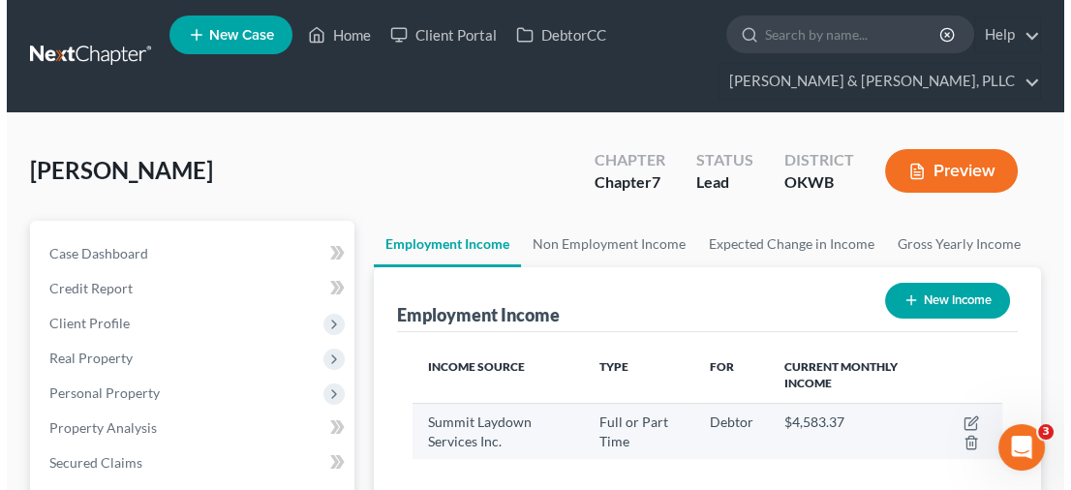
scroll to position [194, 0]
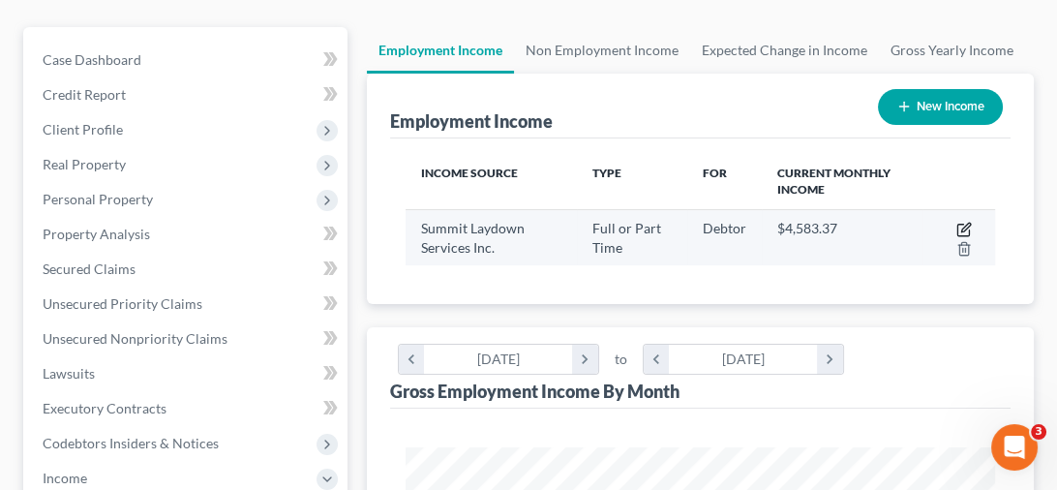
click at [967, 223] on icon "button" at bounding box center [964, 229] width 15 height 15
select select "0"
select select "37"
select select "2"
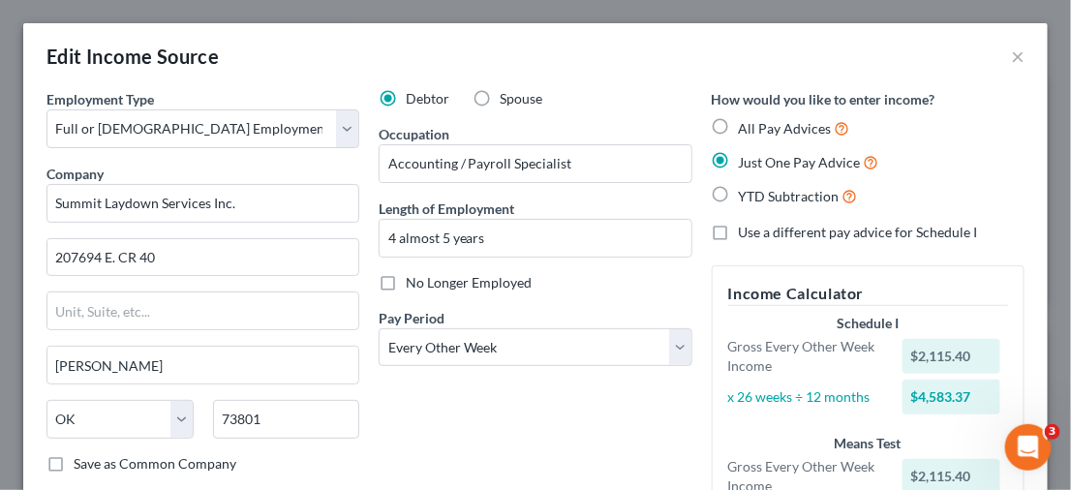
scroll to position [484, 0]
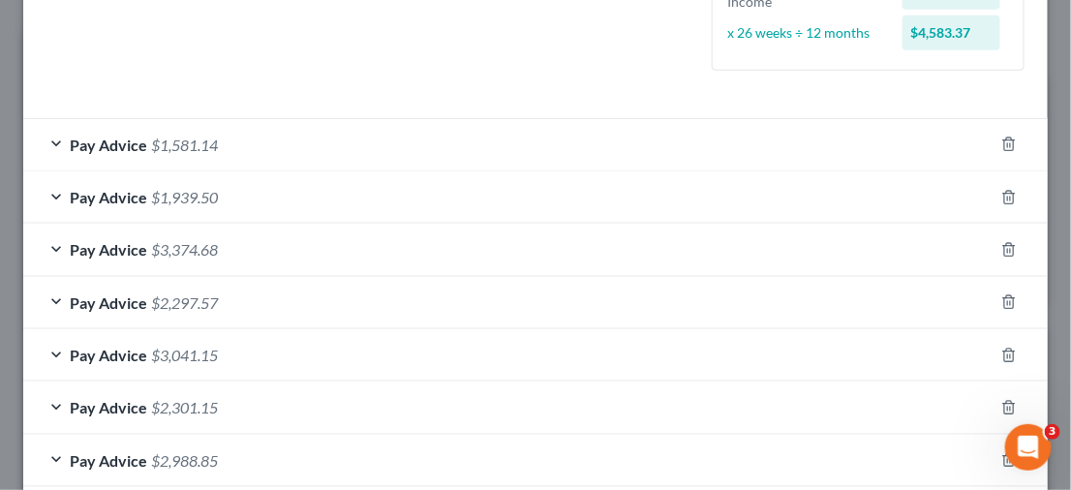
click at [47, 147] on div "Pay Advice $1,581.14" at bounding box center [508, 144] width 970 height 51
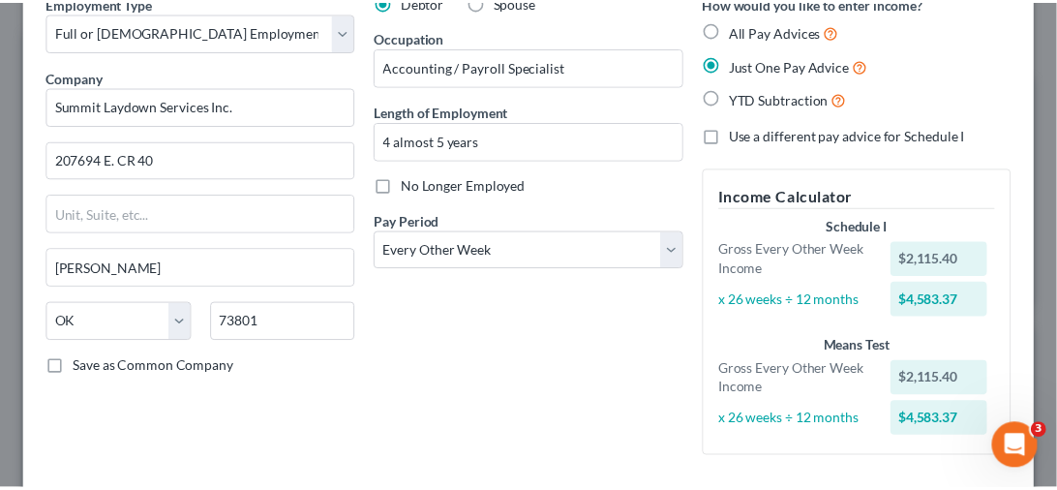
scroll to position [0, 0]
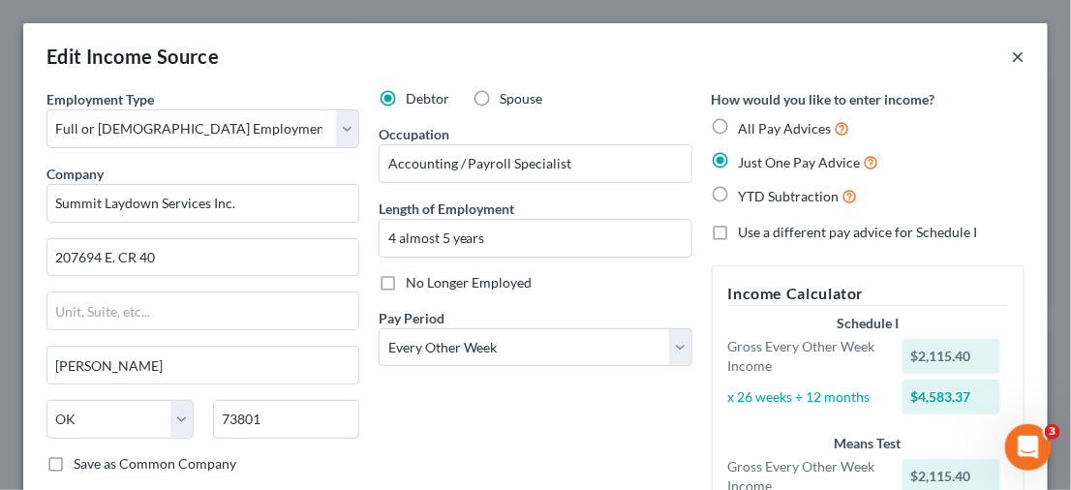
click at [1011, 54] on button "×" at bounding box center [1018, 56] width 14 height 23
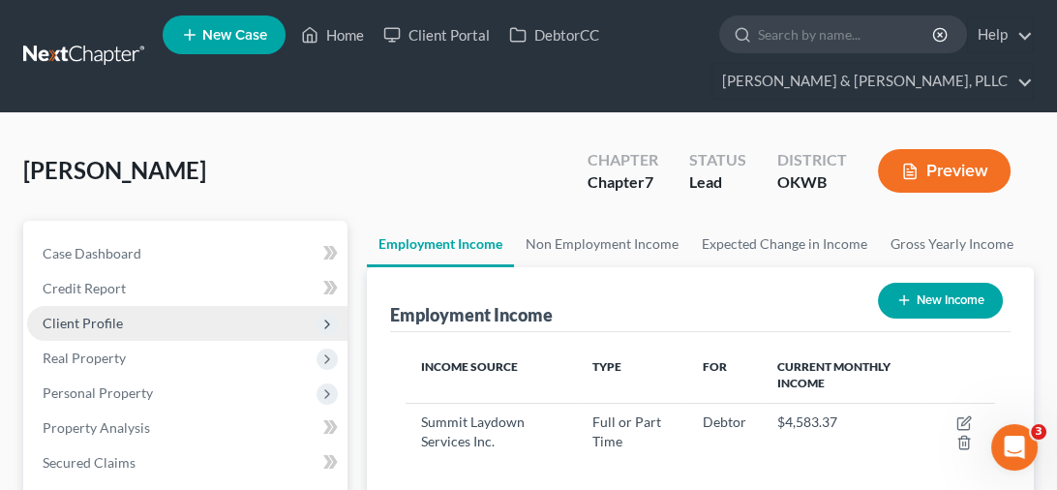
click at [112, 328] on span "Client Profile" at bounding box center [83, 323] width 80 height 16
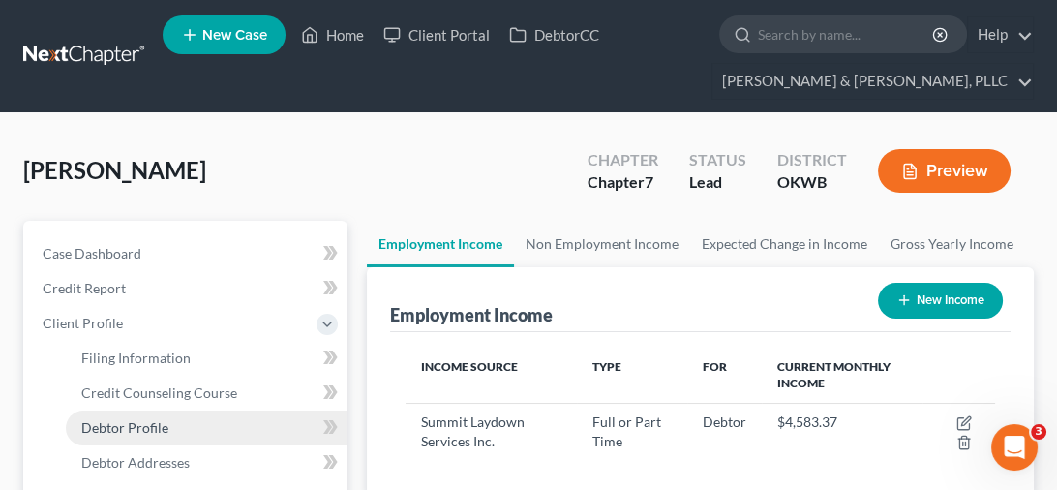
scroll to position [194, 0]
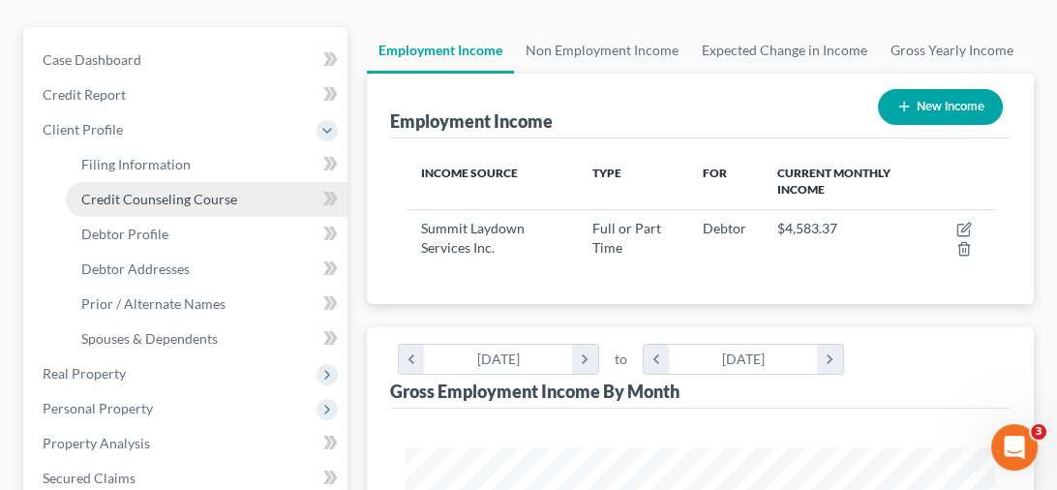
click at [209, 192] on span "Credit Counseling Course" at bounding box center [159, 199] width 156 height 16
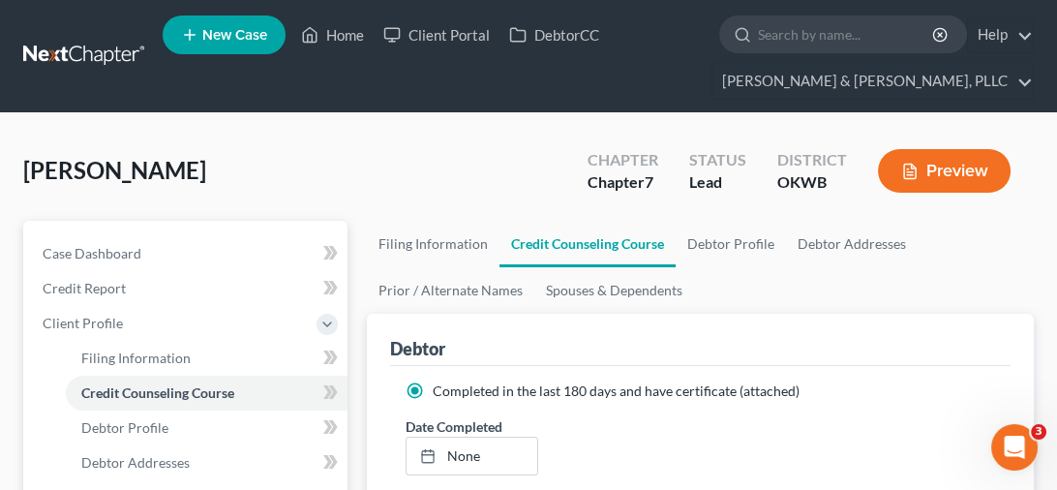
scroll to position [194, 0]
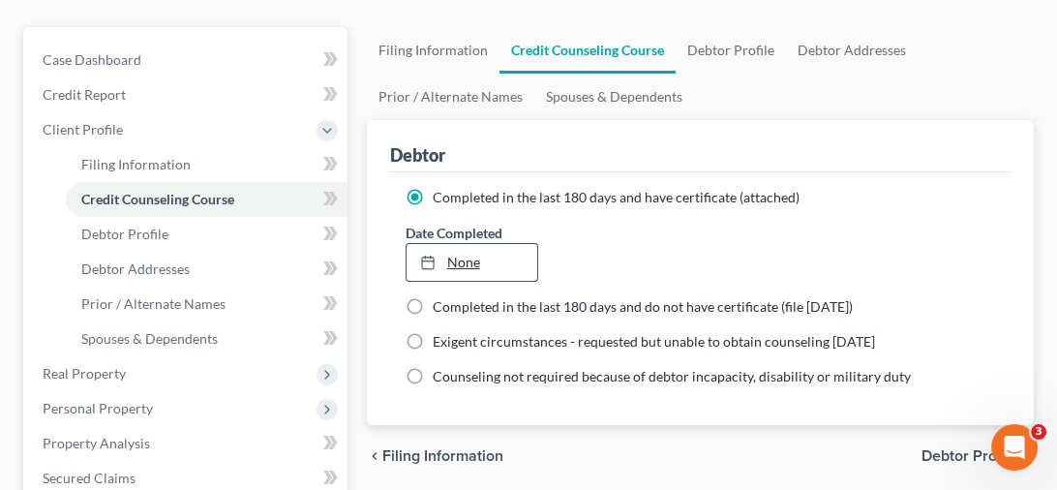
click at [462, 257] on link "None" at bounding box center [472, 262] width 131 height 37
type input "9/2/2025"
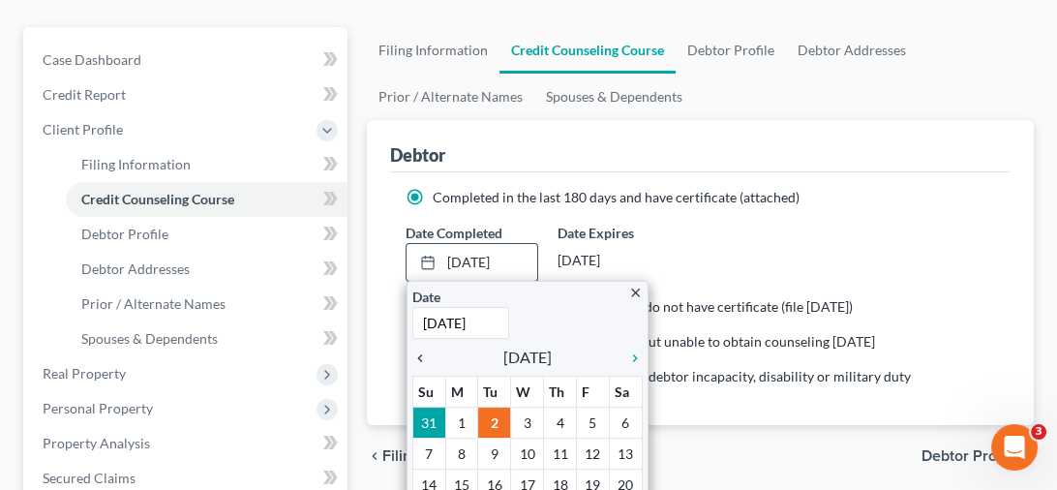
click at [424, 352] on icon "chevron_left" at bounding box center [425, 358] width 25 height 15
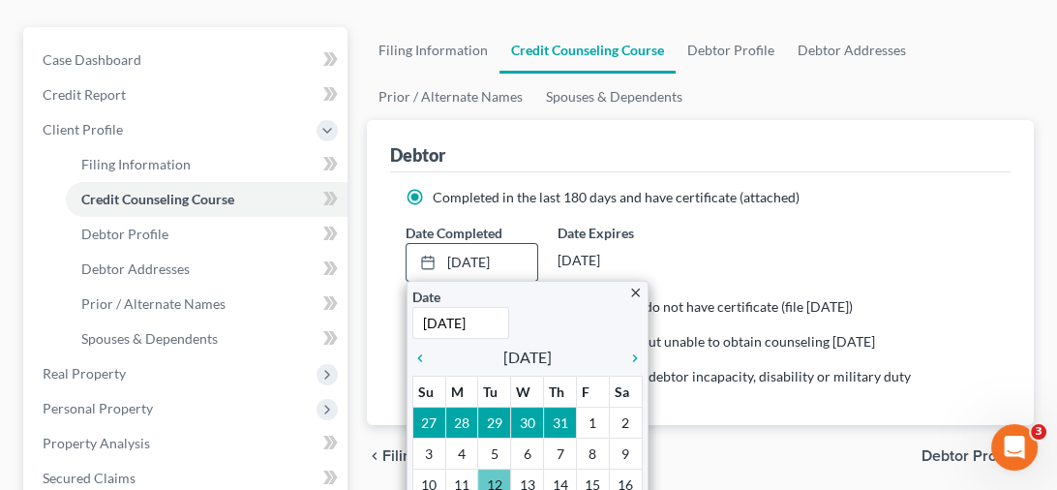
scroll to position [291, 0]
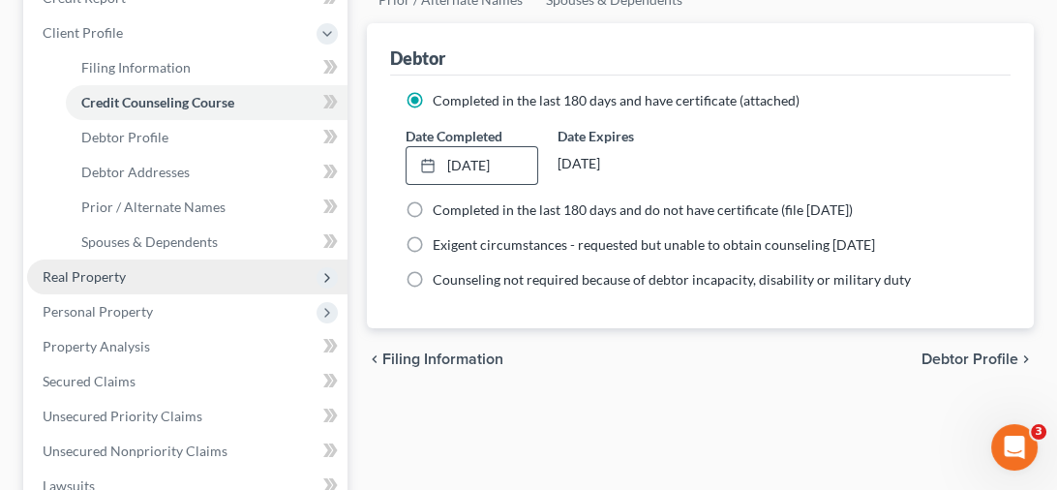
click at [76, 273] on span "Real Property" at bounding box center [84, 276] width 83 height 16
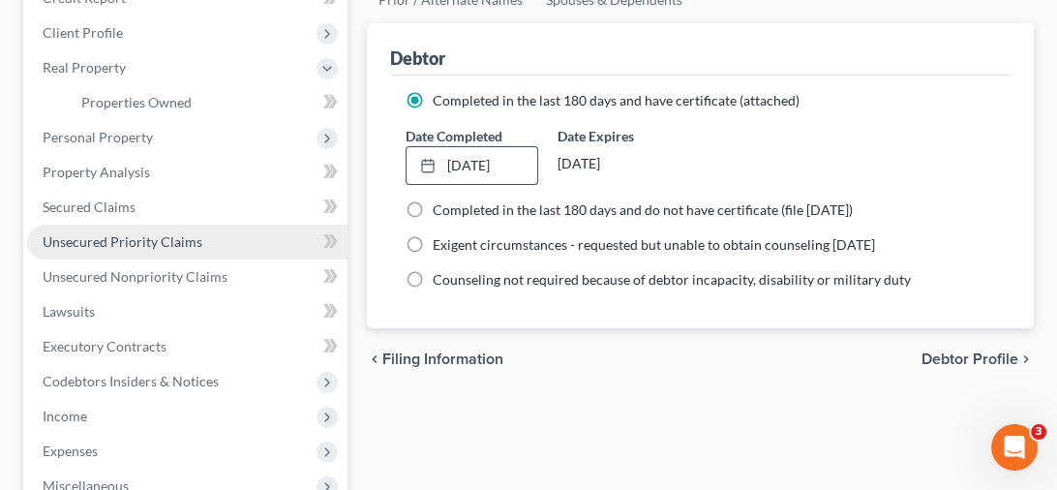
click at [108, 243] on span "Unsecured Priority Claims" at bounding box center [123, 241] width 160 height 16
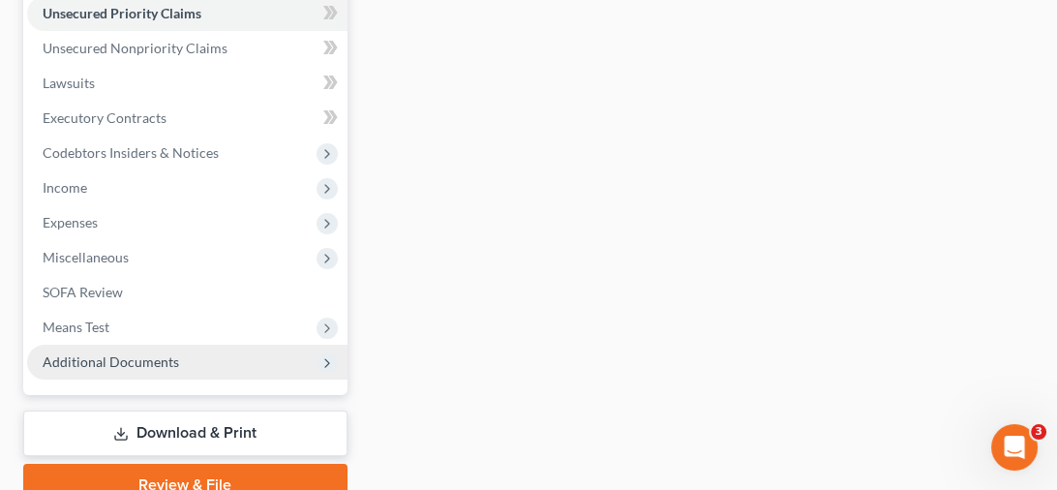
scroll to position [571, 0]
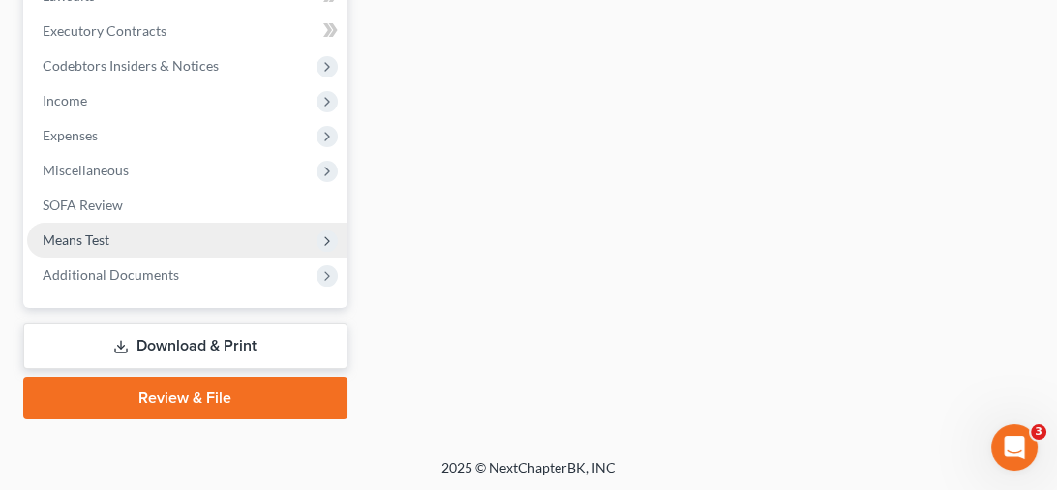
click at [122, 239] on span "Means Test" at bounding box center [187, 240] width 321 height 35
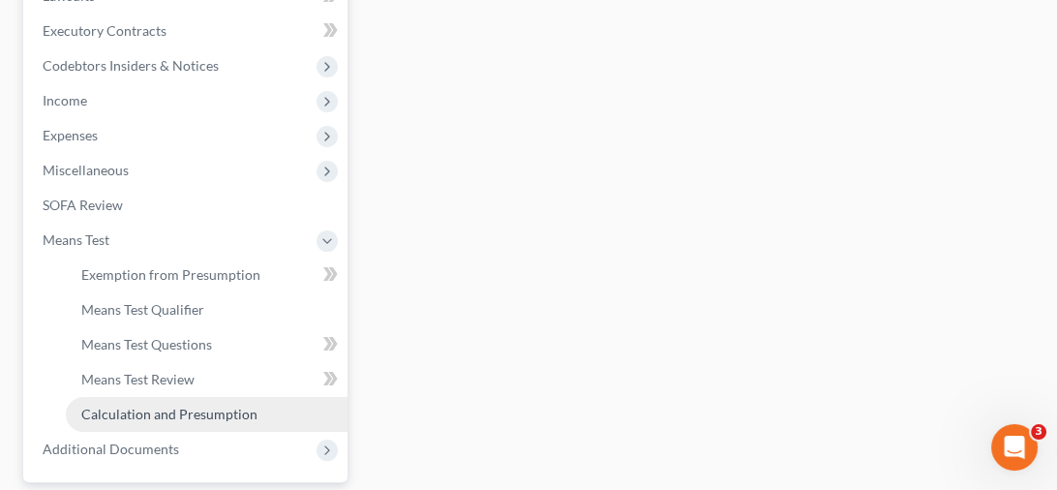
click at [156, 425] on link "Calculation and Presumption" at bounding box center [207, 414] width 282 height 35
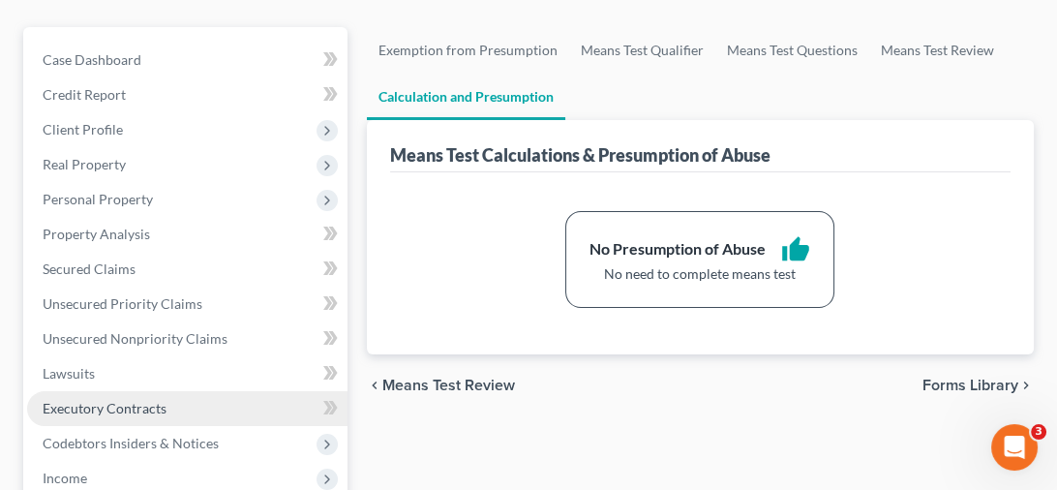
scroll to position [387, 0]
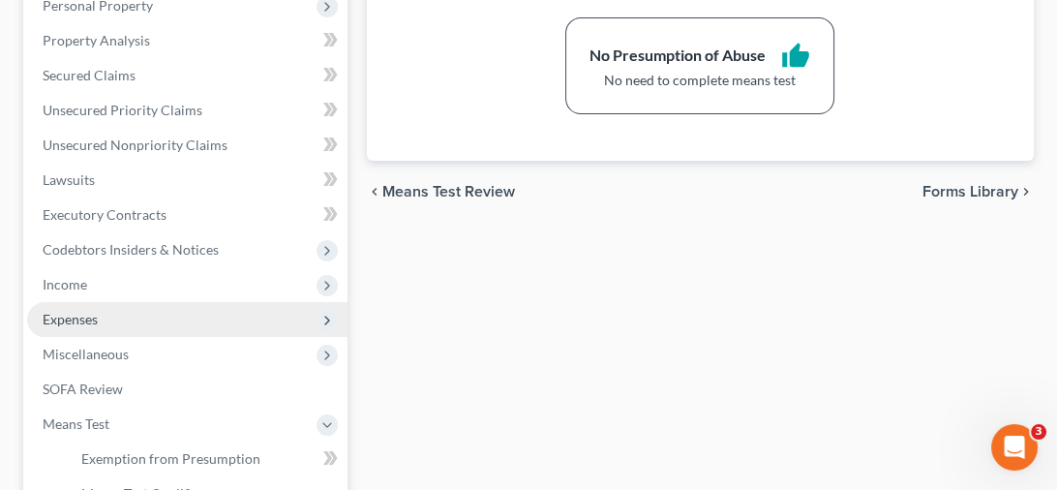
click at [104, 322] on span "Expenses" at bounding box center [187, 319] width 321 height 35
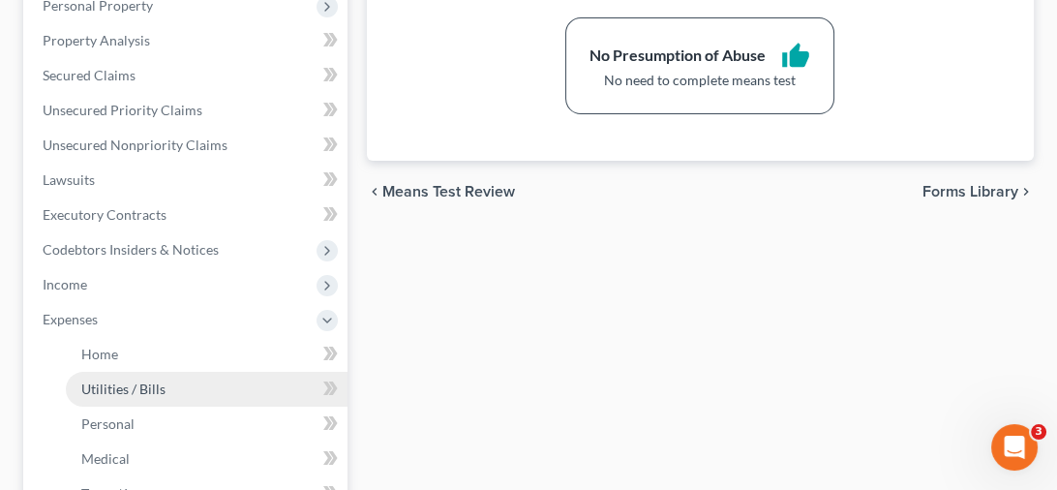
scroll to position [678, 0]
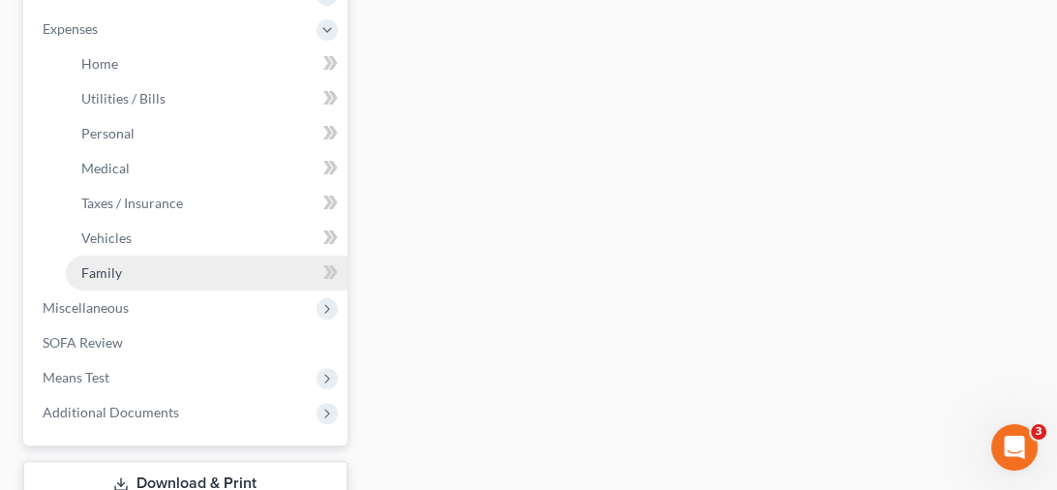
click at [134, 268] on link "Family" at bounding box center [207, 273] width 282 height 35
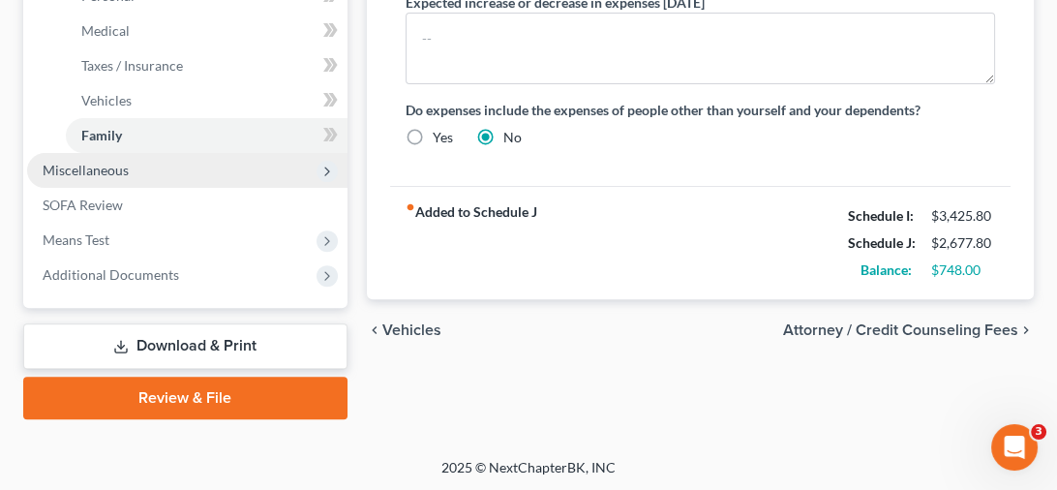
scroll to position [622, 0]
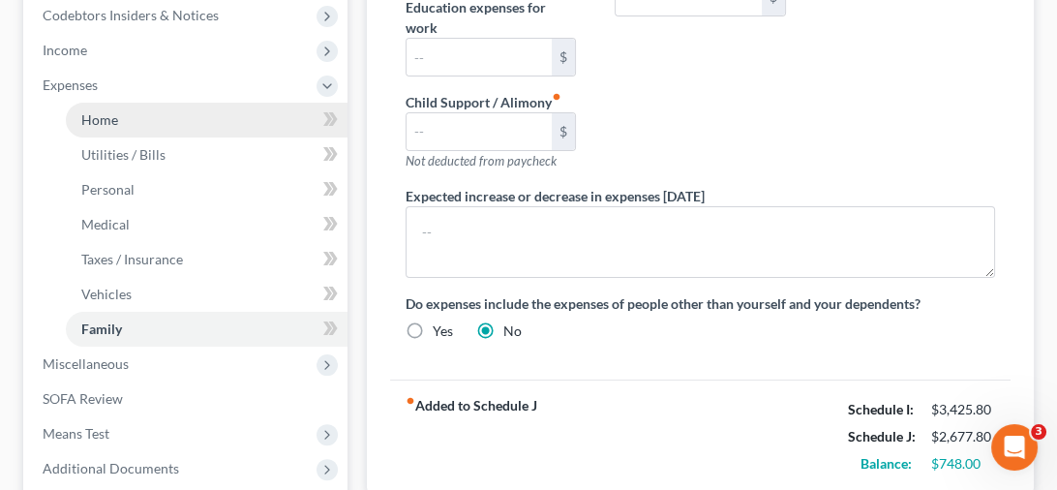
click at [183, 117] on link "Home" at bounding box center [207, 120] width 282 height 35
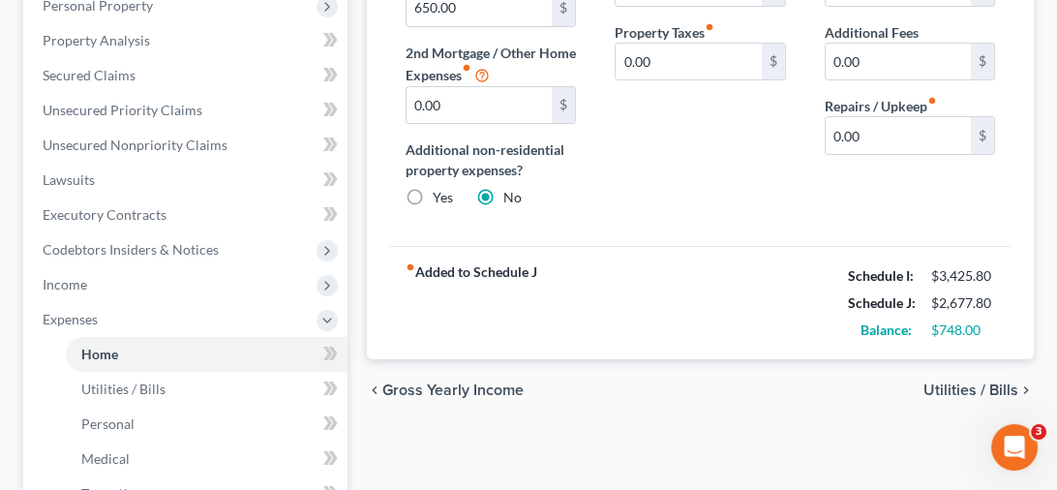
scroll to position [194, 0]
